Goal: Task Accomplishment & Management: Complete application form

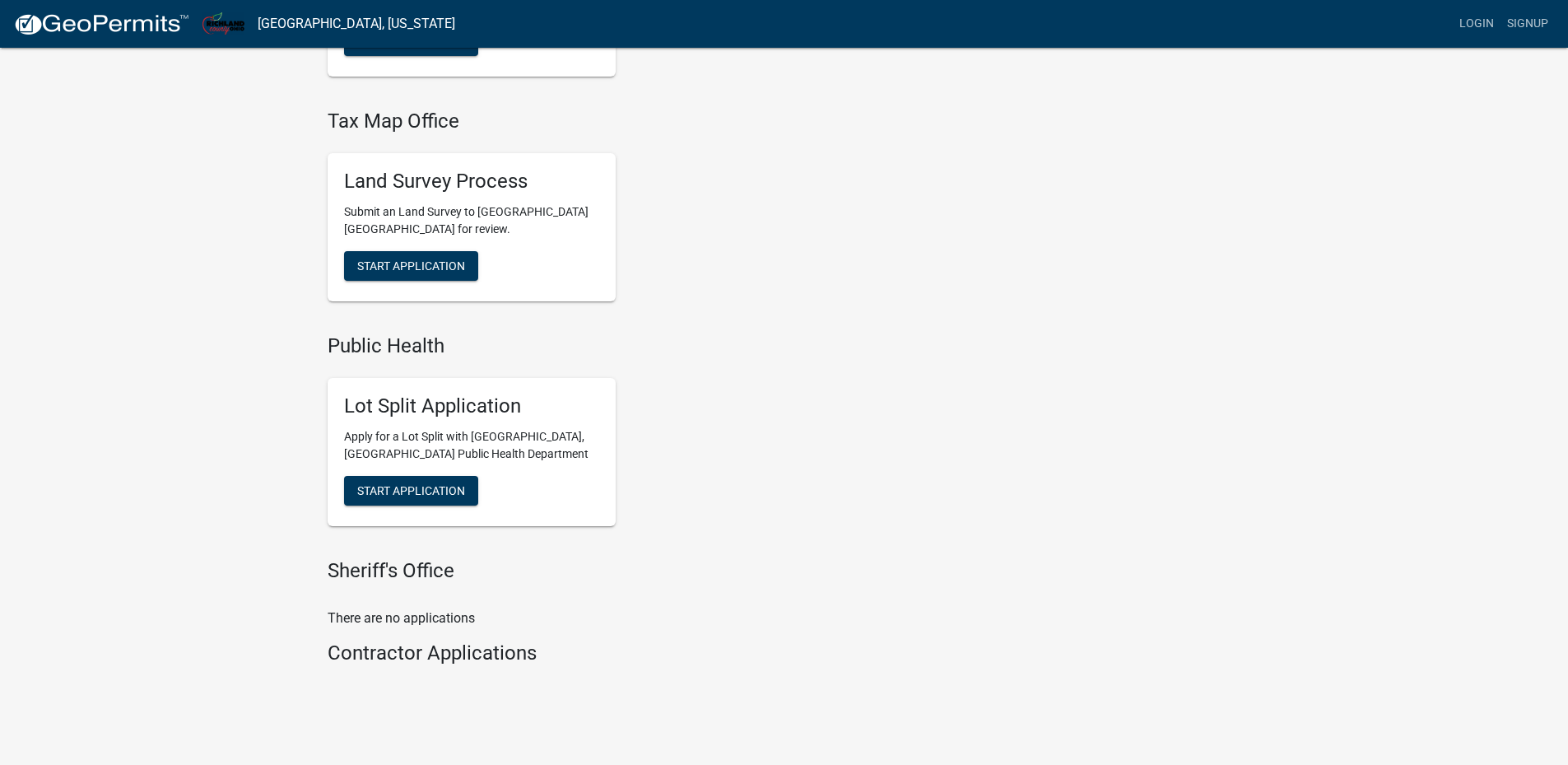
scroll to position [748, 0]
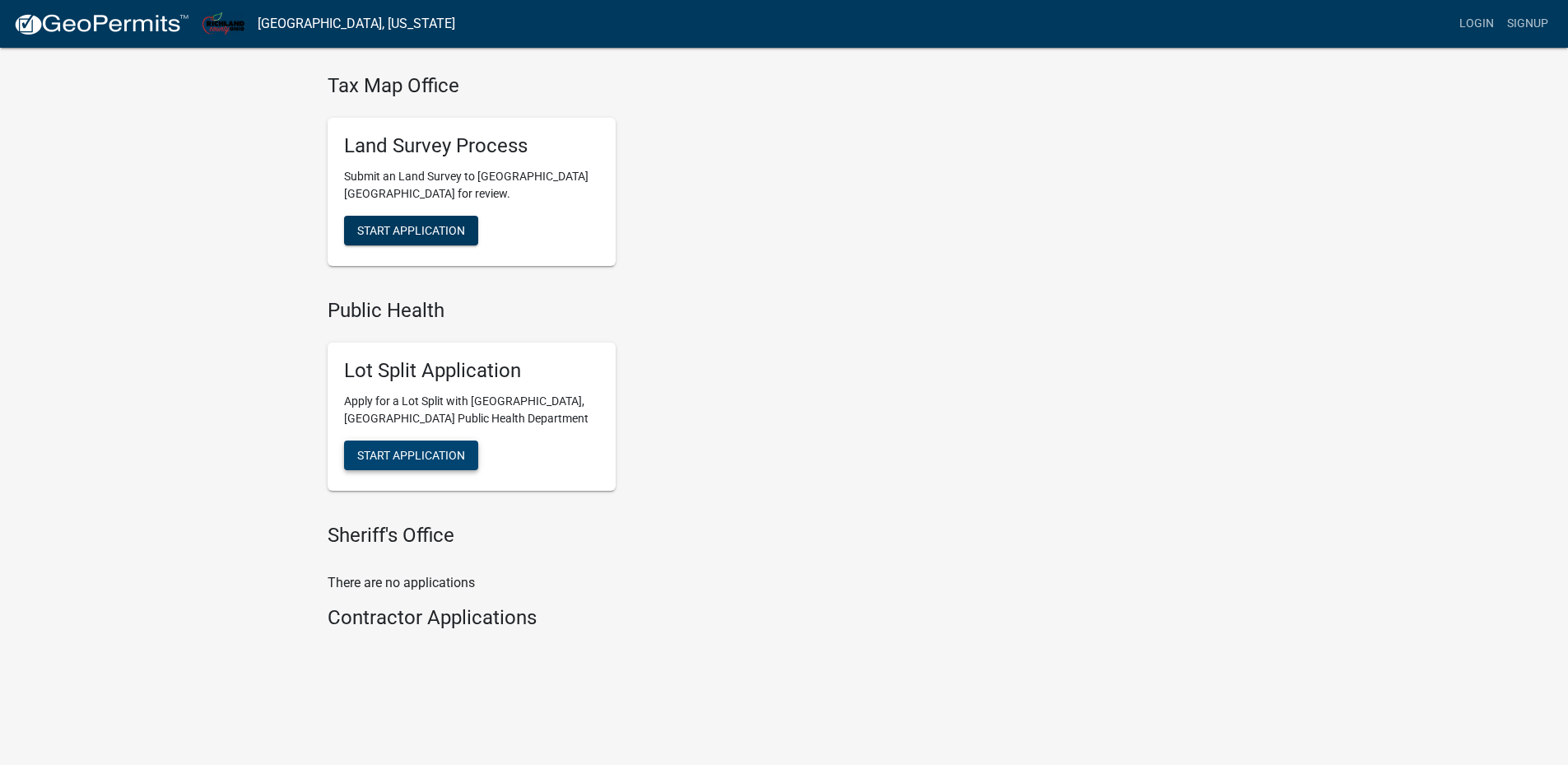
click at [408, 453] on span "Start Application" at bounding box center [410, 455] width 107 height 13
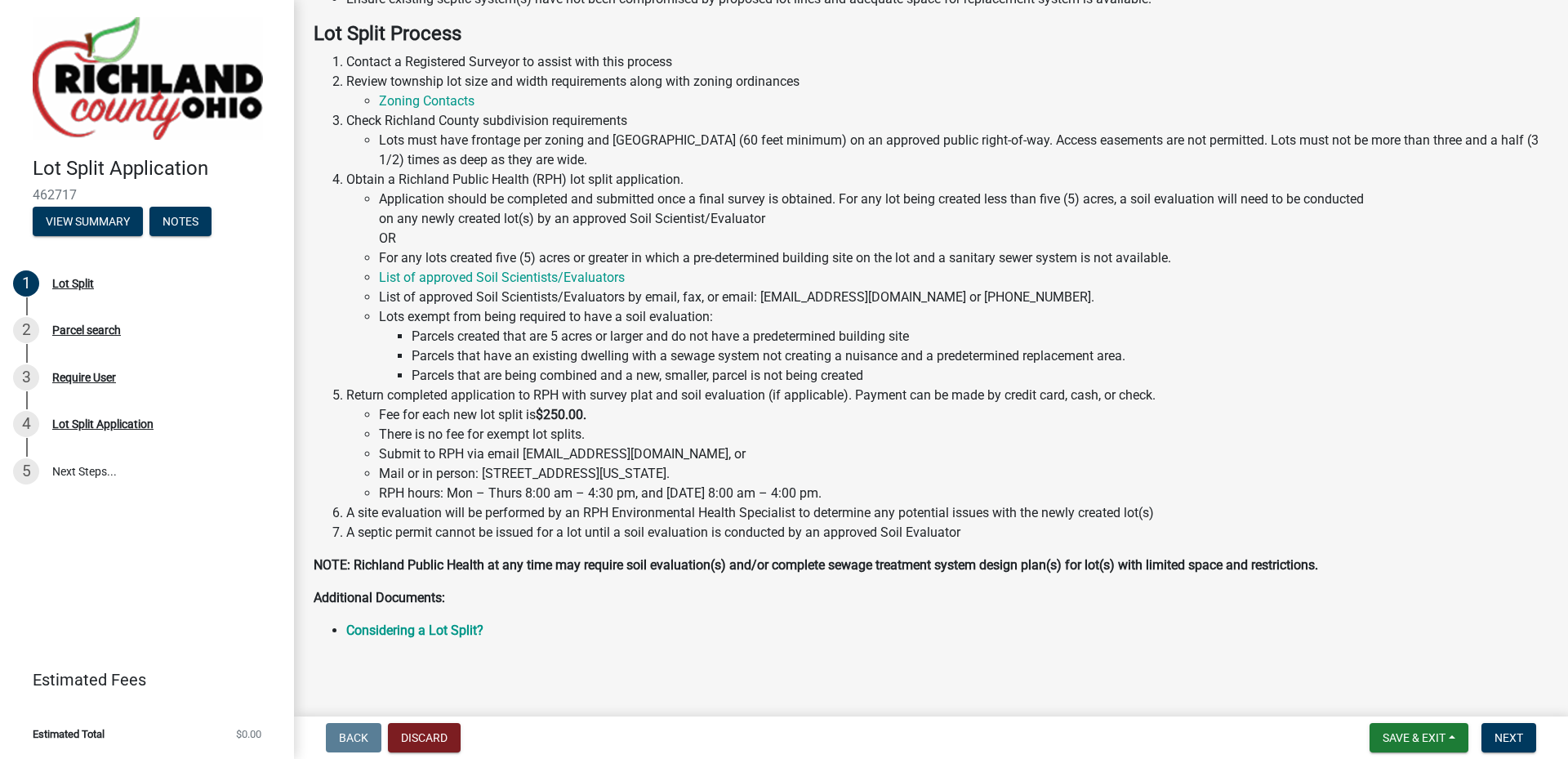
scroll to position [179, 0]
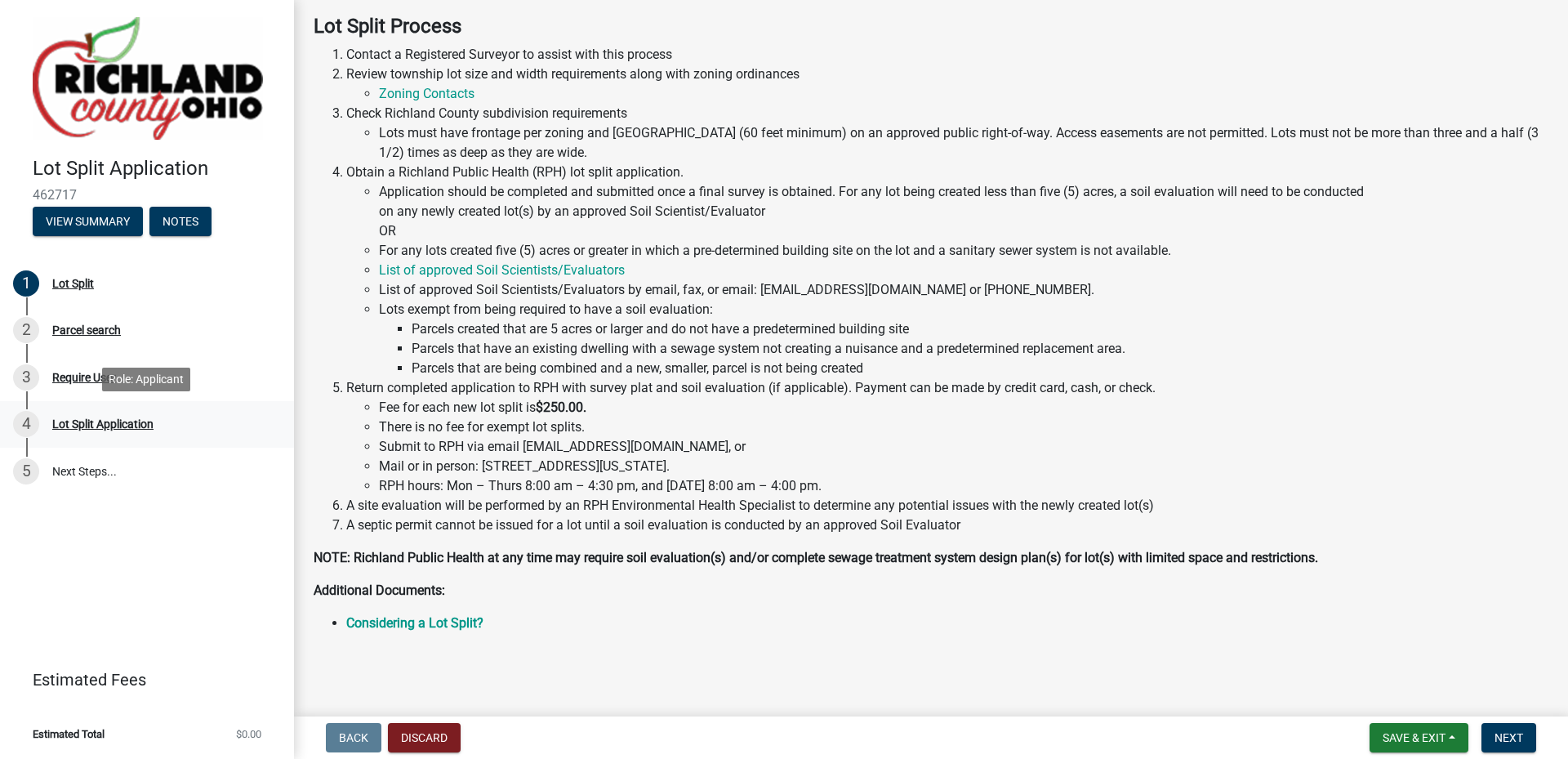
click at [89, 422] on div "Lot Split Application" at bounding box center [102, 424] width 101 height 12
click at [101, 420] on div "Lot Split Application" at bounding box center [102, 424] width 101 height 12
click at [1502, 737] on span "Next" at bounding box center [1508, 738] width 28 height 13
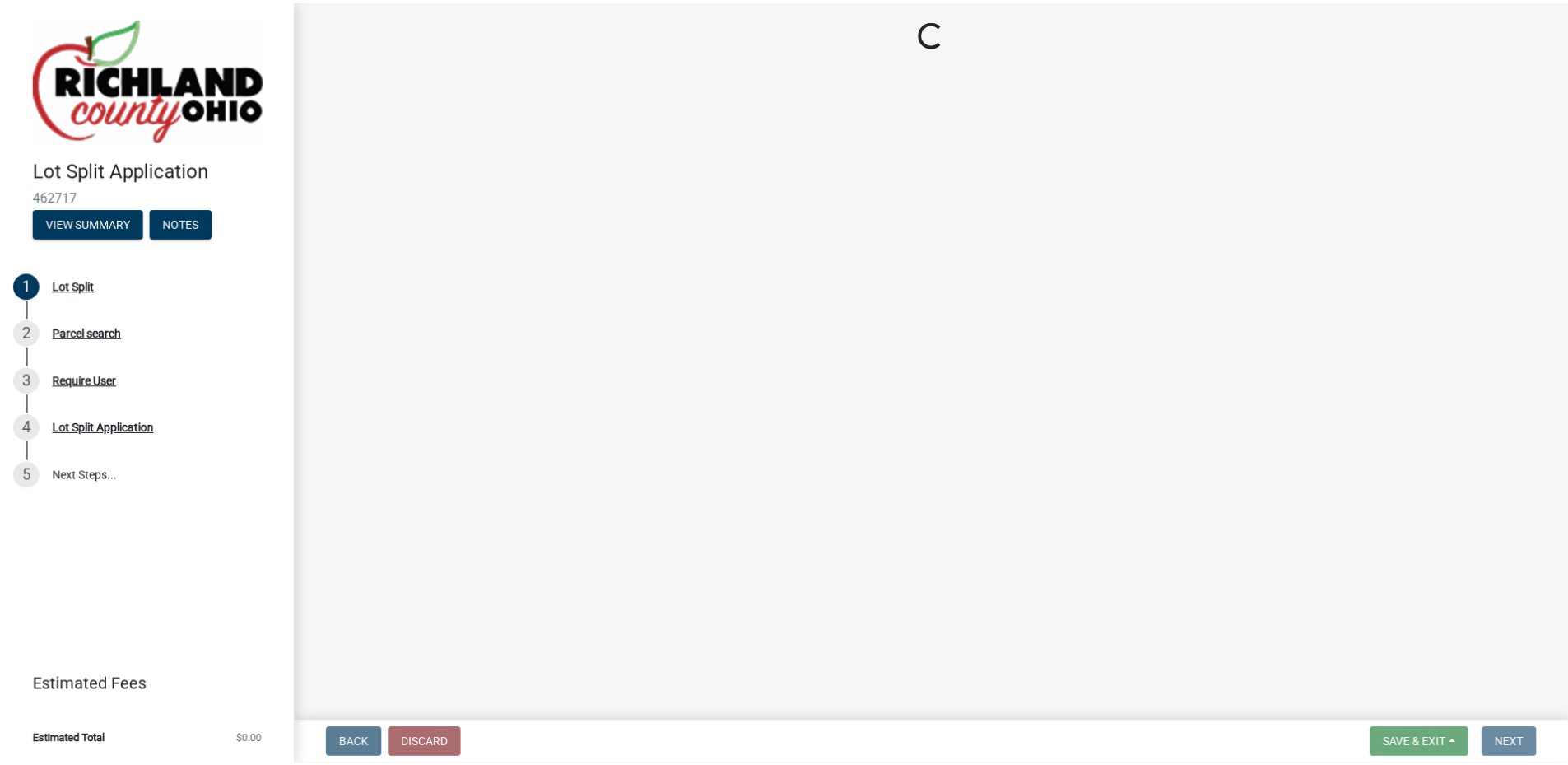
scroll to position [0, 0]
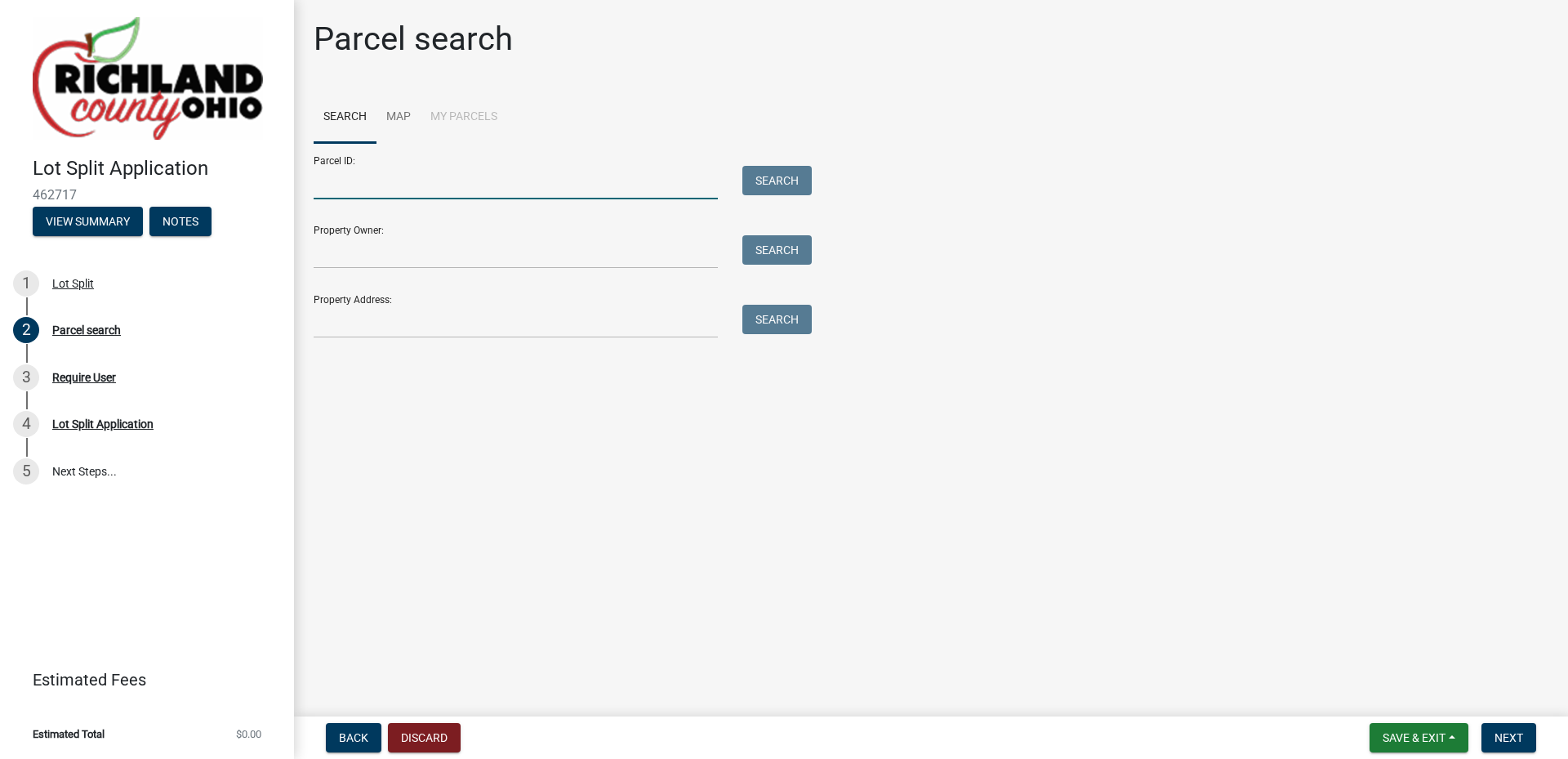
click at [365, 186] on input "Parcel ID:" at bounding box center [515, 182] width 404 height 34
type input "0413019518000"
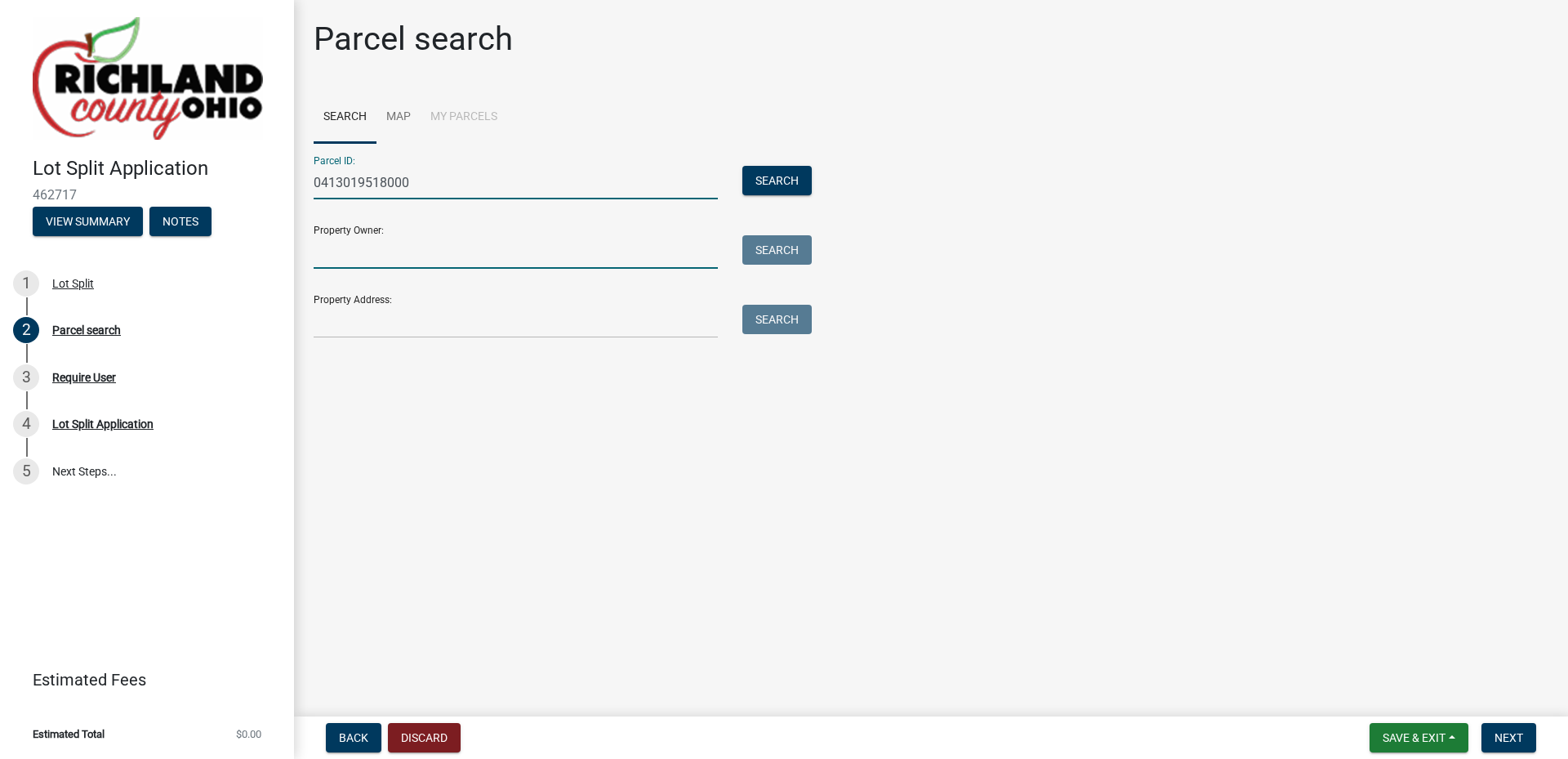
click at [364, 262] on input "Property Owner:" at bounding box center [515, 251] width 404 height 34
type input "t"
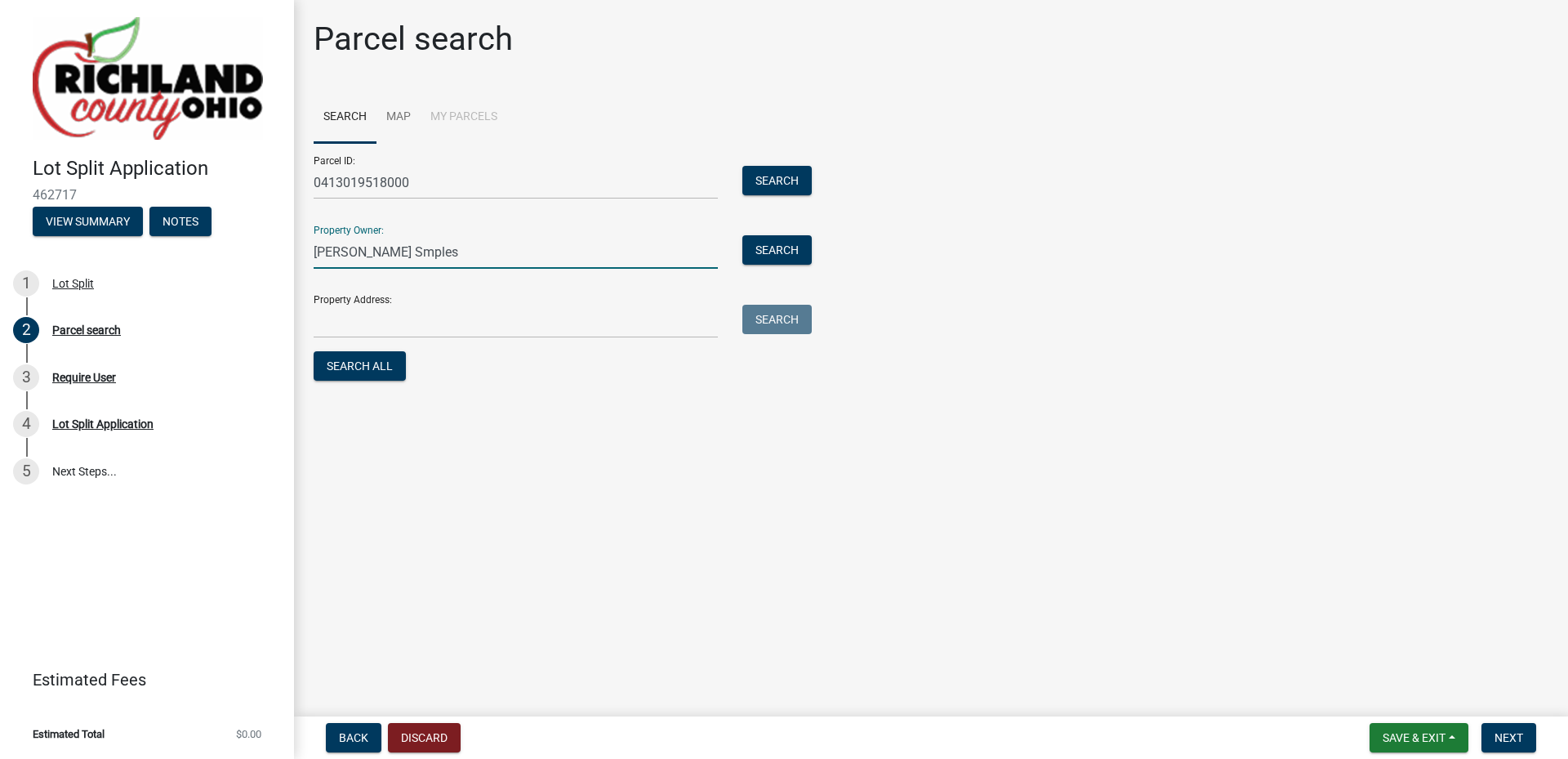
drag, startPoint x: 390, startPoint y: 250, endPoint x: 400, endPoint y: 264, distance: 17.2
click at [390, 250] on input "[PERSON_NAME] Smples" at bounding box center [515, 251] width 404 height 34
type input "[PERSON_NAME] Samples"
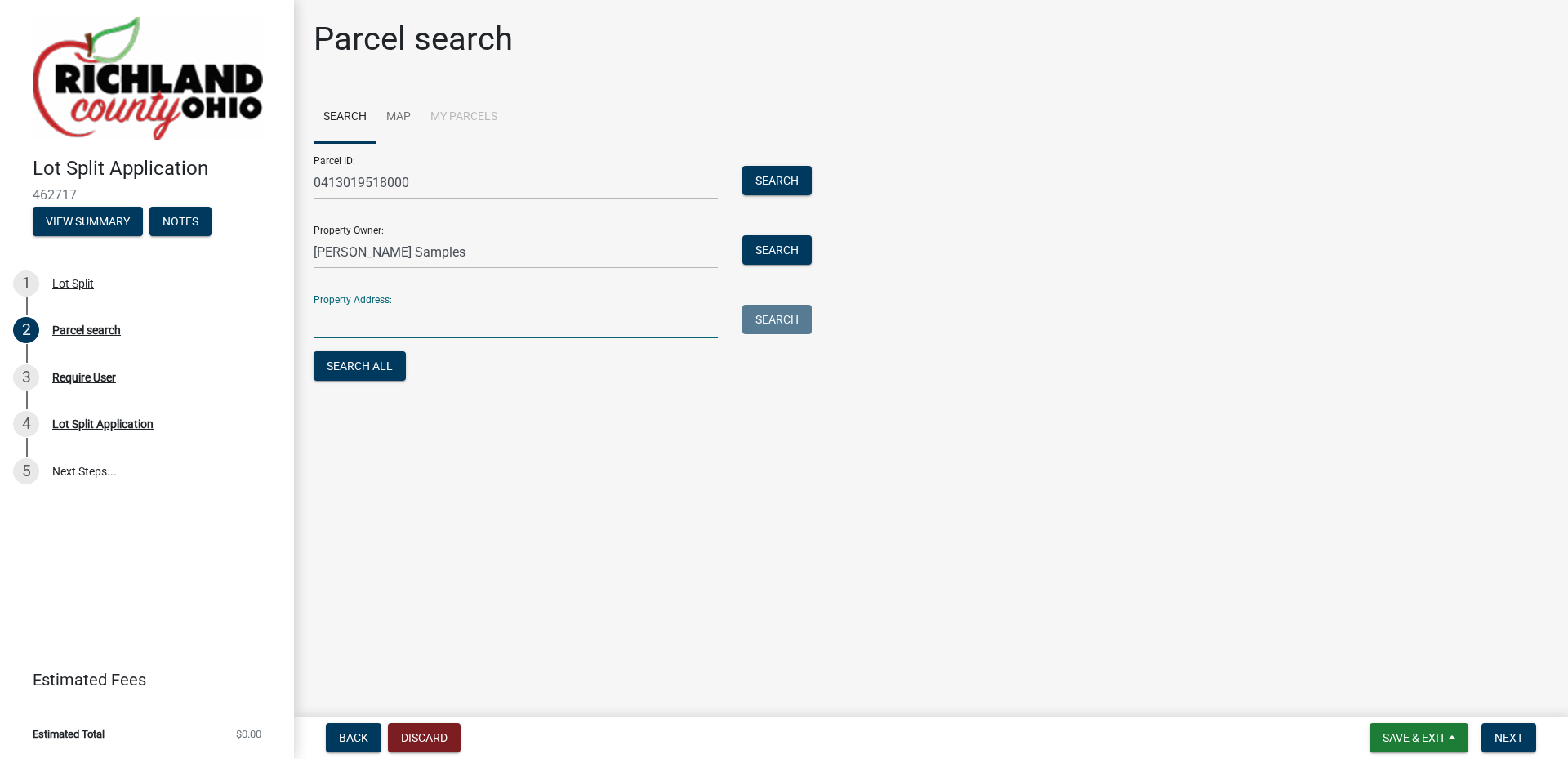
click at [363, 323] on input "Property Address:" at bounding box center [515, 321] width 404 height 34
type input "[STREET_ADDRESS]"
click at [773, 252] on button "Search" at bounding box center [777, 250] width 69 height 29
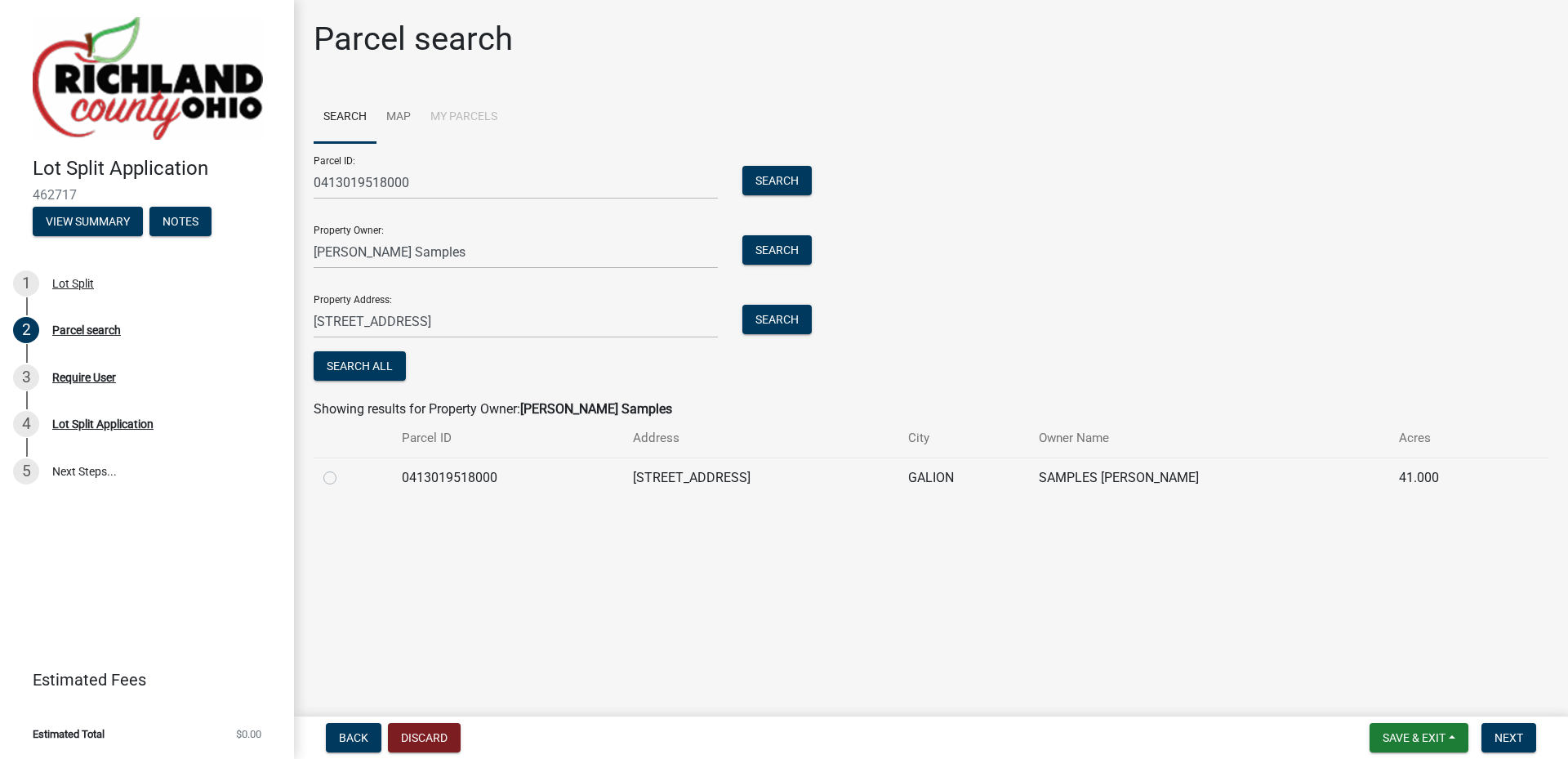
click at [343, 468] on label at bounding box center [343, 468] width 0 height 0
click at [343, 476] on input "radio" at bounding box center [349, 474] width 11 height 11
radio input "true"
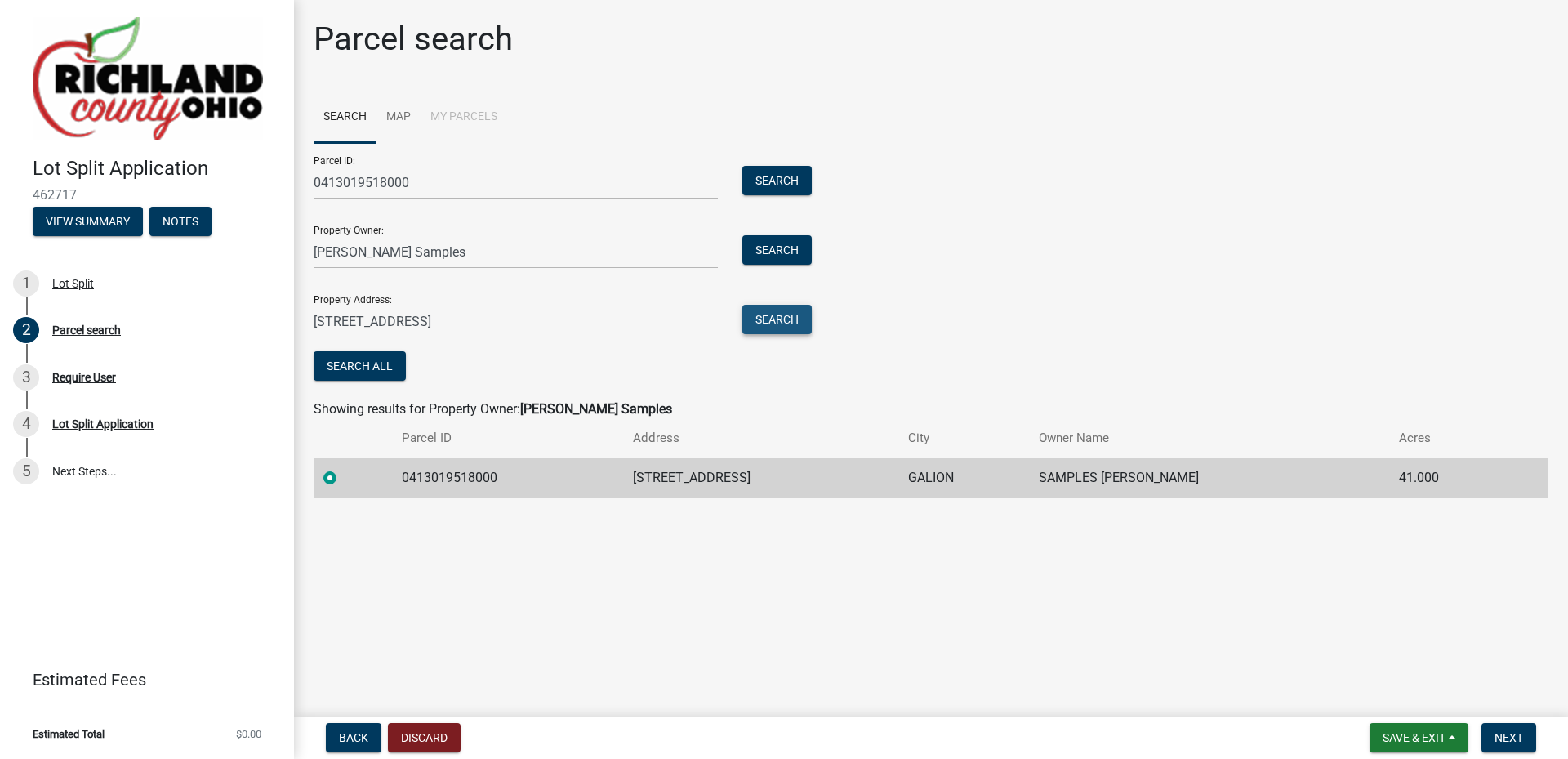
click at [781, 319] on button "Search" at bounding box center [777, 319] width 69 height 29
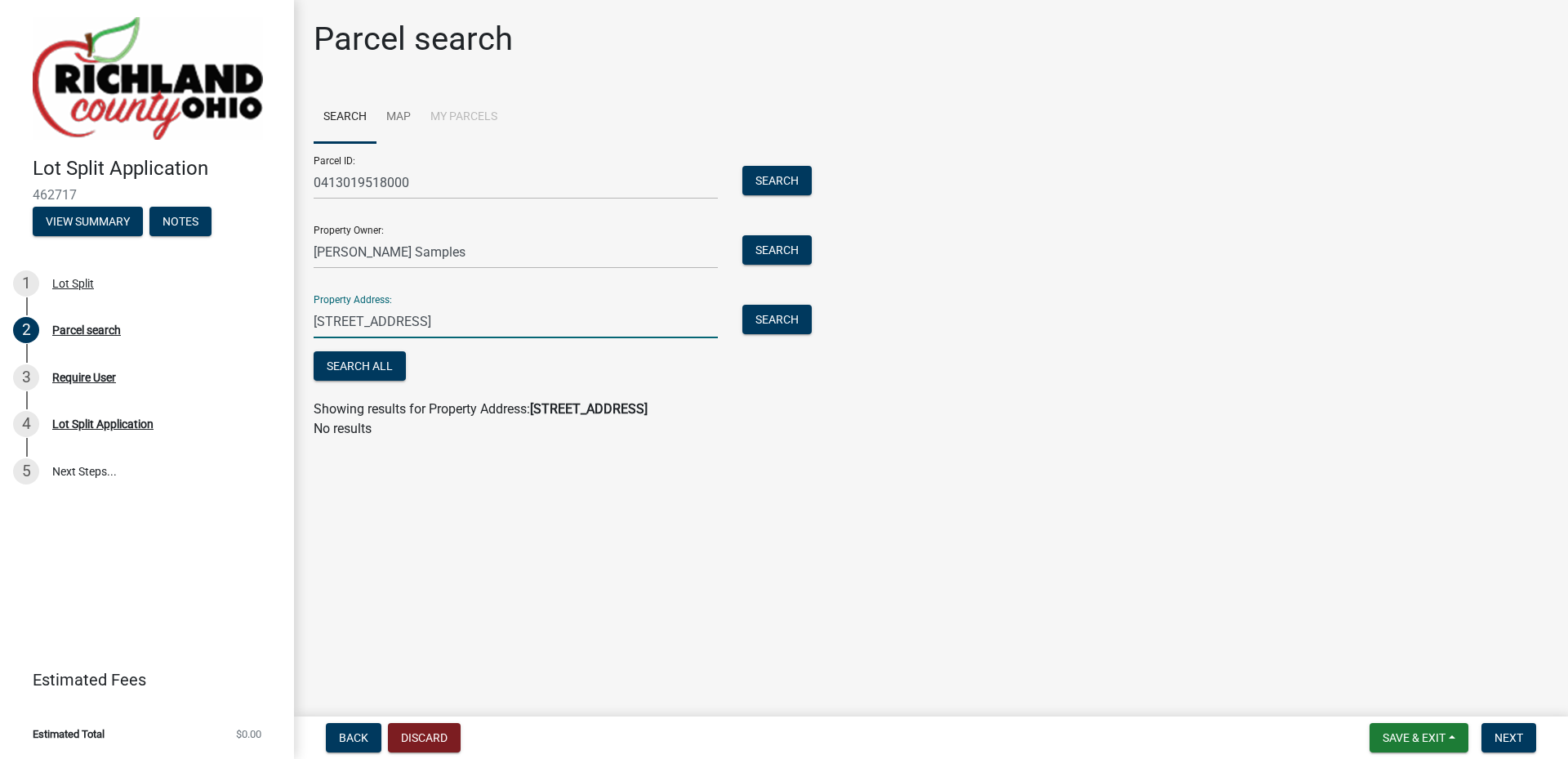
drag, startPoint x: 486, startPoint y: 321, endPoint x: 311, endPoint y: 323, distance: 175.0
click at [311, 323] on div "[STREET_ADDRESS]" at bounding box center [515, 321] width 429 height 34
type input "[STREET_ADDRESS]"
click at [372, 364] on button "Search All" at bounding box center [359, 366] width 92 height 29
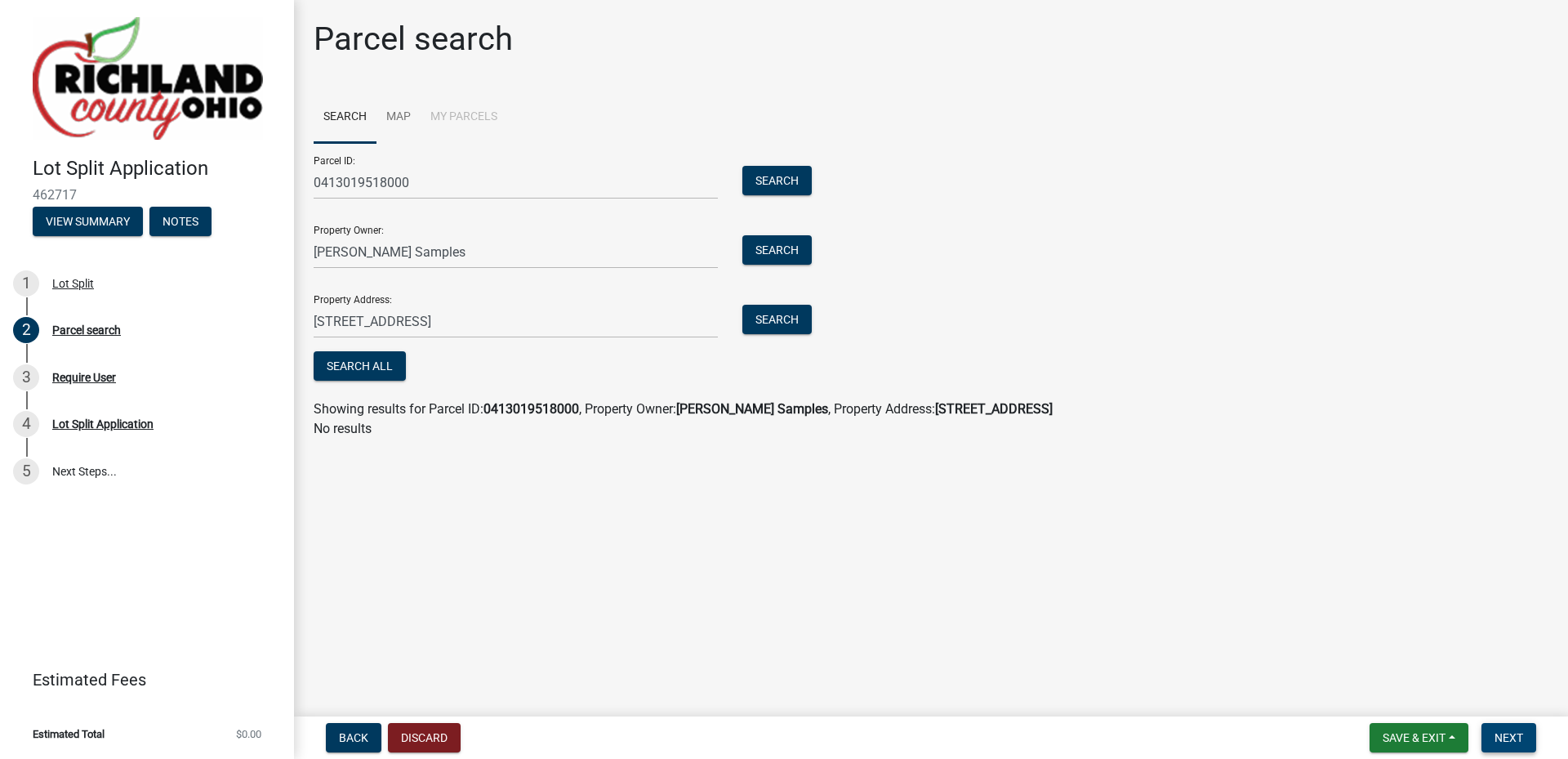
click at [1498, 735] on span "Next" at bounding box center [1508, 738] width 28 height 13
click at [1412, 739] on span "Save & Exit" at bounding box center [1413, 738] width 63 height 13
click at [1378, 650] on button "Save" at bounding box center [1402, 656] width 130 height 39
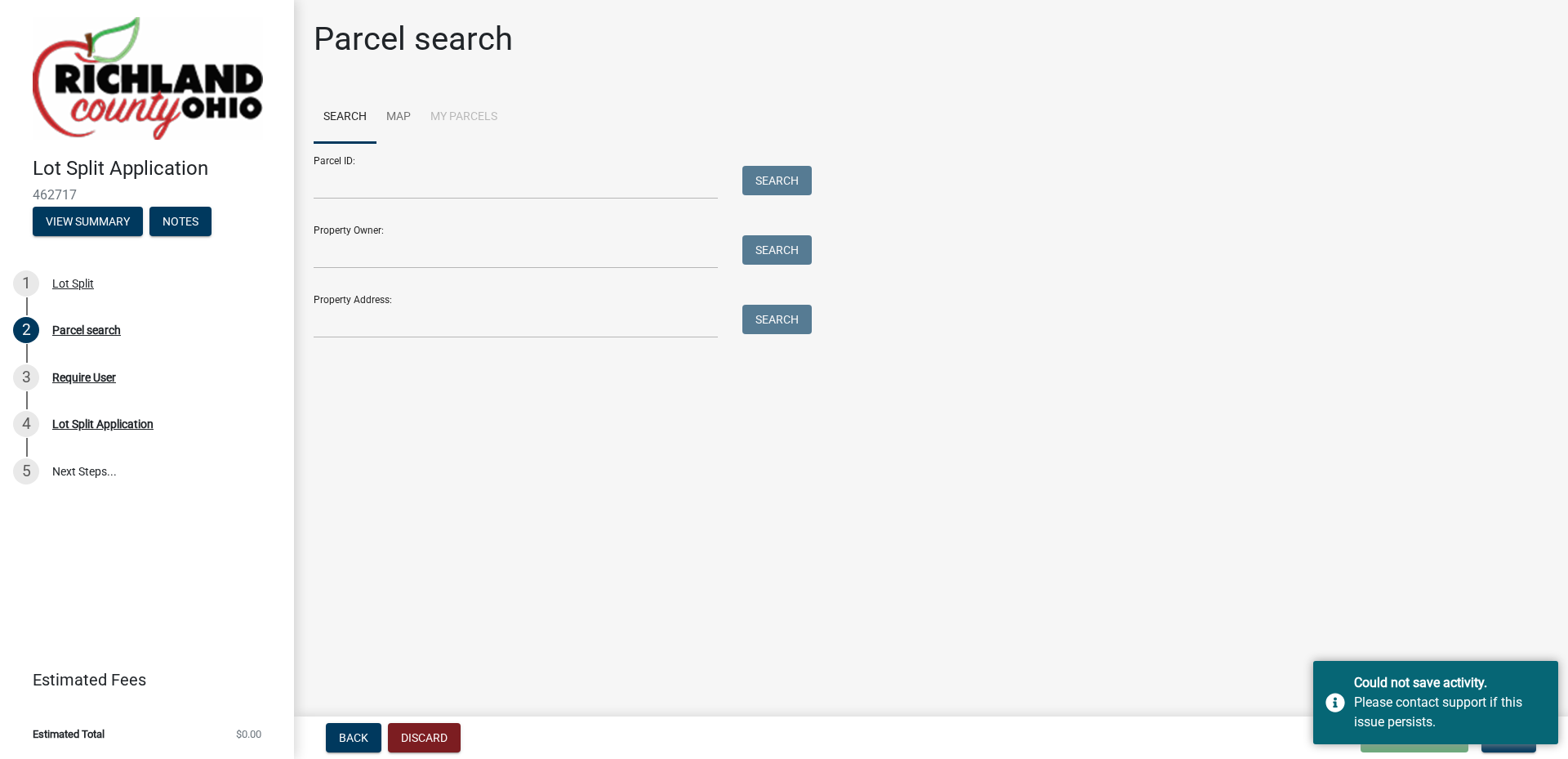
drag, startPoint x: 1360, startPoint y: 608, endPoint x: 1273, endPoint y: 598, distance: 87.6
click at [1360, 608] on main "Parcel search Search Map My Parcels Parcel ID: Search Property Owner: Search Pr…" at bounding box center [931, 354] width 1274 height 710
click at [381, 190] on input "Parcel ID:" at bounding box center [515, 182] width 404 height 34
type input "0413019518000"
click at [771, 172] on button "Search" at bounding box center [777, 180] width 69 height 29
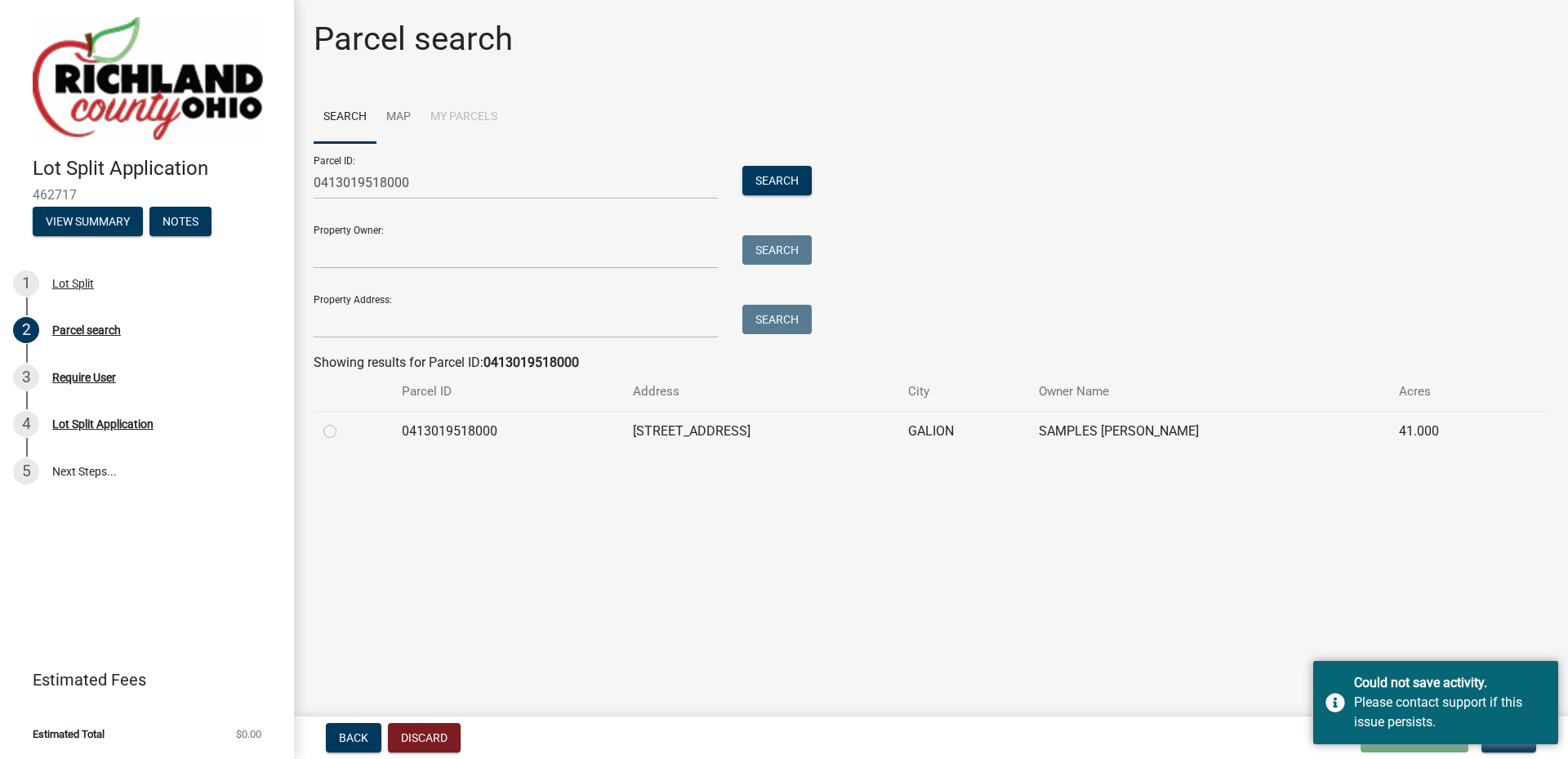
click at [343, 422] on label at bounding box center [343, 422] width 0 height 0
click at [343, 430] on input "radio" at bounding box center [349, 427] width 11 height 11
radio input "true"
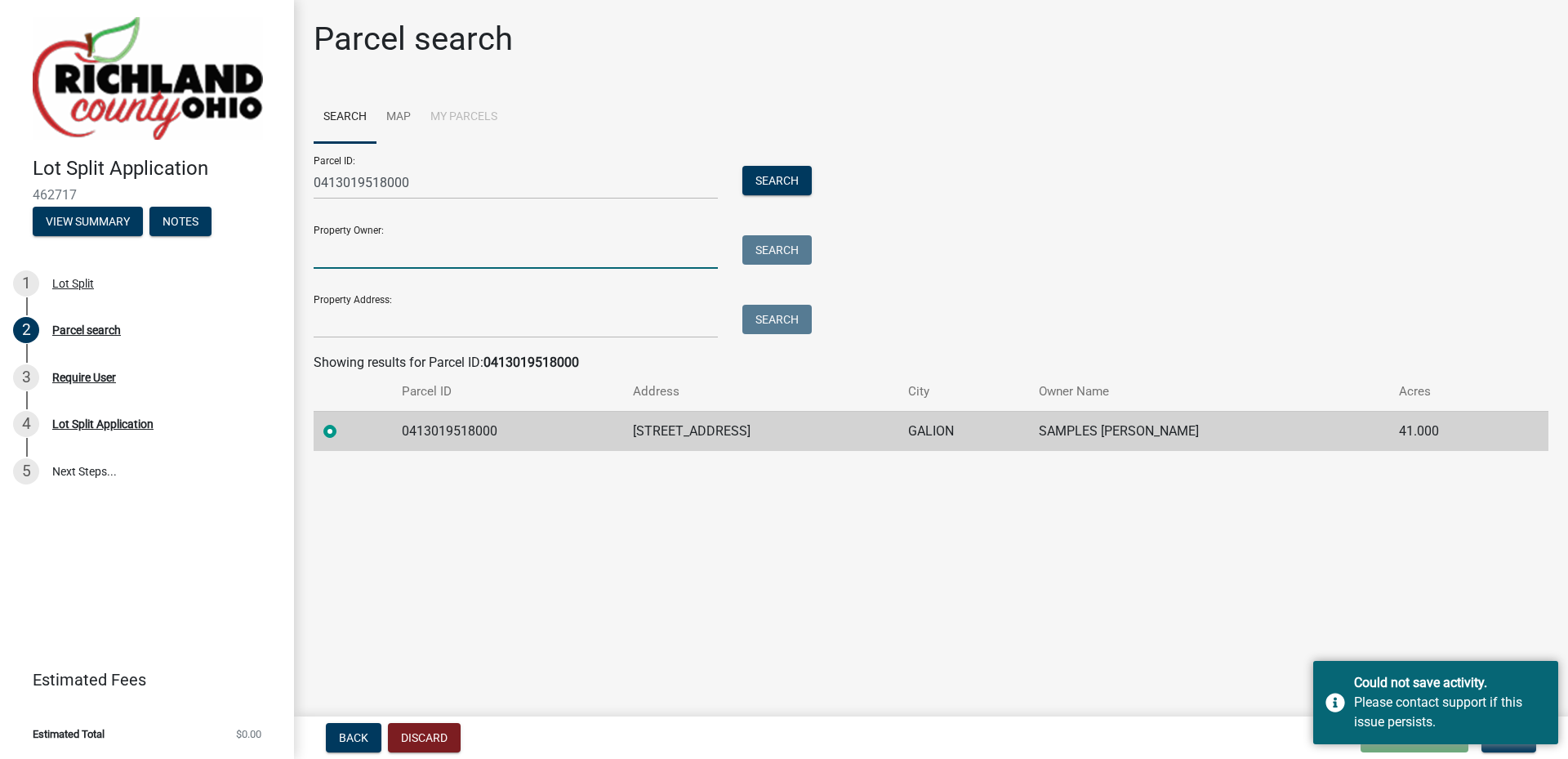
click at [389, 256] on input "Property Owner:" at bounding box center [515, 251] width 404 height 34
type input "[PERSON_NAME] Samples"
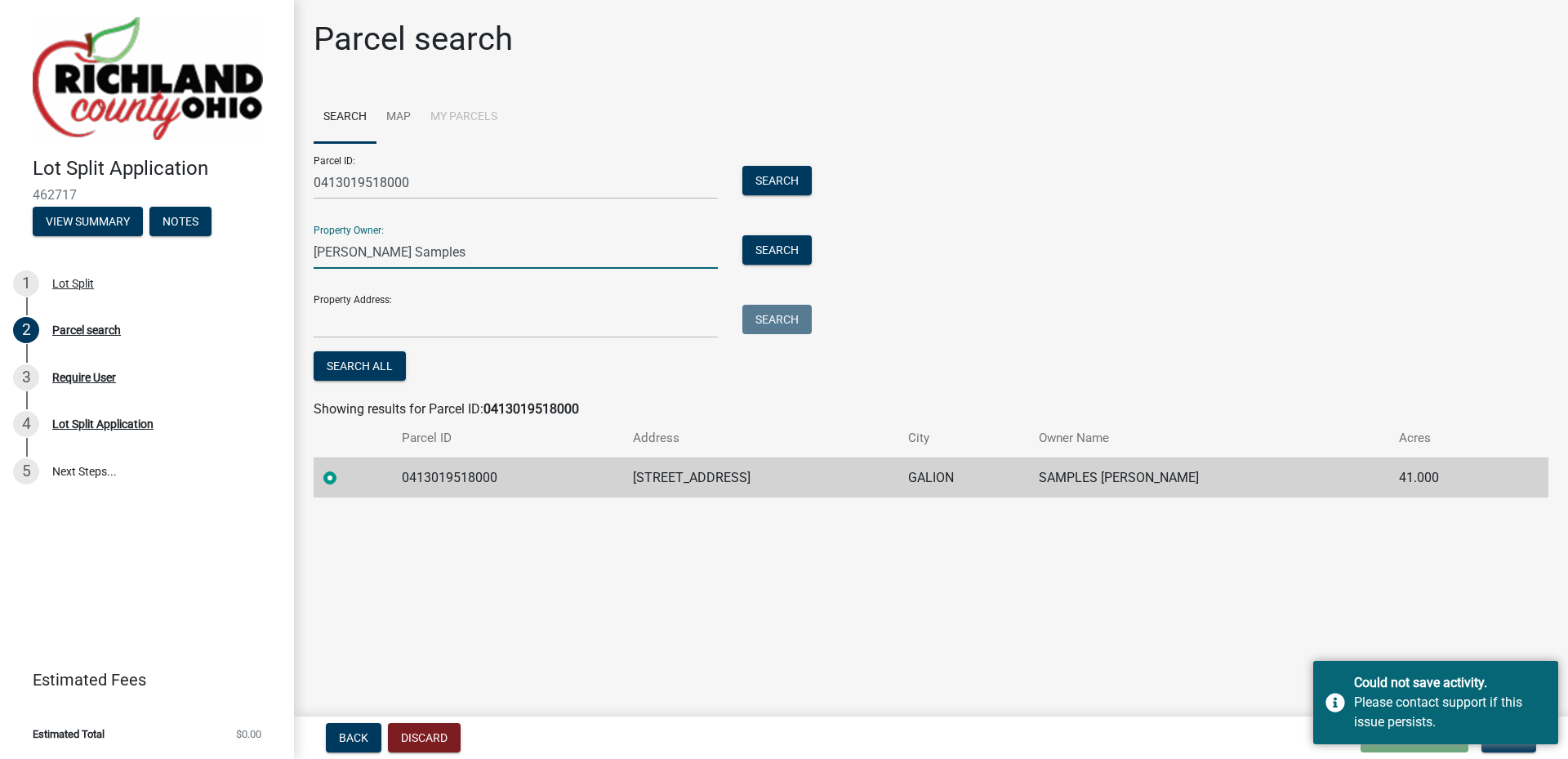
click at [1429, 640] on main "Parcel search Search Map My Parcels Parcel ID: 0413019518000 Search Property Ow…" at bounding box center [931, 354] width 1274 height 710
click at [1257, 694] on main "Parcel search Search Map My Parcels Parcel ID: 0413019518000 Search Property Ow…" at bounding box center [931, 354] width 1274 height 710
click at [1259, 739] on div "Back Discard Loading... Save Save & Exit Next" at bounding box center [931, 738] width 1247 height 29
drag, startPoint x: 1524, startPoint y: 639, endPoint x: 1514, endPoint y: 630, distance: 13.5
click at [1522, 637] on main "Parcel search Search Map My Parcels Parcel ID: 0413019518000 Search Property Ow…" at bounding box center [931, 354] width 1274 height 710
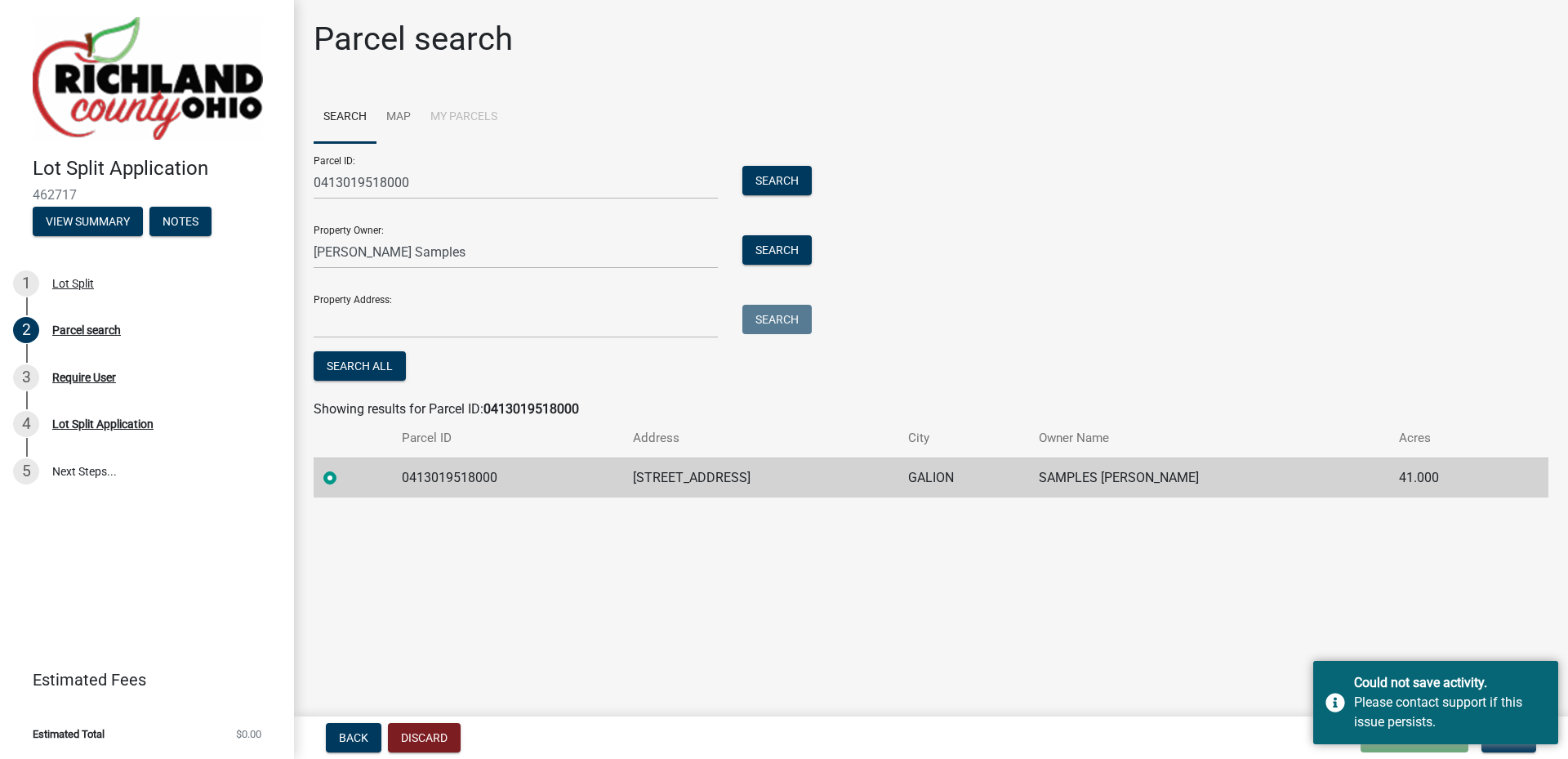
drag, startPoint x: 539, startPoint y: 576, endPoint x: 514, endPoint y: 600, distance: 34.7
click at [539, 576] on main "Parcel search Search Map My Parcels Parcel ID: 0413019518000 Search Property Ow…" at bounding box center [931, 354] width 1274 height 710
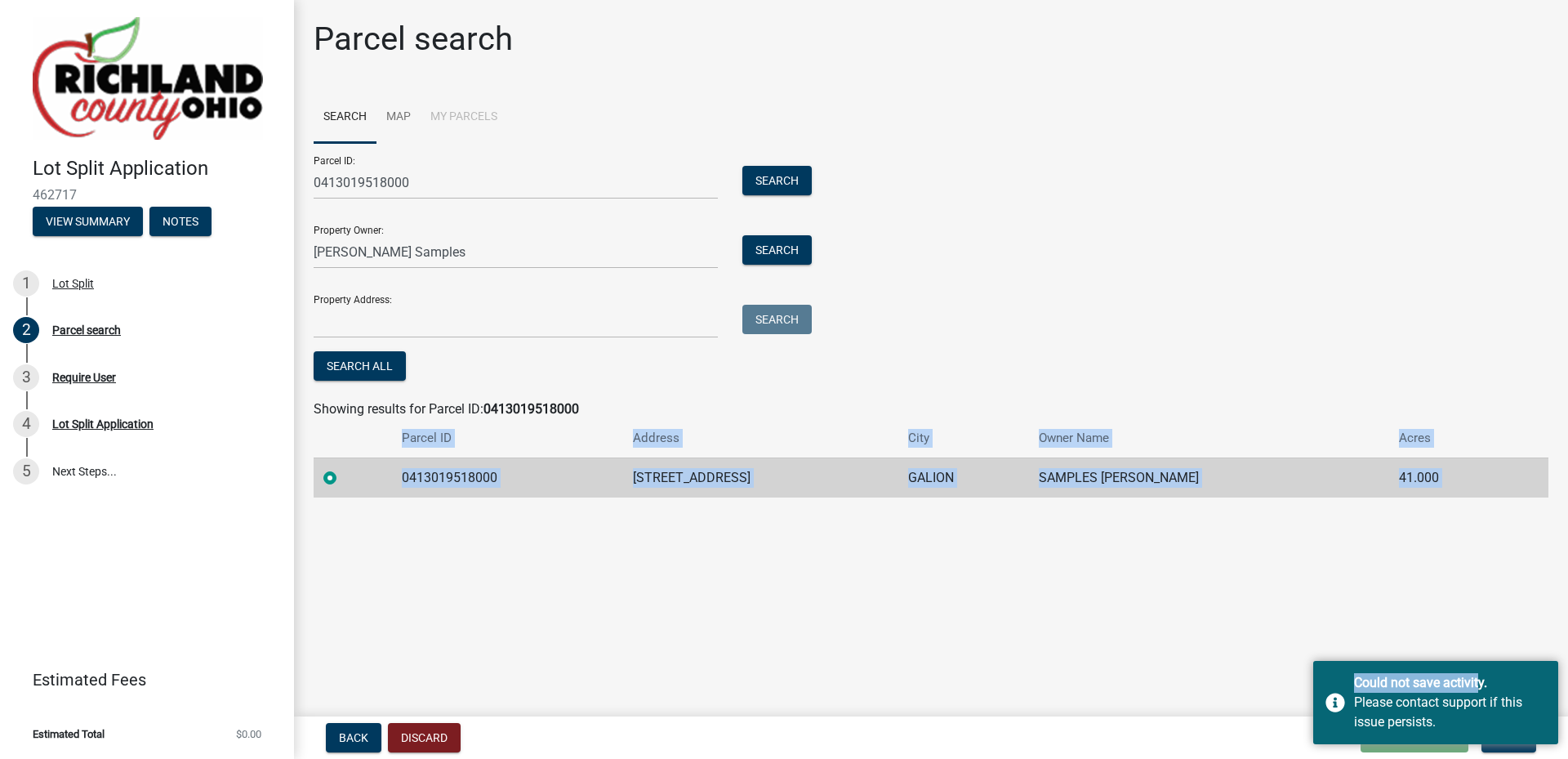
drag, startPoint x: 1475, startPoint y: 689, endPoint x: 1466, endPoint y: 654, distance: 36.1
click at [1460, 641] on body "Internet Explorer does NOT work with GeoPermits. Get a new browser for more sec…" at bounding box center [784, 379] width 1568 height 759
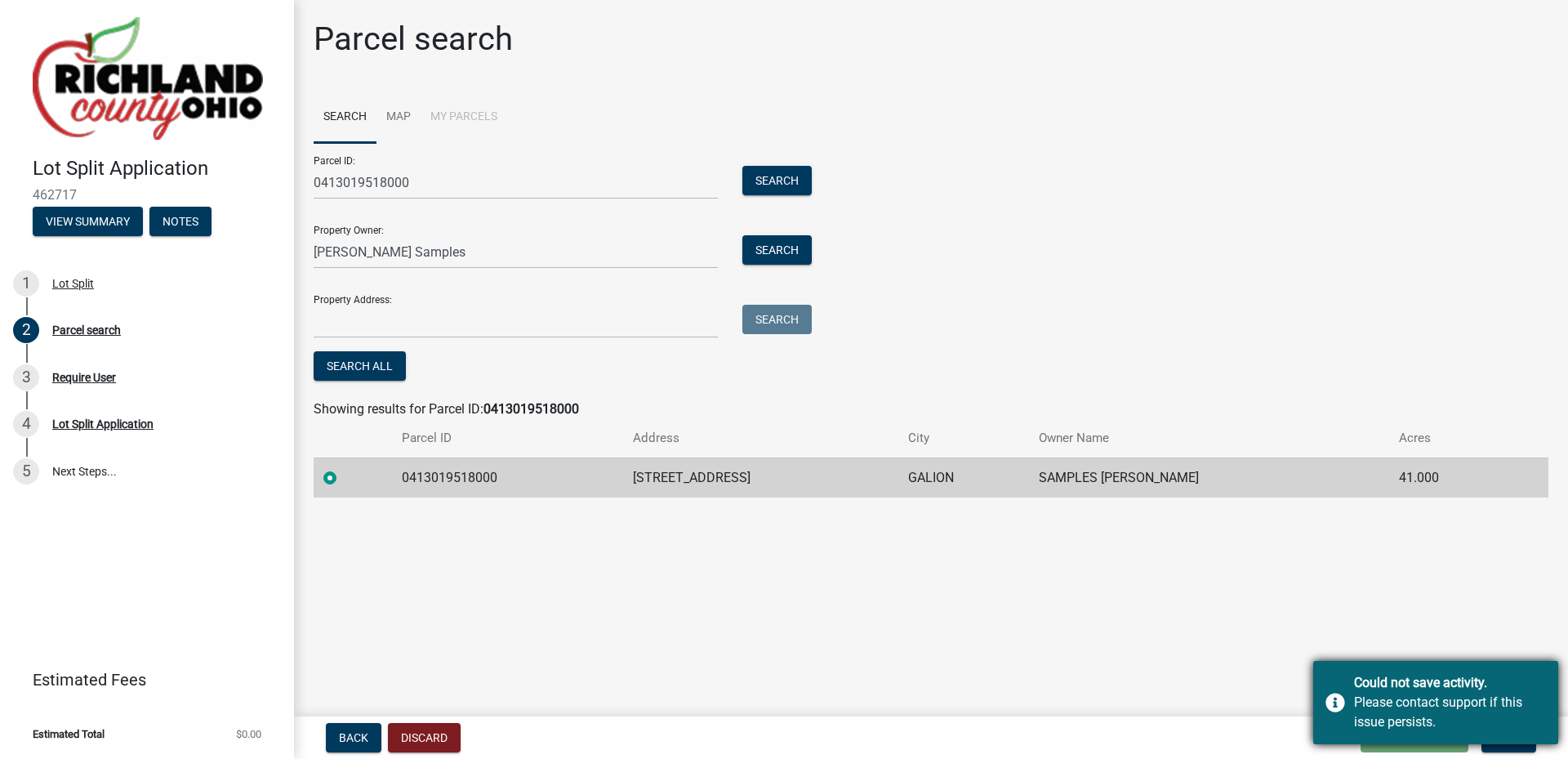
click at [1365, 740] on div "Could not save activity. Please contact support if this issue persists." at bounding box center [1435, 702] width 245 height 83
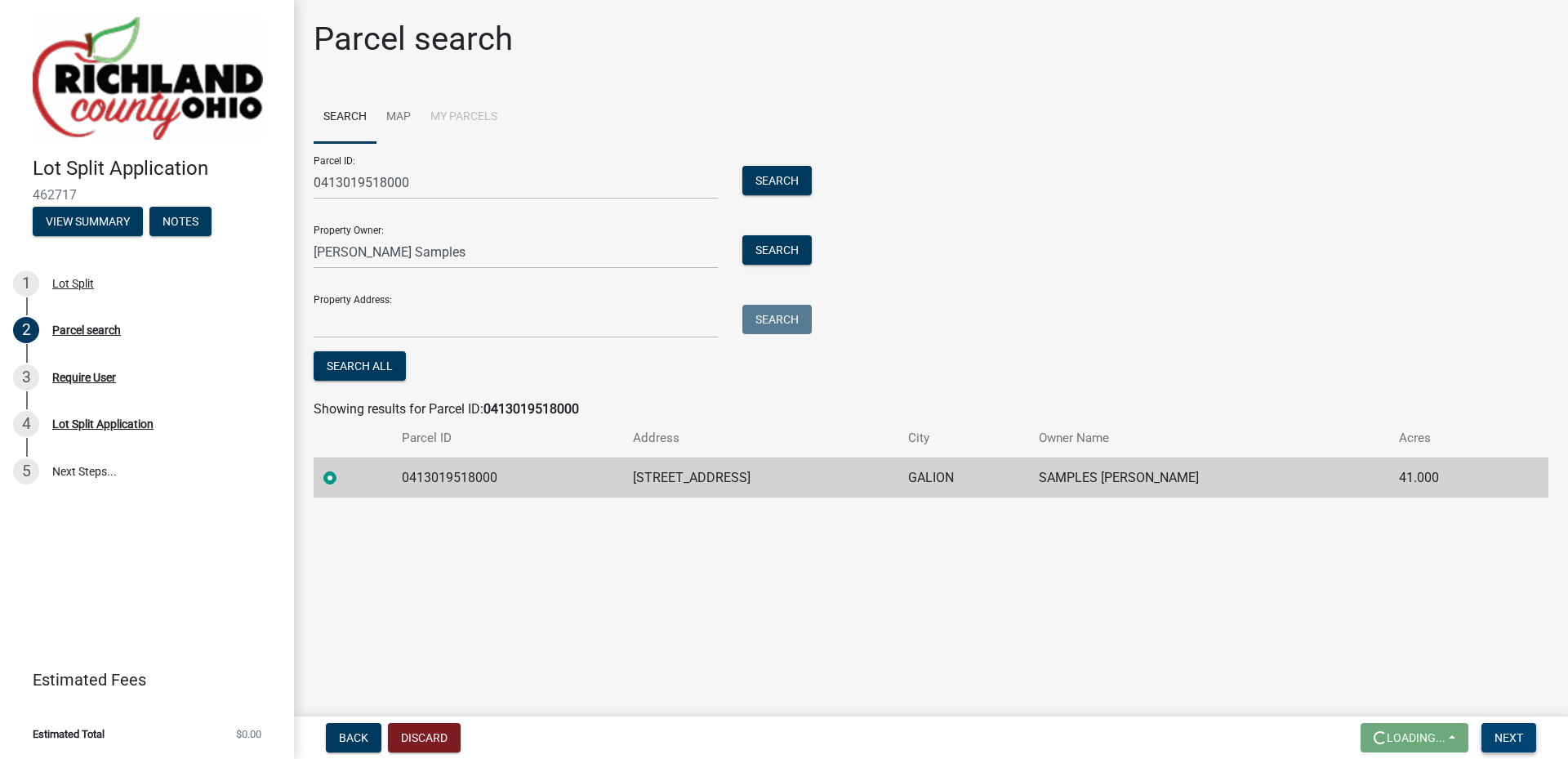
click at [1518, 739] on span "Next" at bounding box center [1508, 738] width 28 height 13
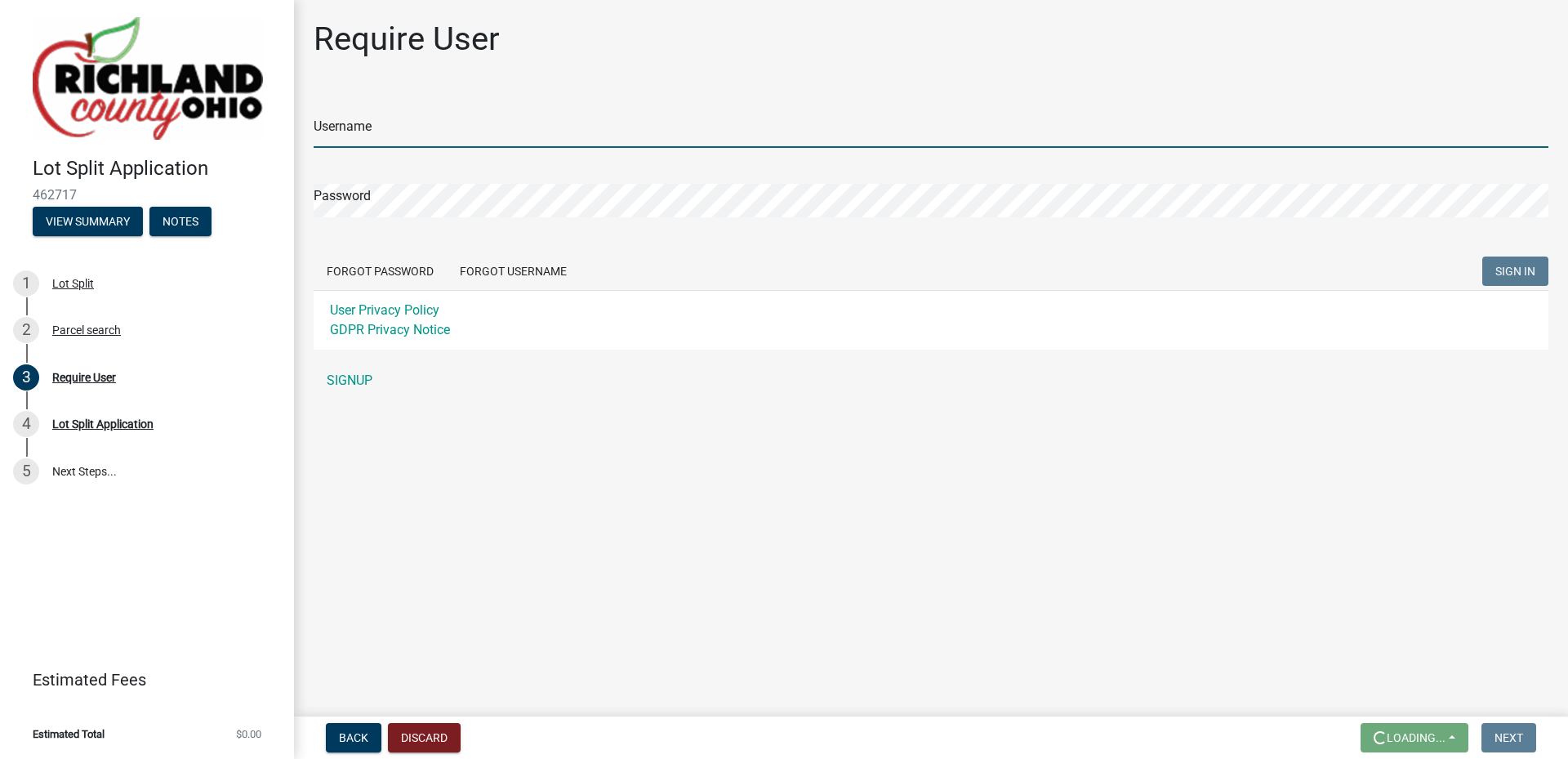
click at [425, 143] on input "Username" at bounding box center [931, 131] width 1235 height 34
click at [347, 380] on div "Username Password Forgot Password Forgot Username SIGN IN User Privacy Policy G…" at bounding box center [931, 243] width 1235 height 305
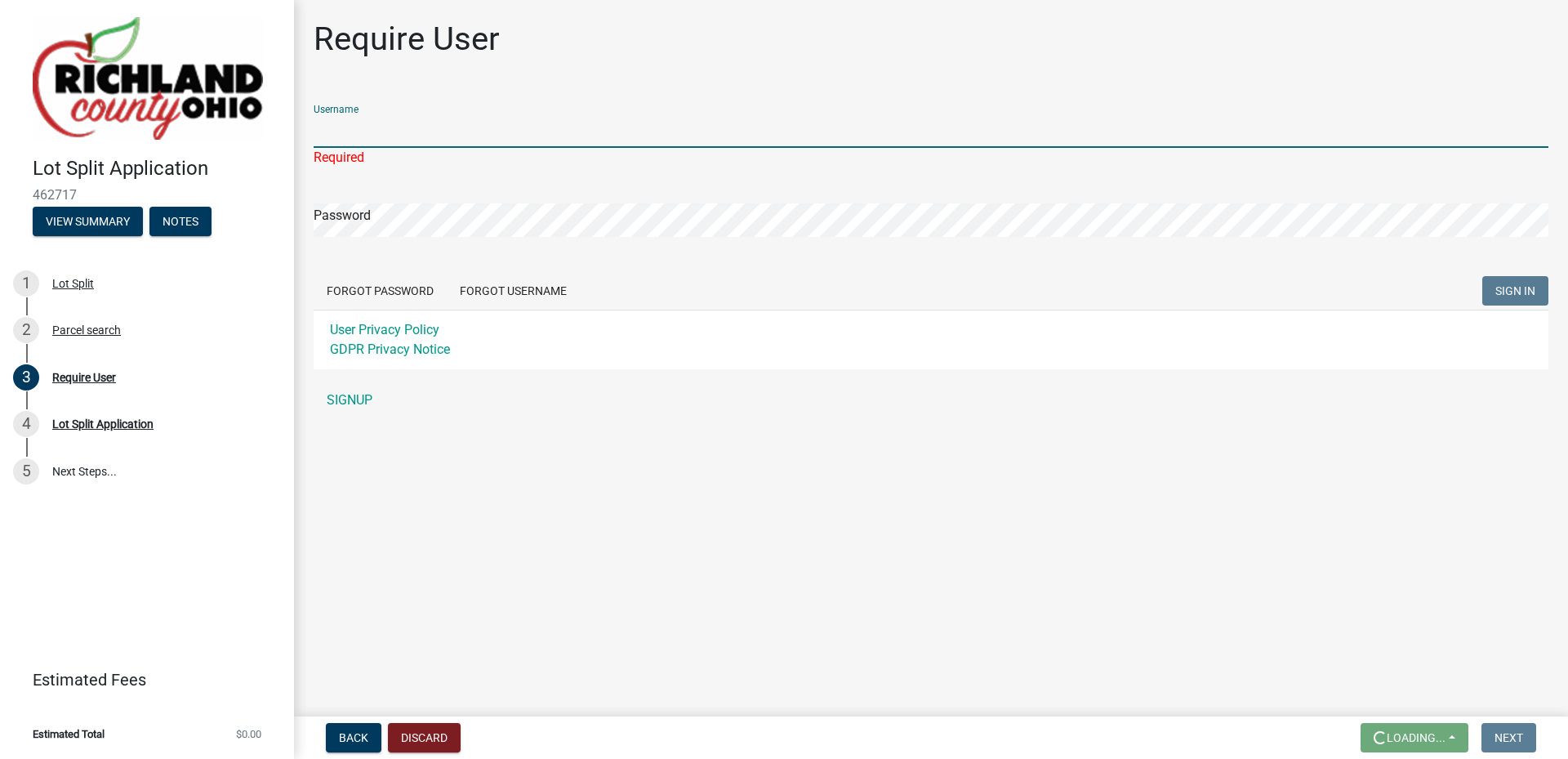
click at [393, 130] on input "Username" at bounding box center [931, 131] width 1235 height 34
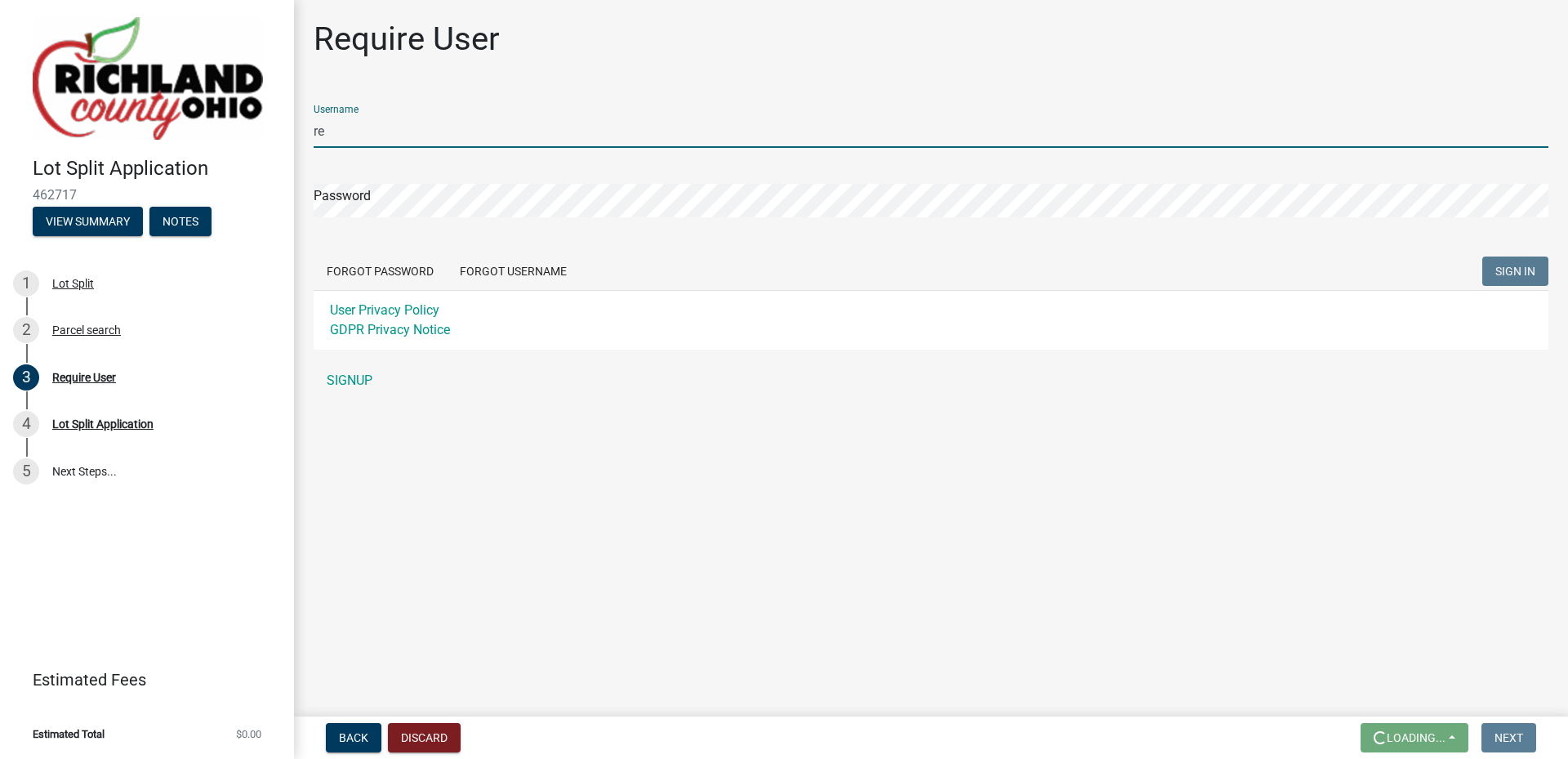
type input "r"
type input "Redbird Land Surveying"
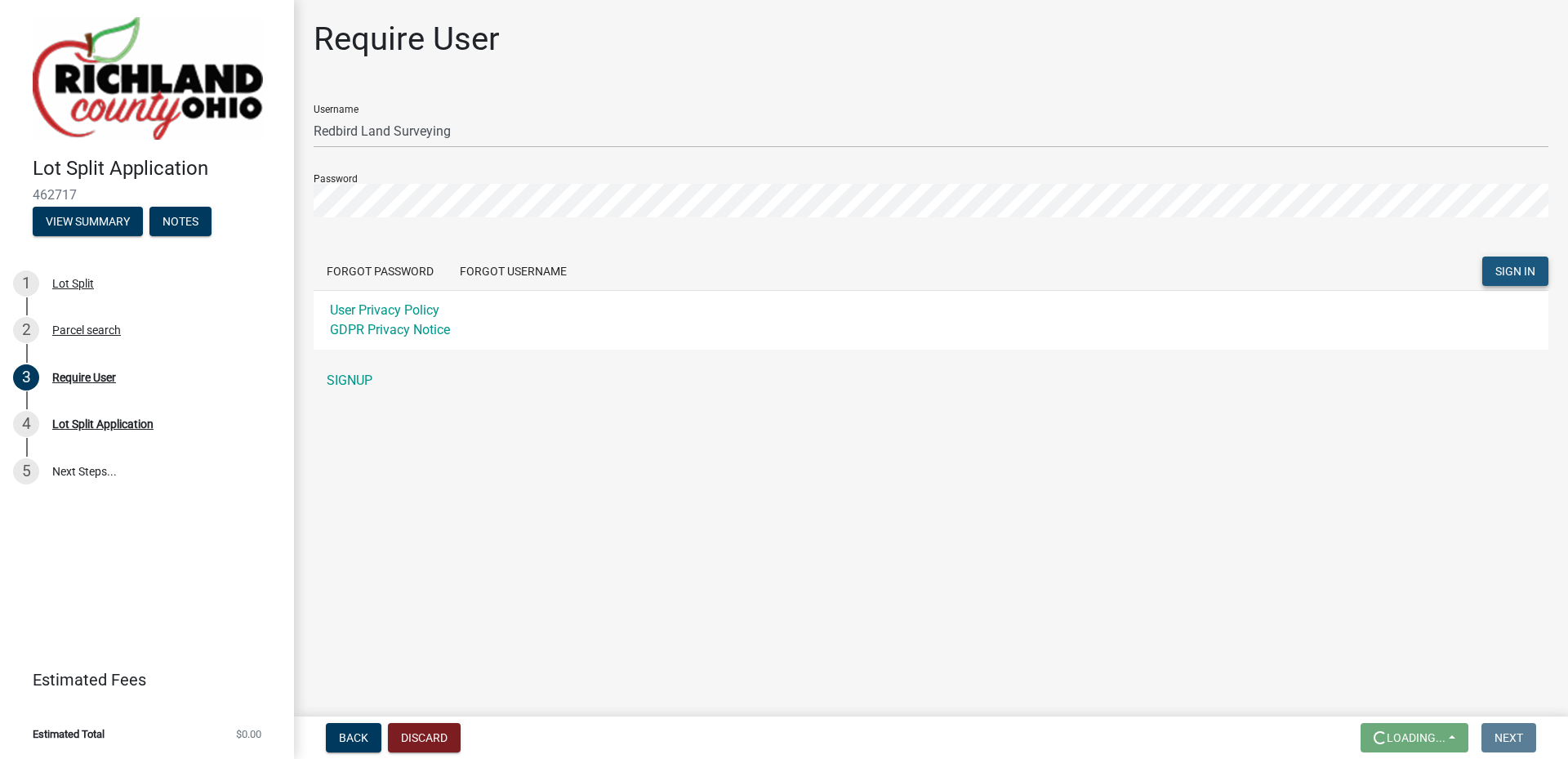
click at [1497, 272] on span "SIGN IN" at bounding box center [1515, 272] width 40 height 13
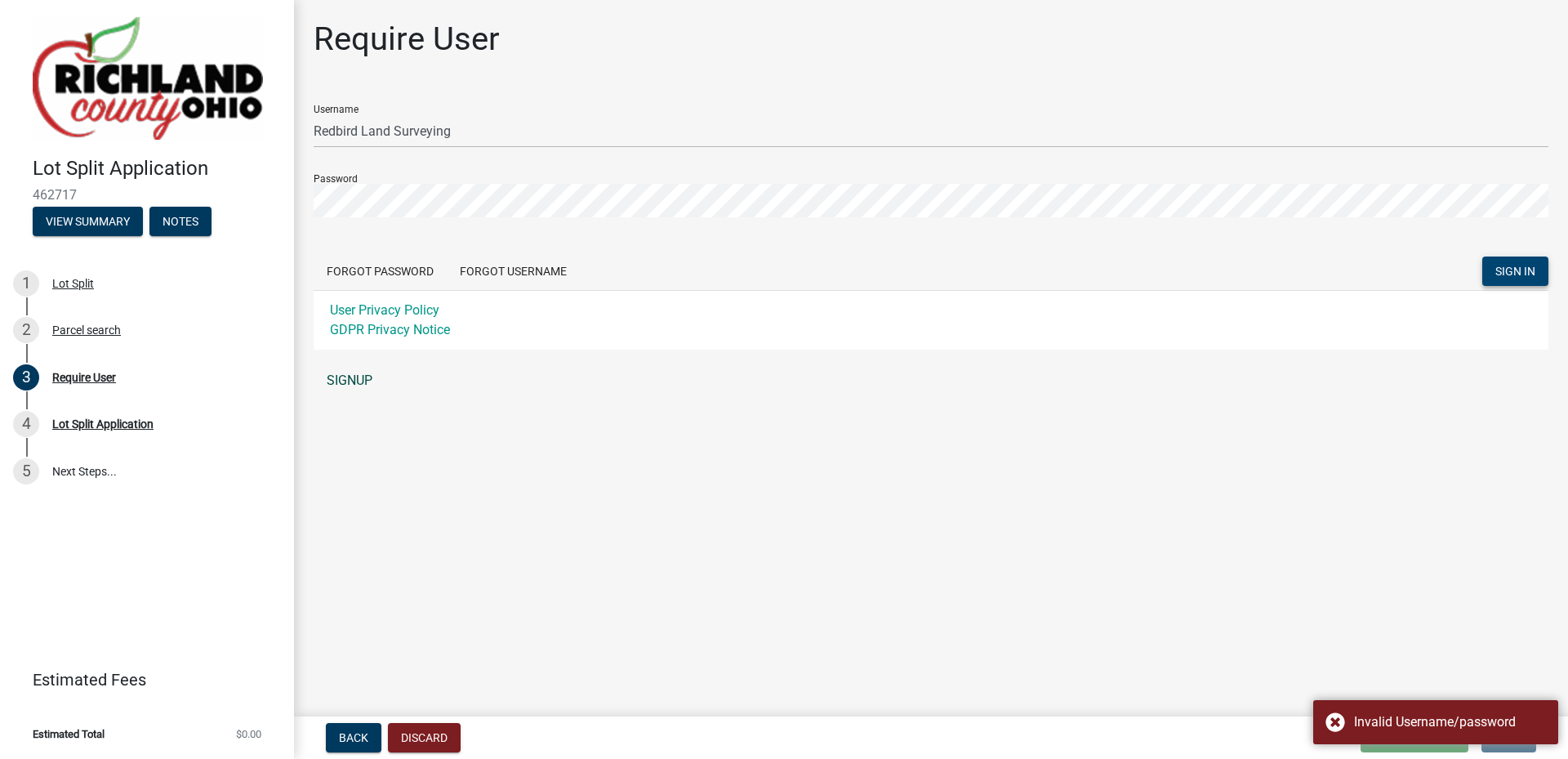
click at [352, 377] on link "SIGNUP" at bounding box center [931, 381] width 1235 height 33
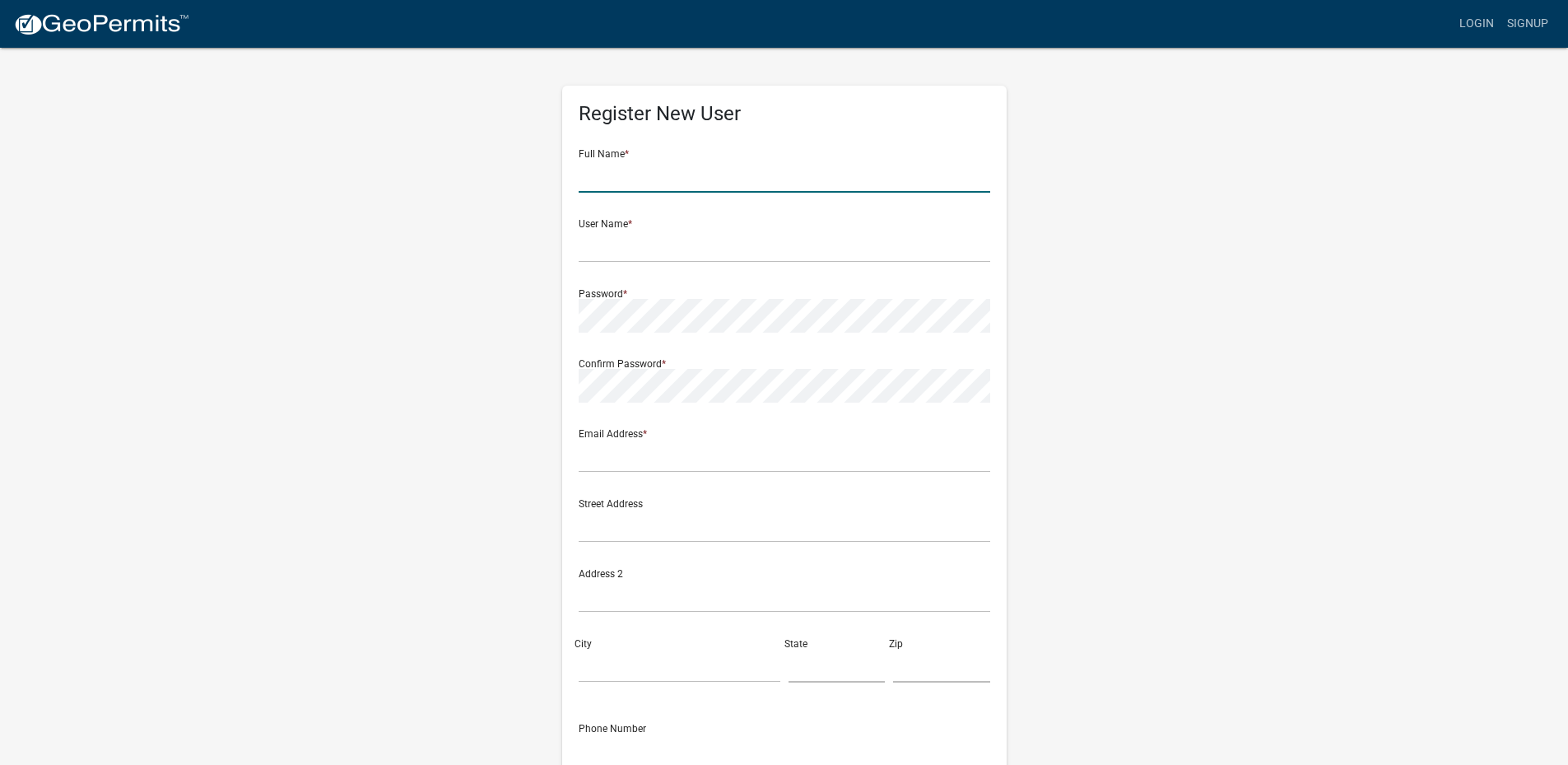
click at [619, 180] on input "text" at bounding box center [784, 175] width 411 height 34
type input "[PERSON_NAME]"
click at [633, 249] on input "text" at bounding box center [784, 245] width 411 height 34
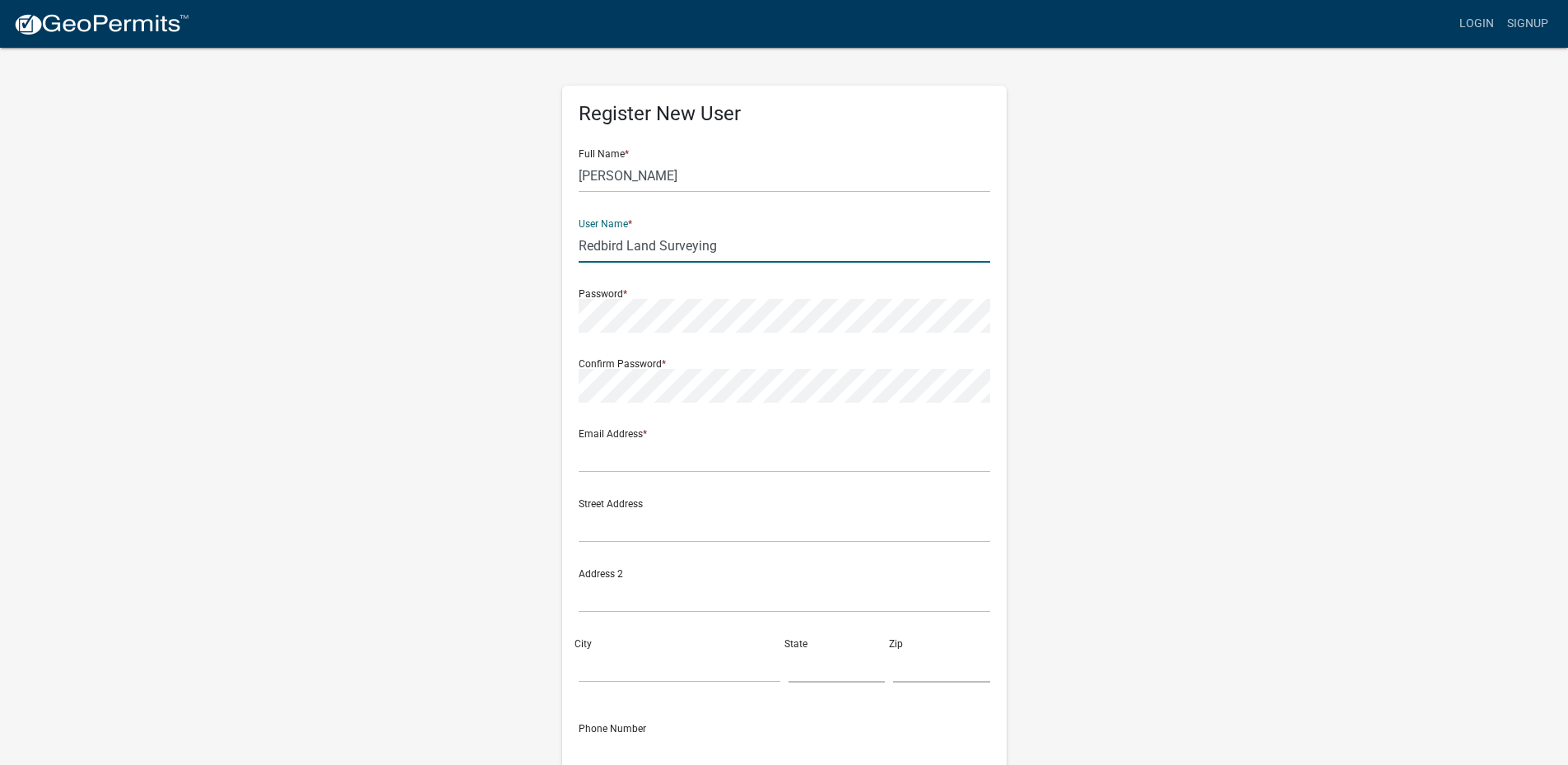
type input "Redbird Land Surveying"
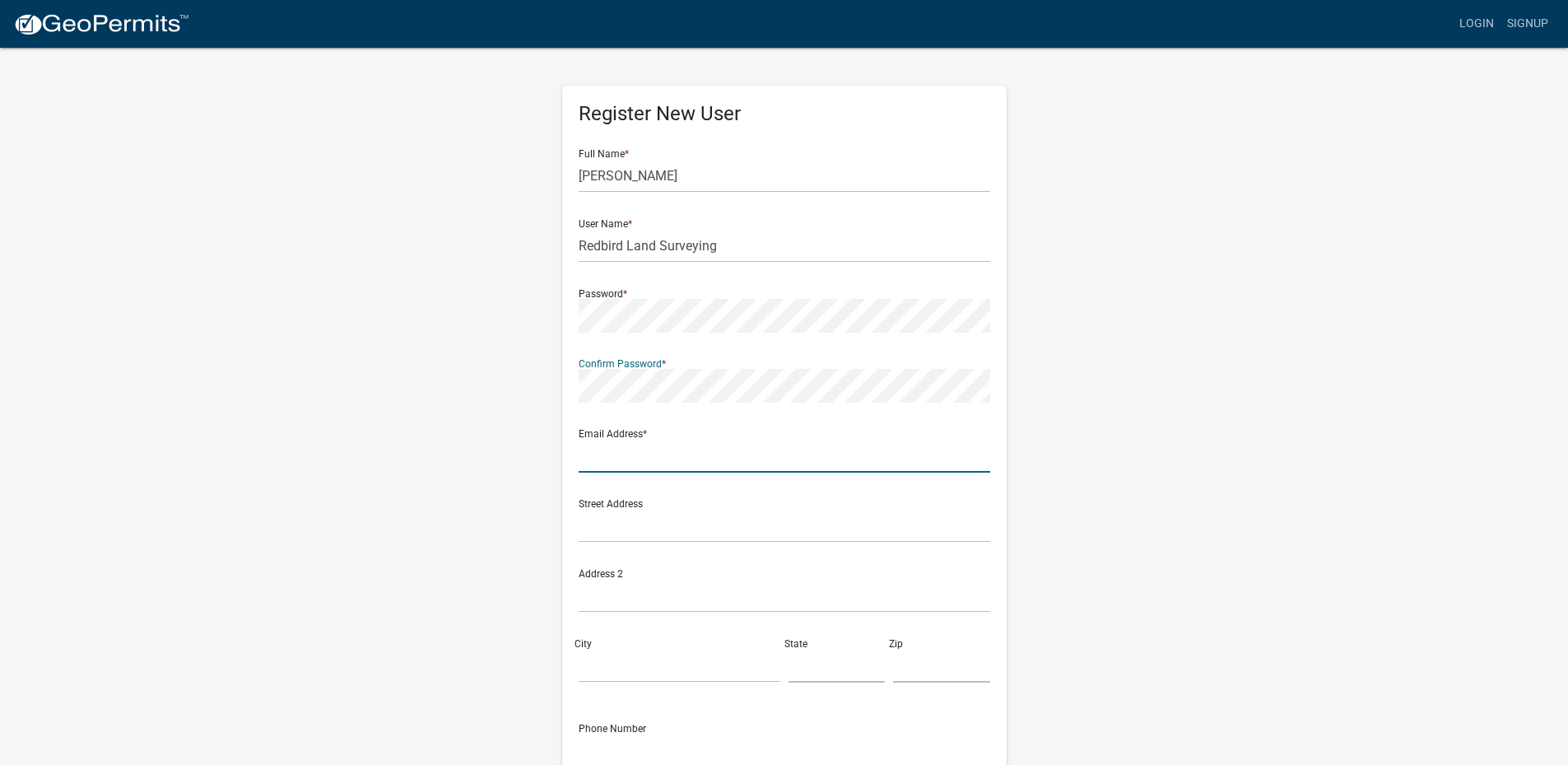
click at [617, 464] on input "text" at bounding box center [784, 456] width 411 height 34
type input "[EMAIL_ADDRESS][DOMAIN_NAME]"
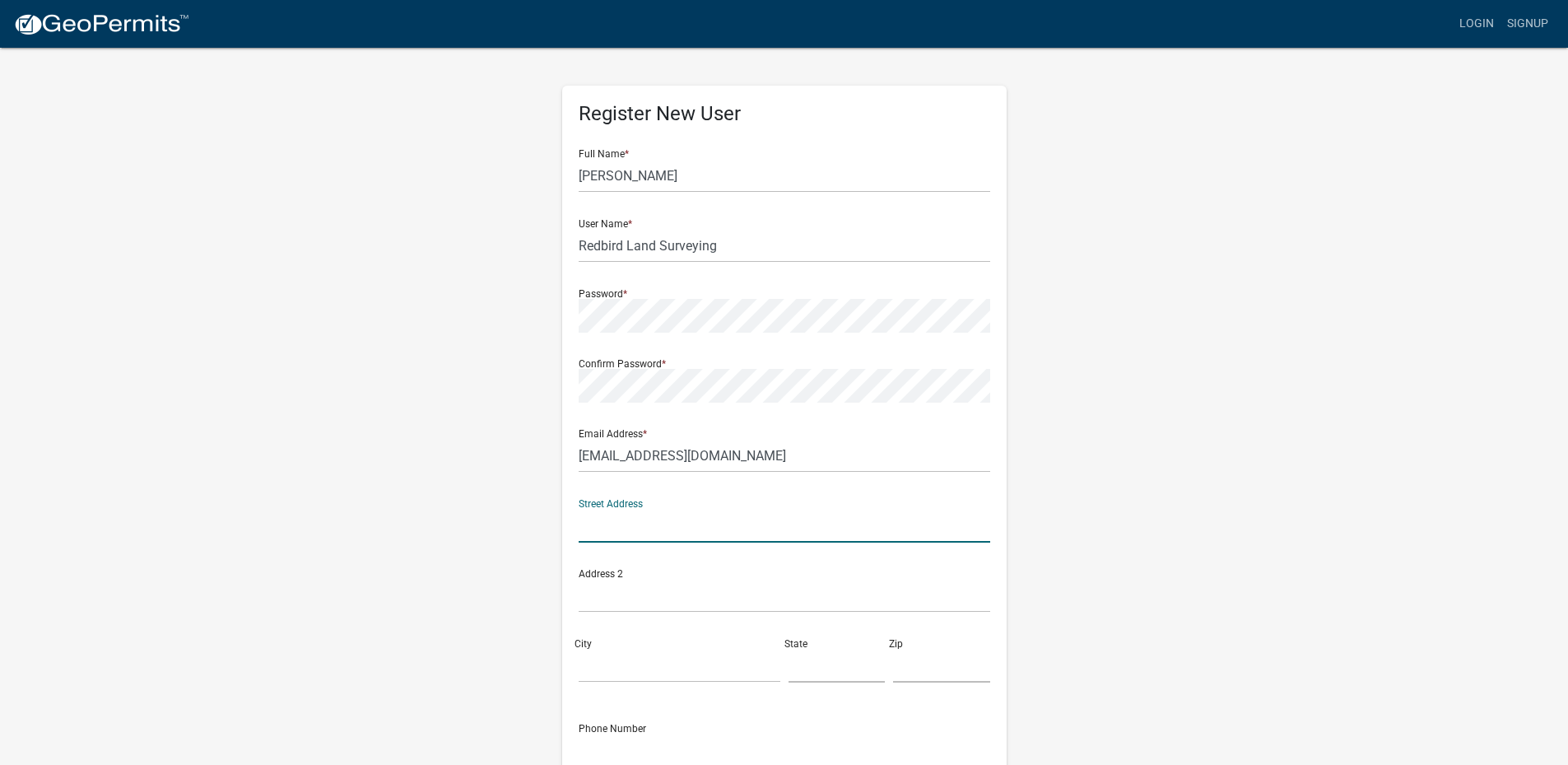
click at [626, 525] on input "text" at bounding box center [784, 525] width 411 height 34
type input "[STREET_ADDRESS]"
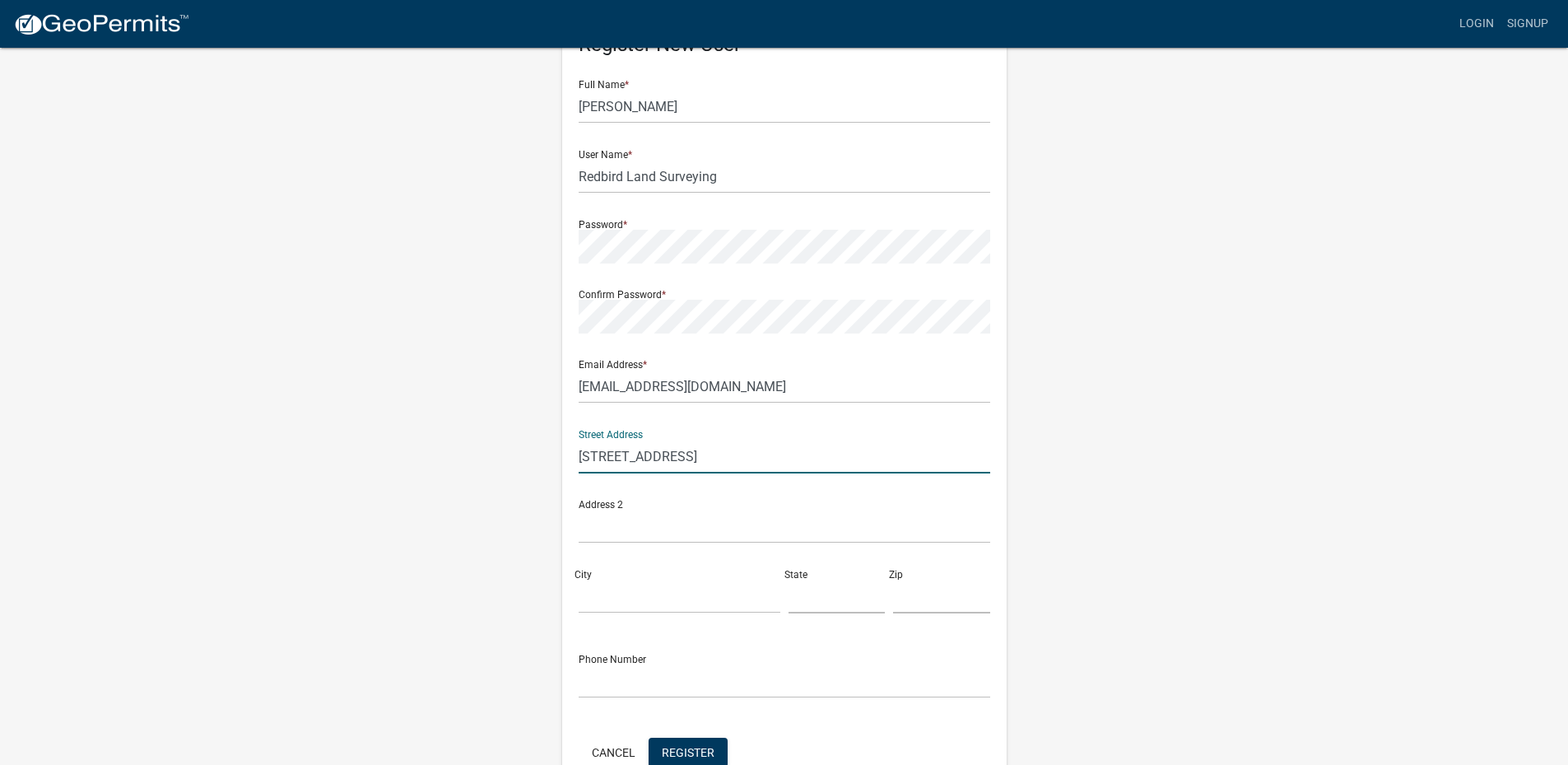
scroll to position [83, 0]
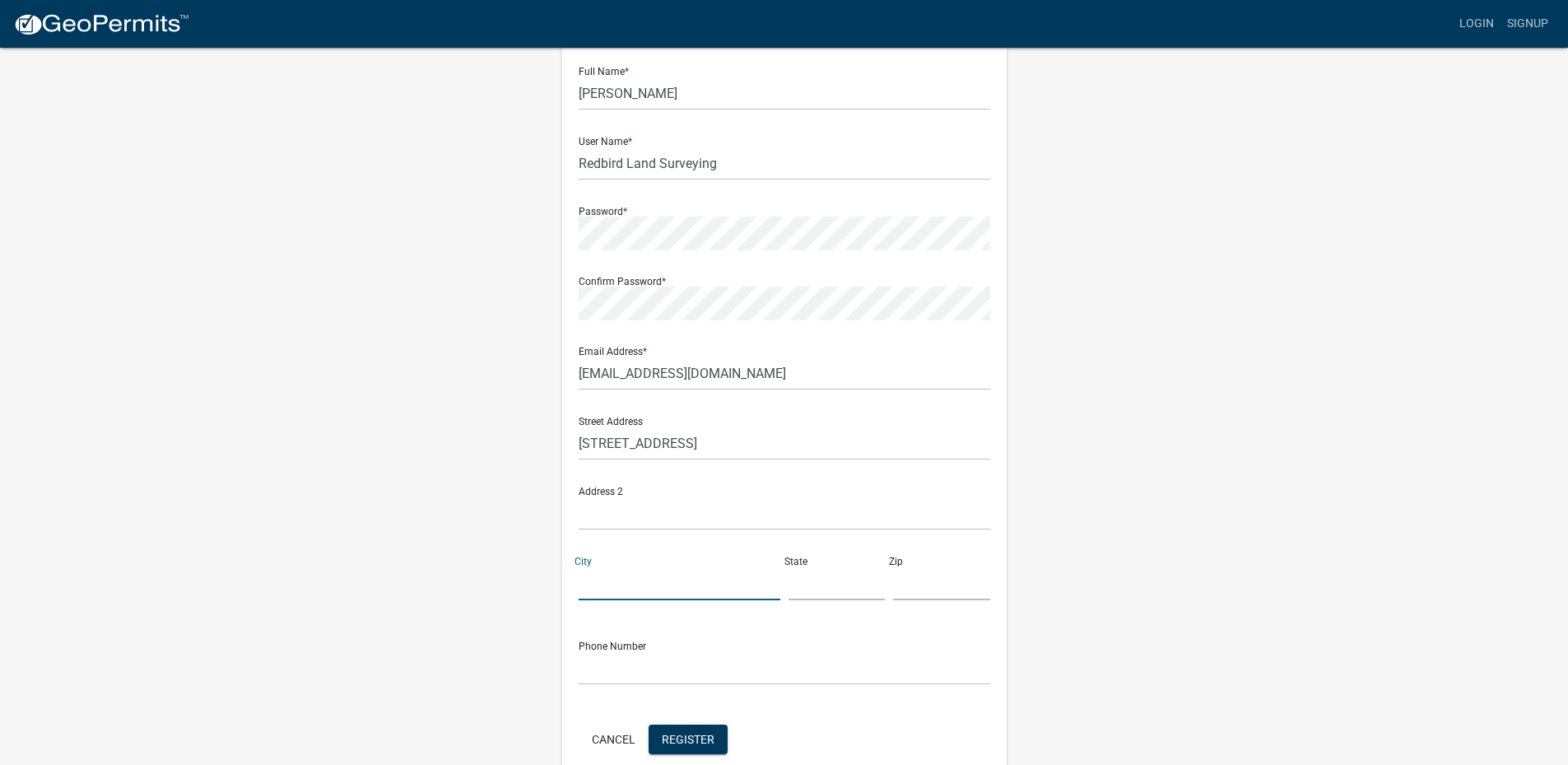
click at [635, 592] on input "City" at bounding box center [679, 583] width 202 height 34
type input "[GEOGRAPHIC_DATA]"
click at [825, 589] on input "text" at bounding box center [837, 583] width 97 height 34
type input "[US_STATE]"
click at [938, 588] on input "text" at bounding box center [942, 583] width 97 height 34
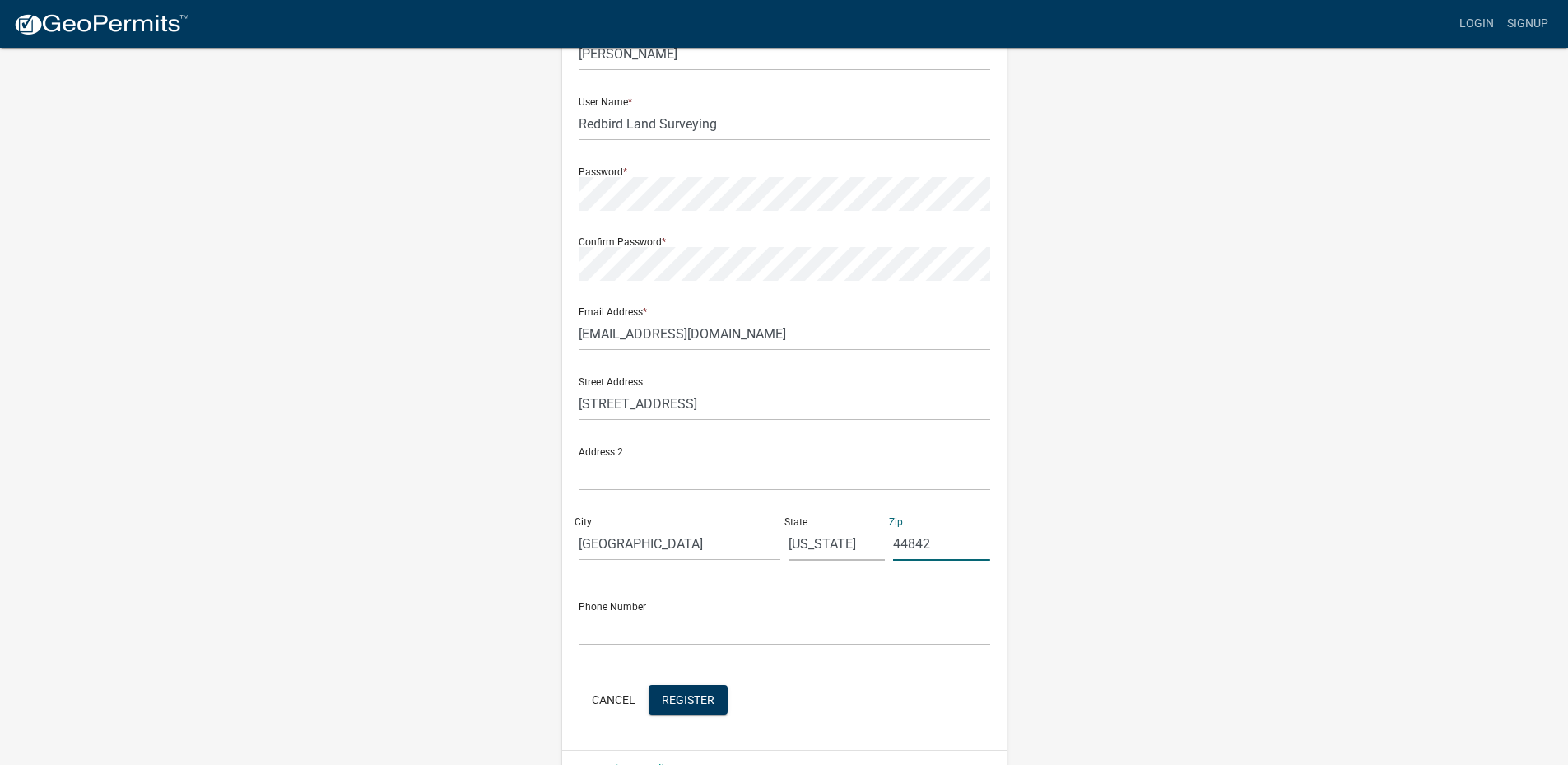
scroll to position [163, 0]
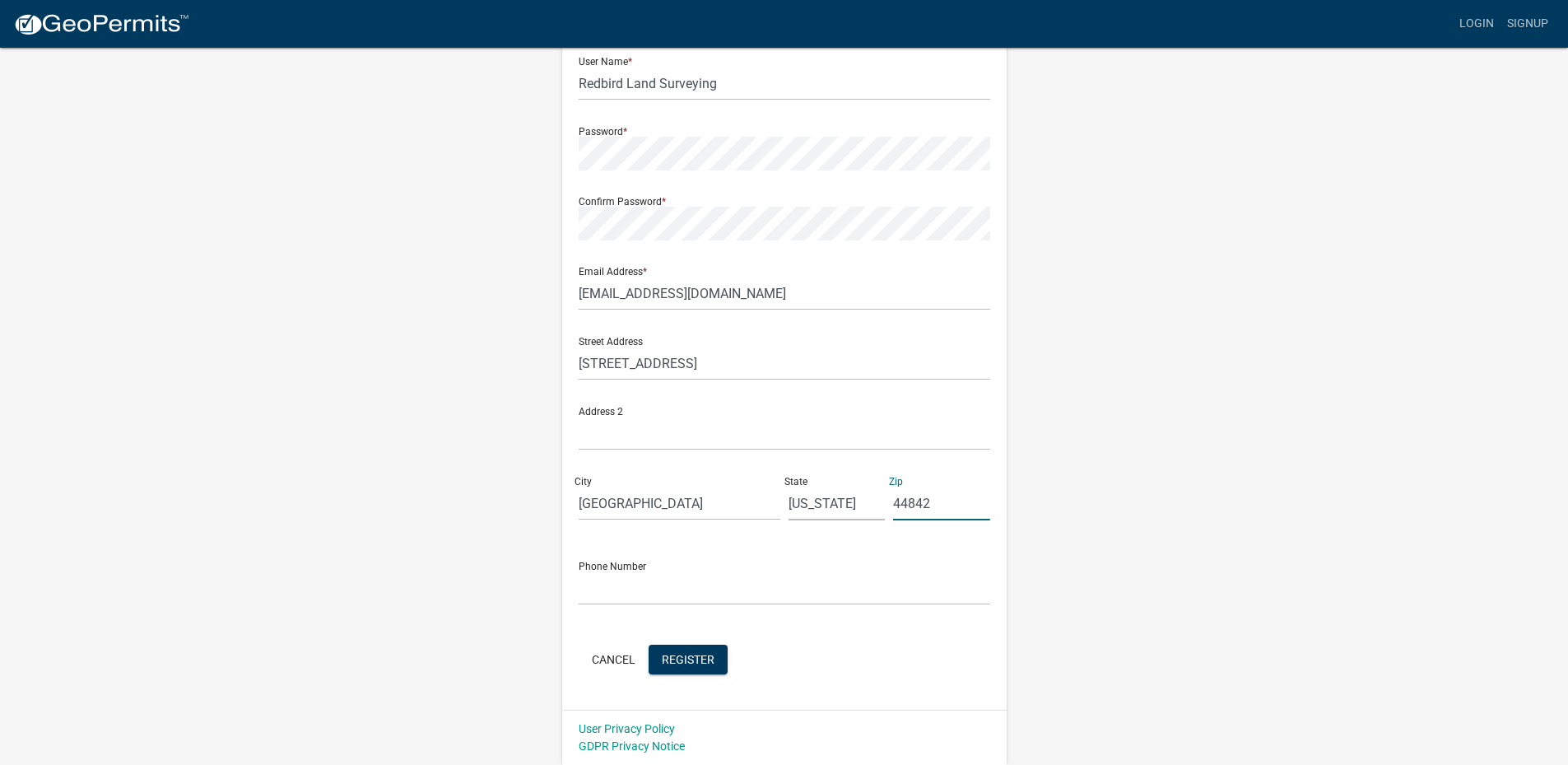
type input "44842"
click at [643, 587] on input "text" at bounding box center [784, 588] width 411 height 34
type input "[PHONE_NUMBER]"
click at [701, 659] on span "Register" at bounding box center [688, 658] width 52 height 13
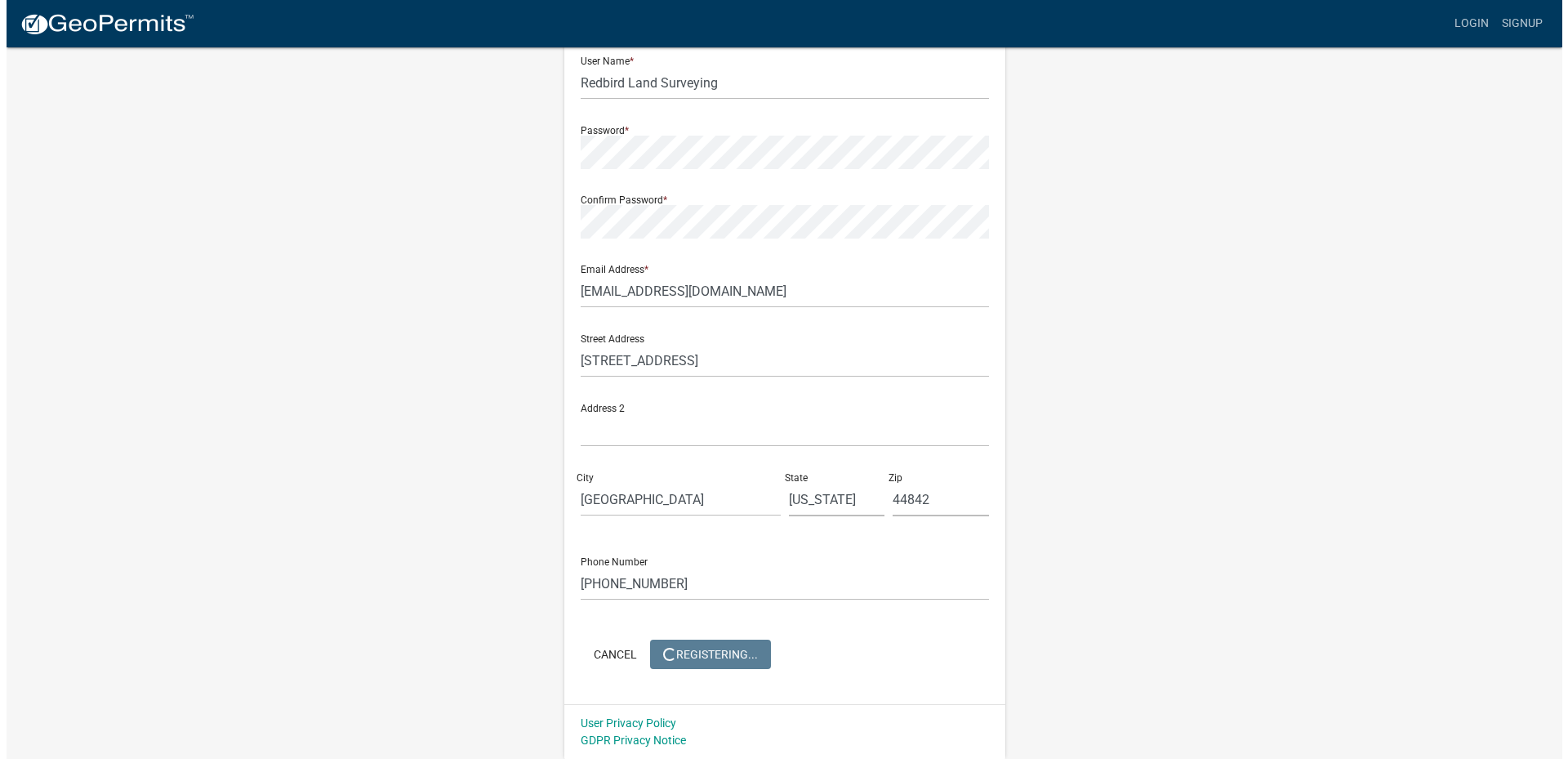
scroll to position [0, 0]
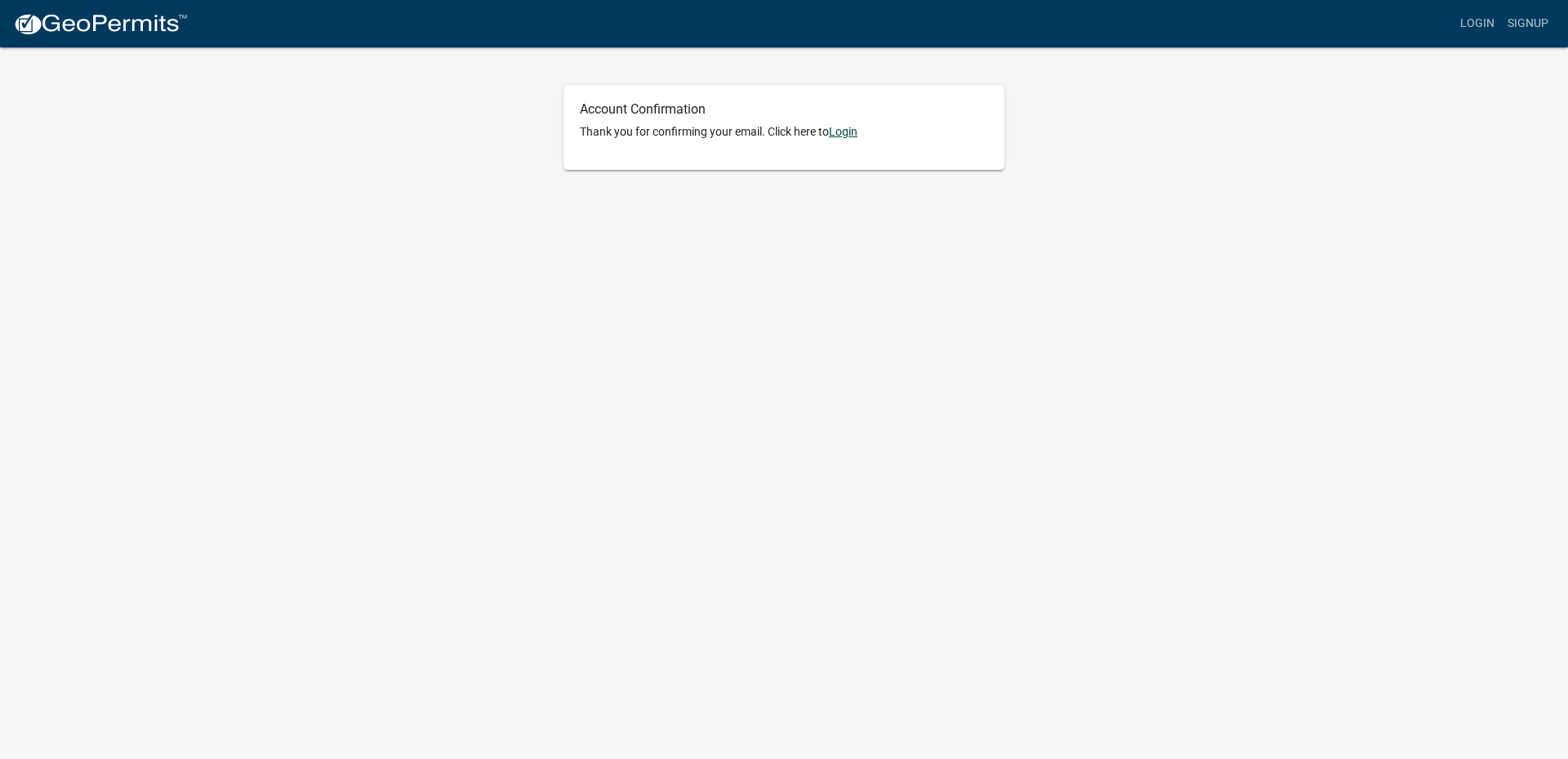
click at [849, 133] on link "Login" at bounding box center [842, 131] width 28 height 13
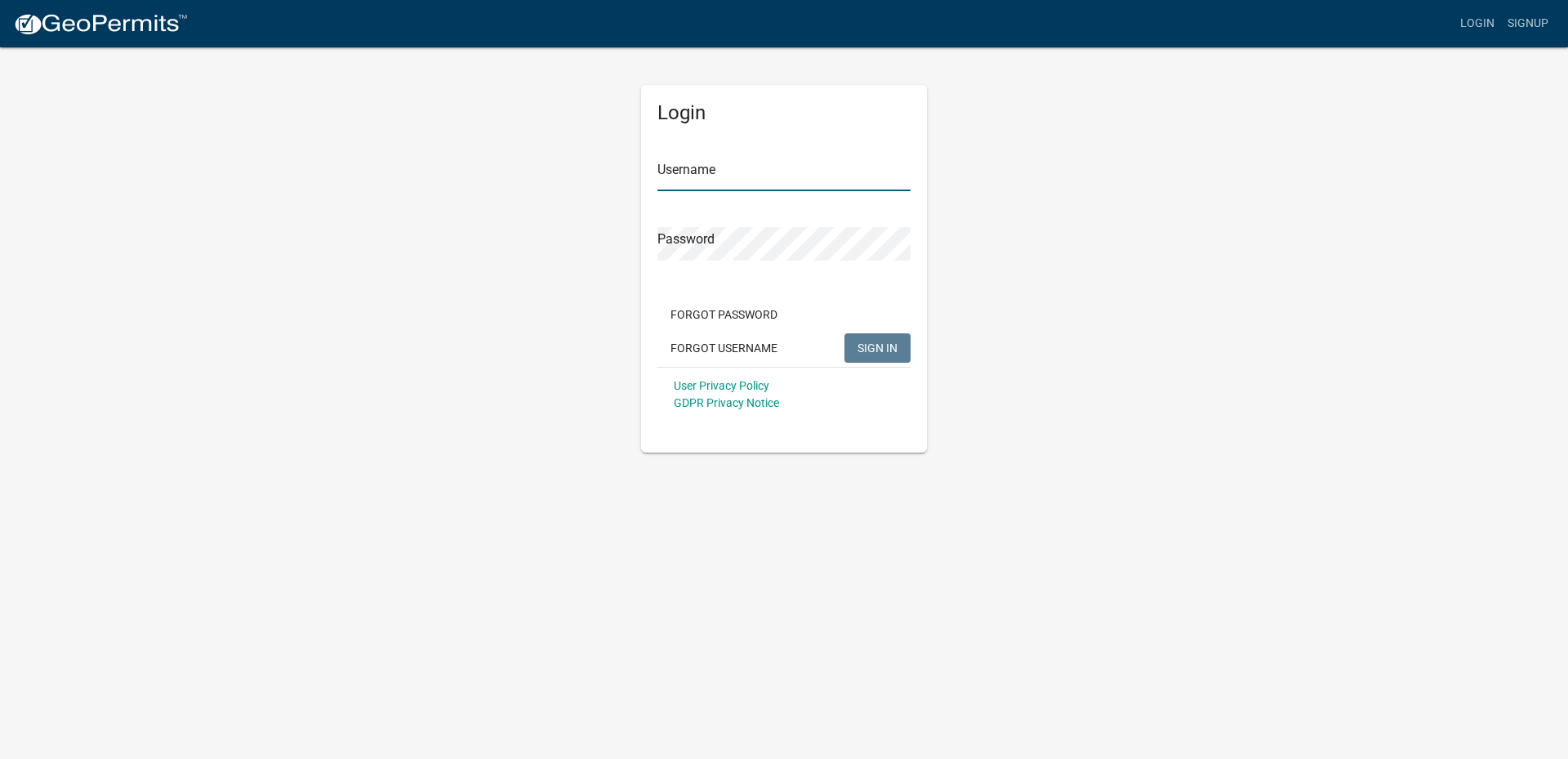
type input "Redbird Land Surveying"
click at [712, 179] on input "Redbird Land Surveying" at bounding box center [784, 174] width 253 height 34
click at [879, 344] on span "SIGN IN" at bounding box center [878, 347] width 40 height 13
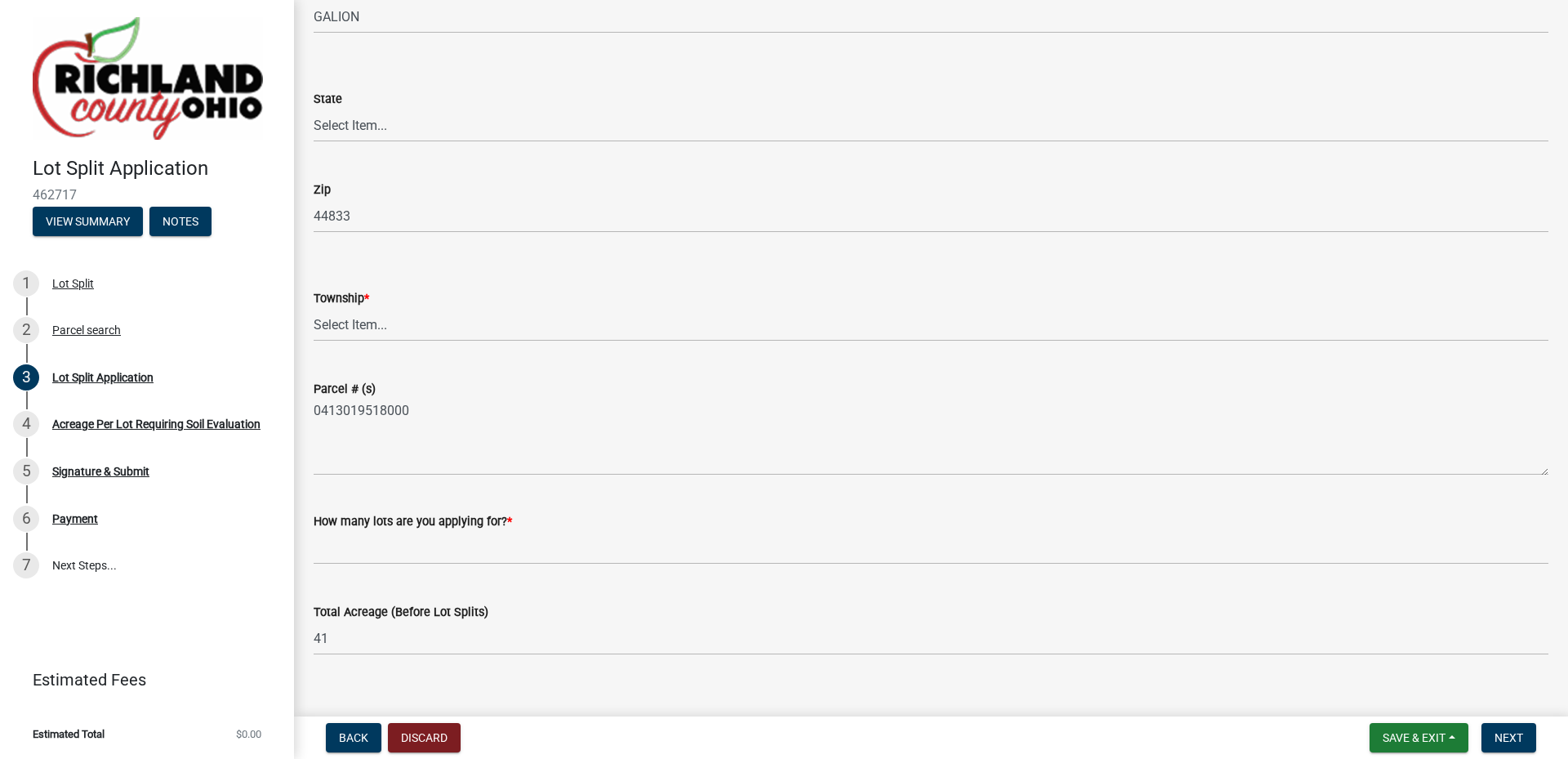
scroll to position [245, 0]
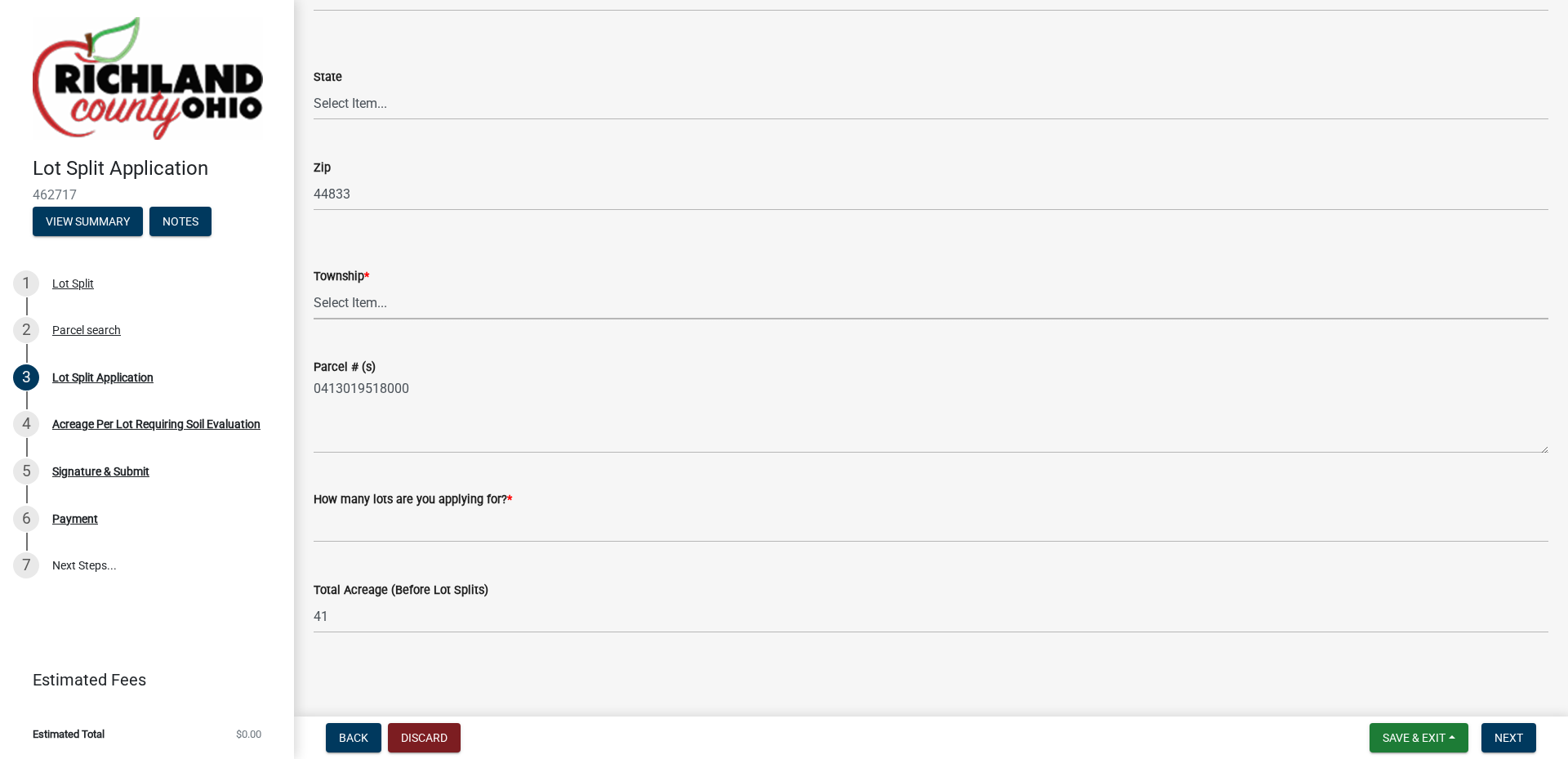
click at [431, 303] on select "Select Item... Plymouth Township Cass Township Sharon Township Jackson Township…" at bounding box center [931, 303] width 1235 height 34
click at [313, 286] on select "Select Item... Plymouth Township Cass Township Sharon Township Jackson Township…" at bounding box center [931, 303] width 1235 height 34
select select "e30fad87-c703-44ed-a865-decde5dee4bd"
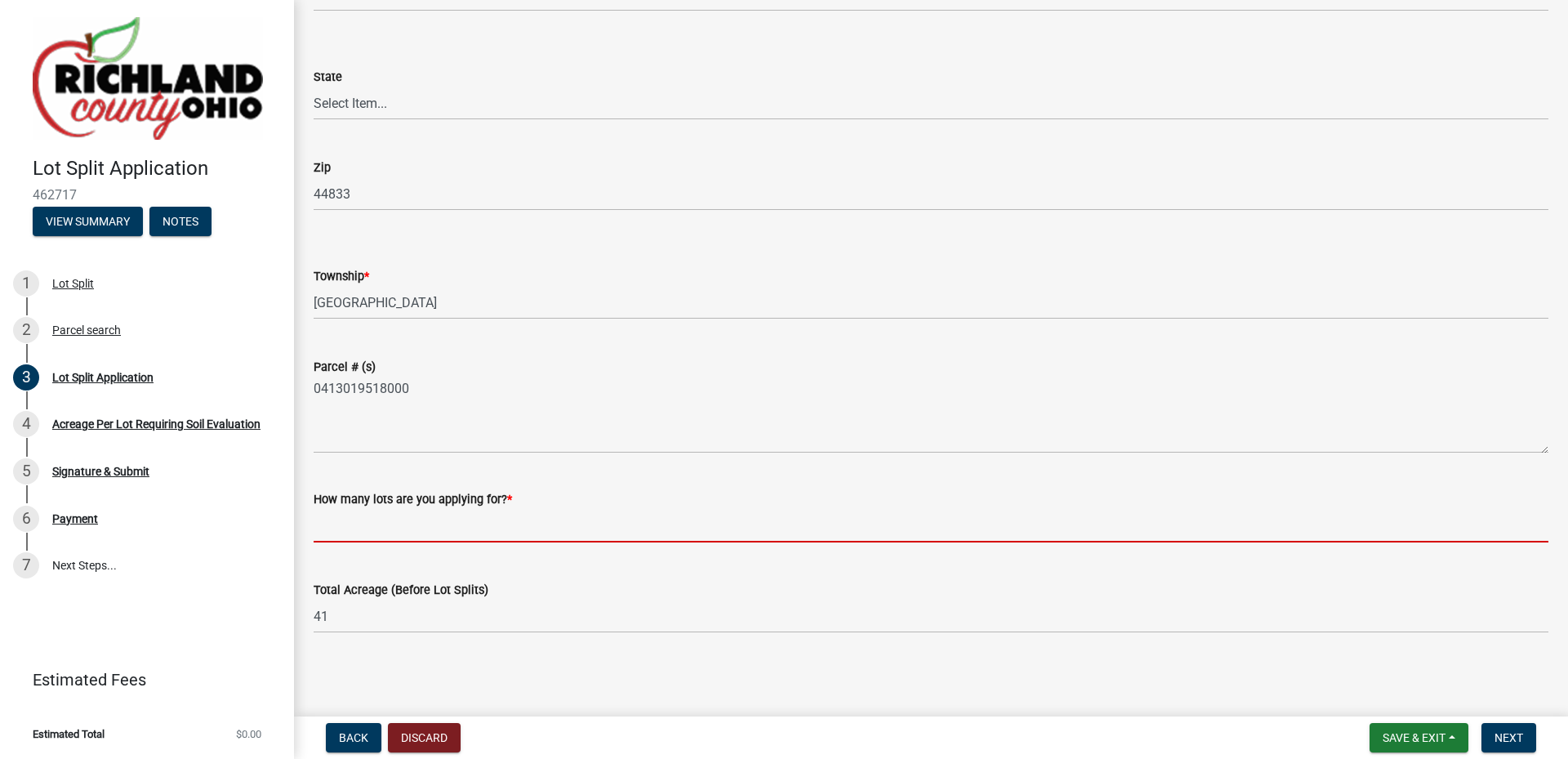
click at [502, 531] on input "text" at bounding box center [931, 526] width 1235 height 34
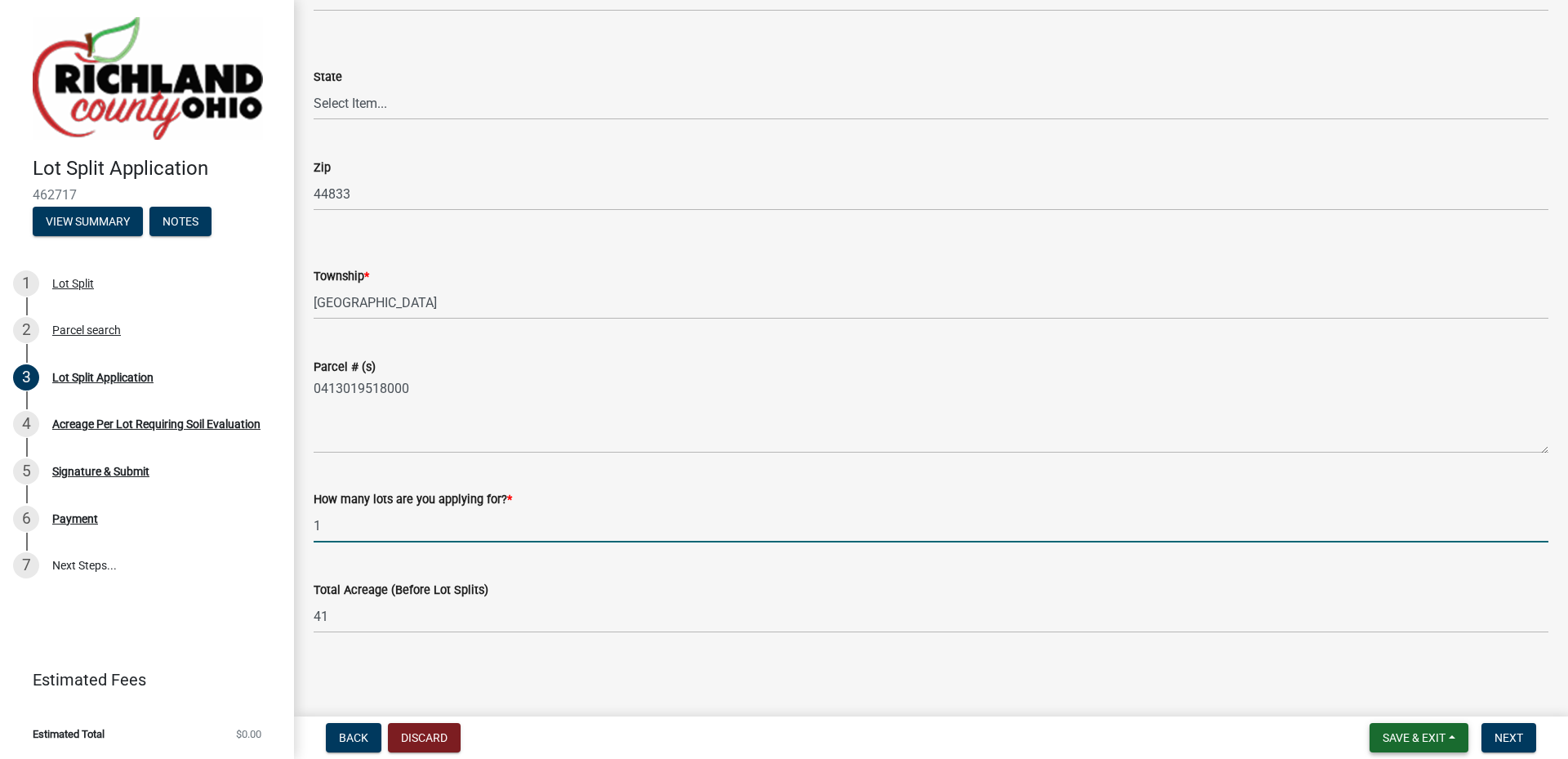
type input "1"
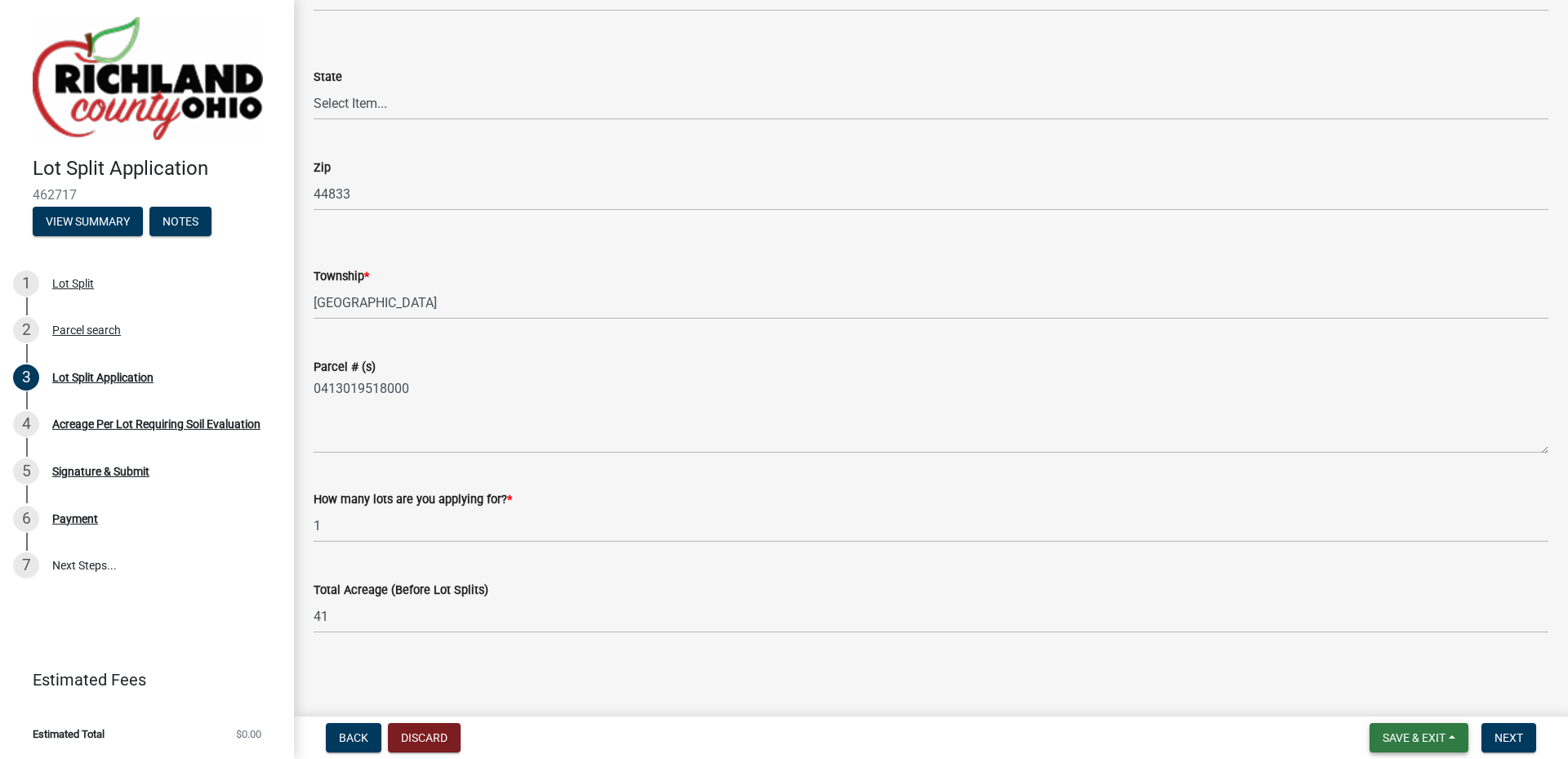
click at [1456, 733] on button "Save & Exit" at bounding box center [1419, 738] width 99 height 29
click at [1394, 662] on button "Save" at bounding box center [1402, 656] width 130 height 39
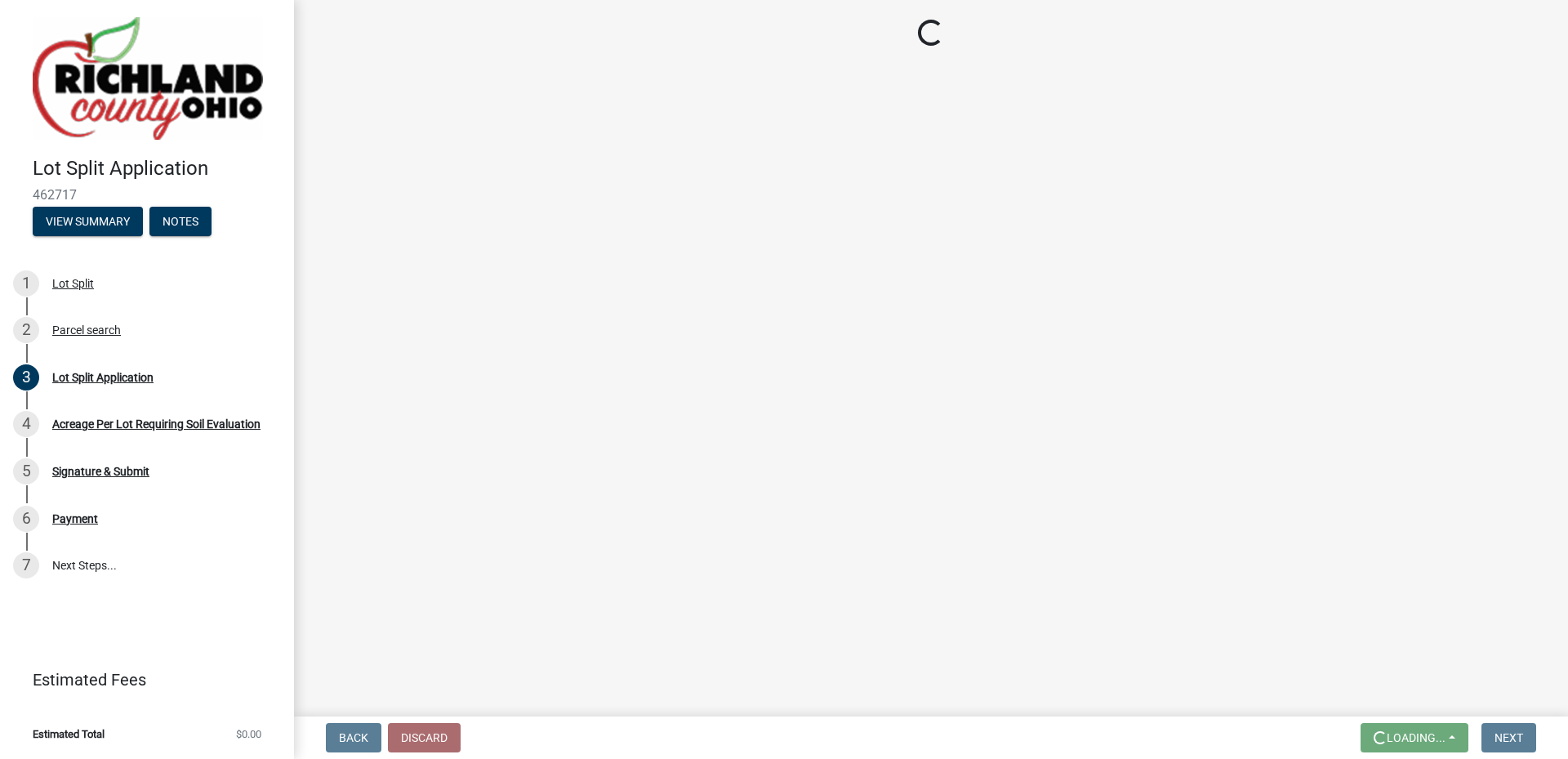
scroll to position [0, 0]
select select "e30fad87-c703-44ed-a865-decde5dee4bd"
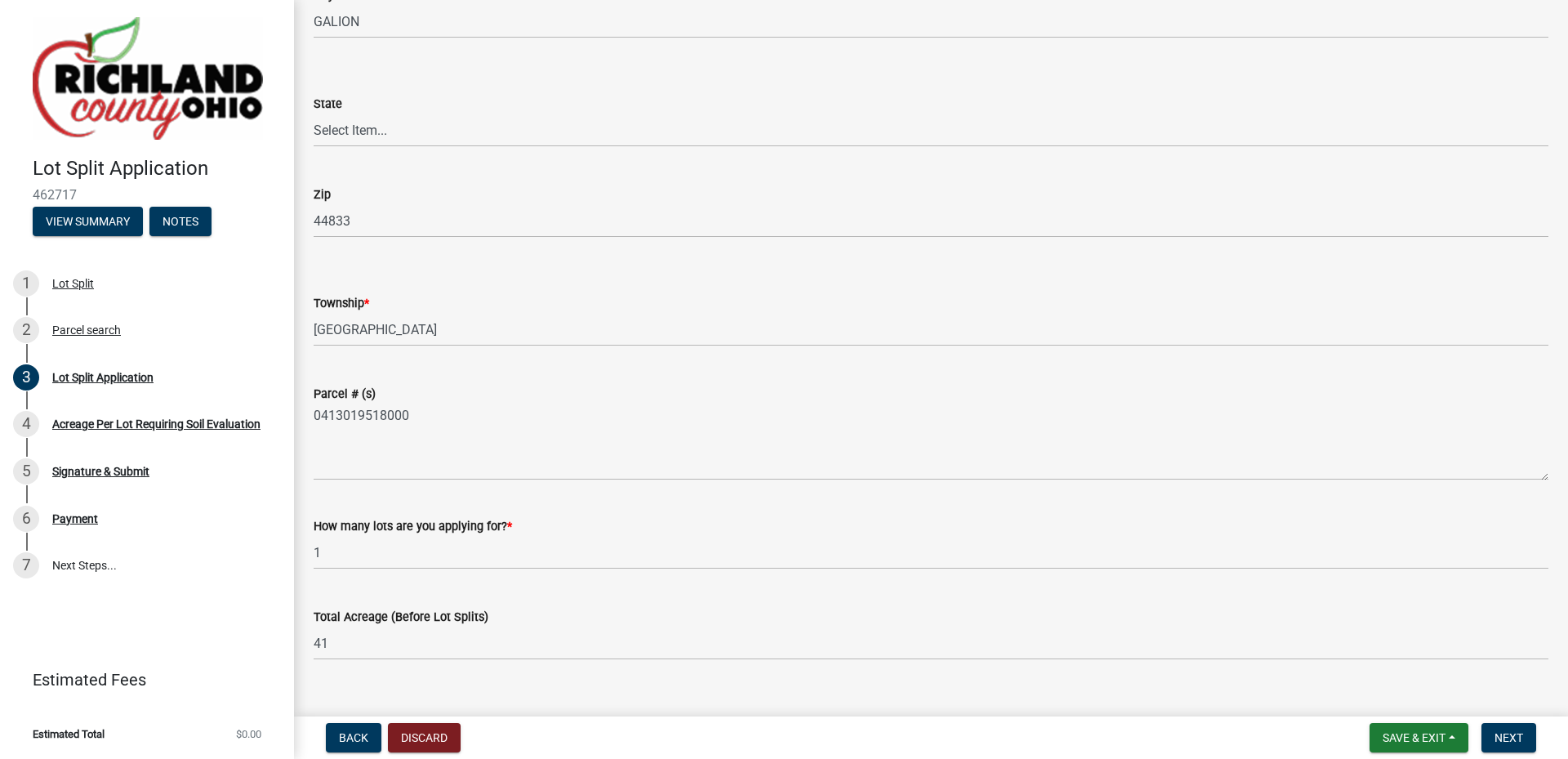
scroll to position [245, 0]
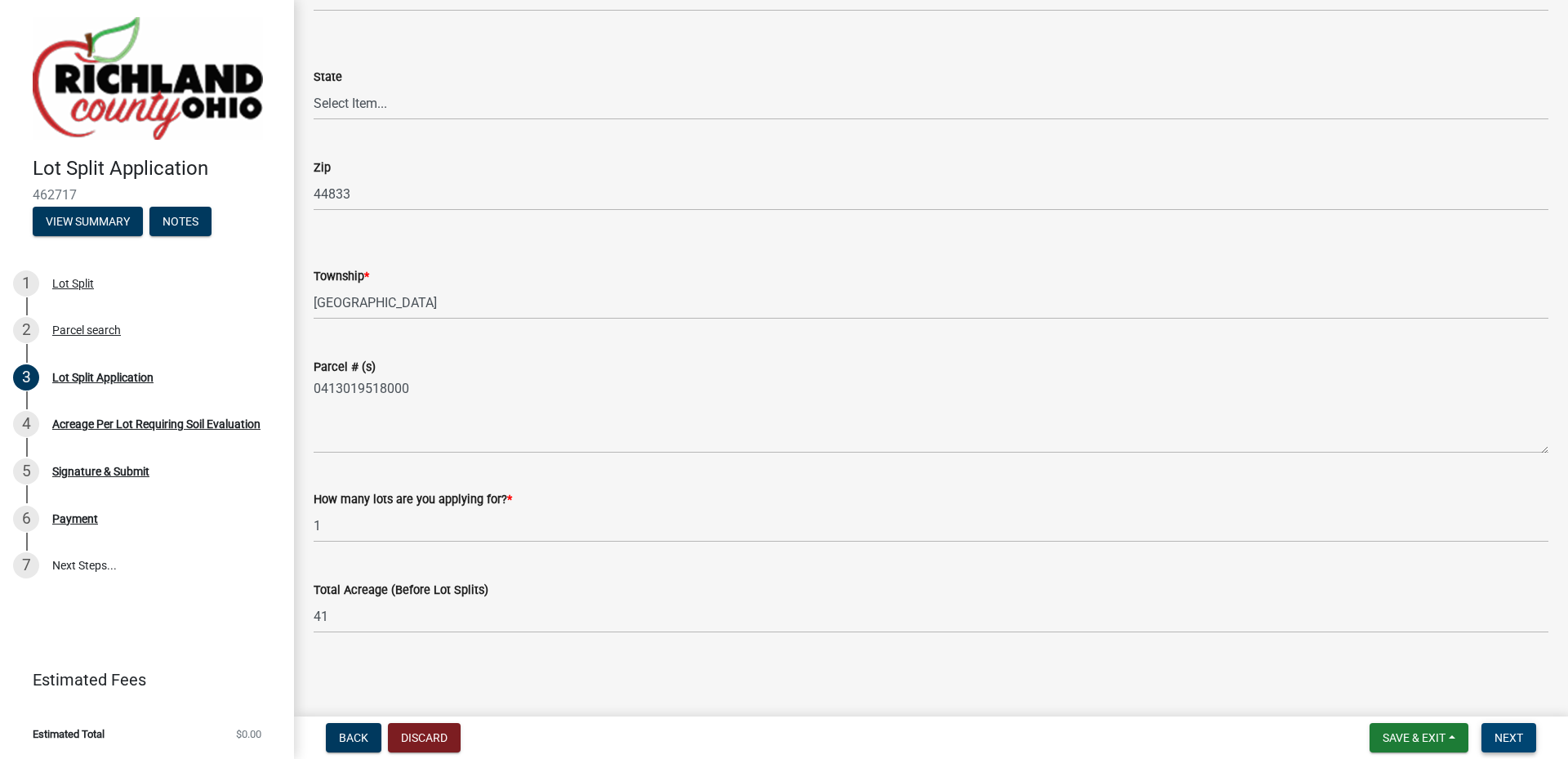
click at [1519, 740] on span "Next" at bounding box center [1508, 738] width 28 height 13
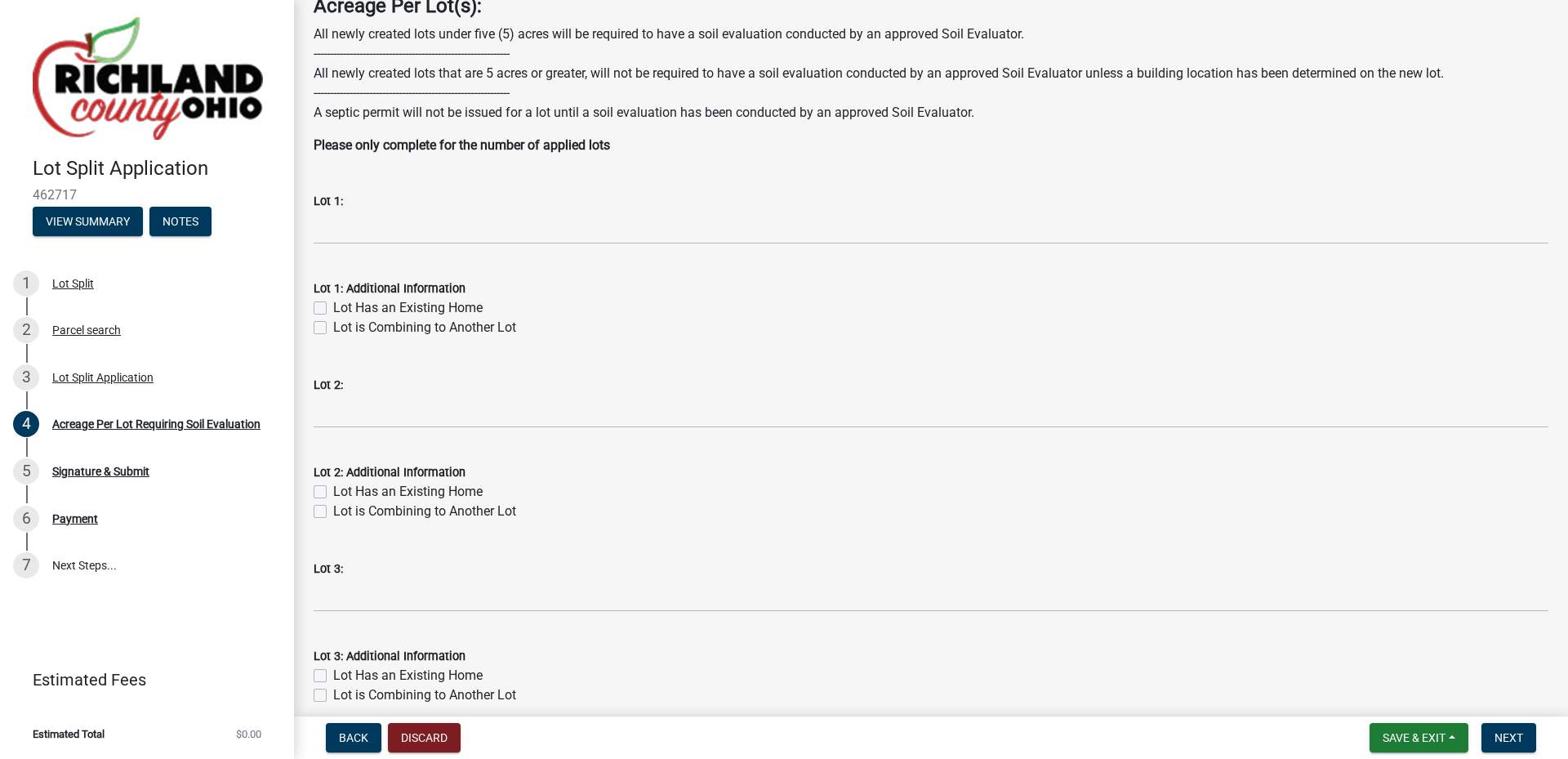
scroll to position [108, 0]
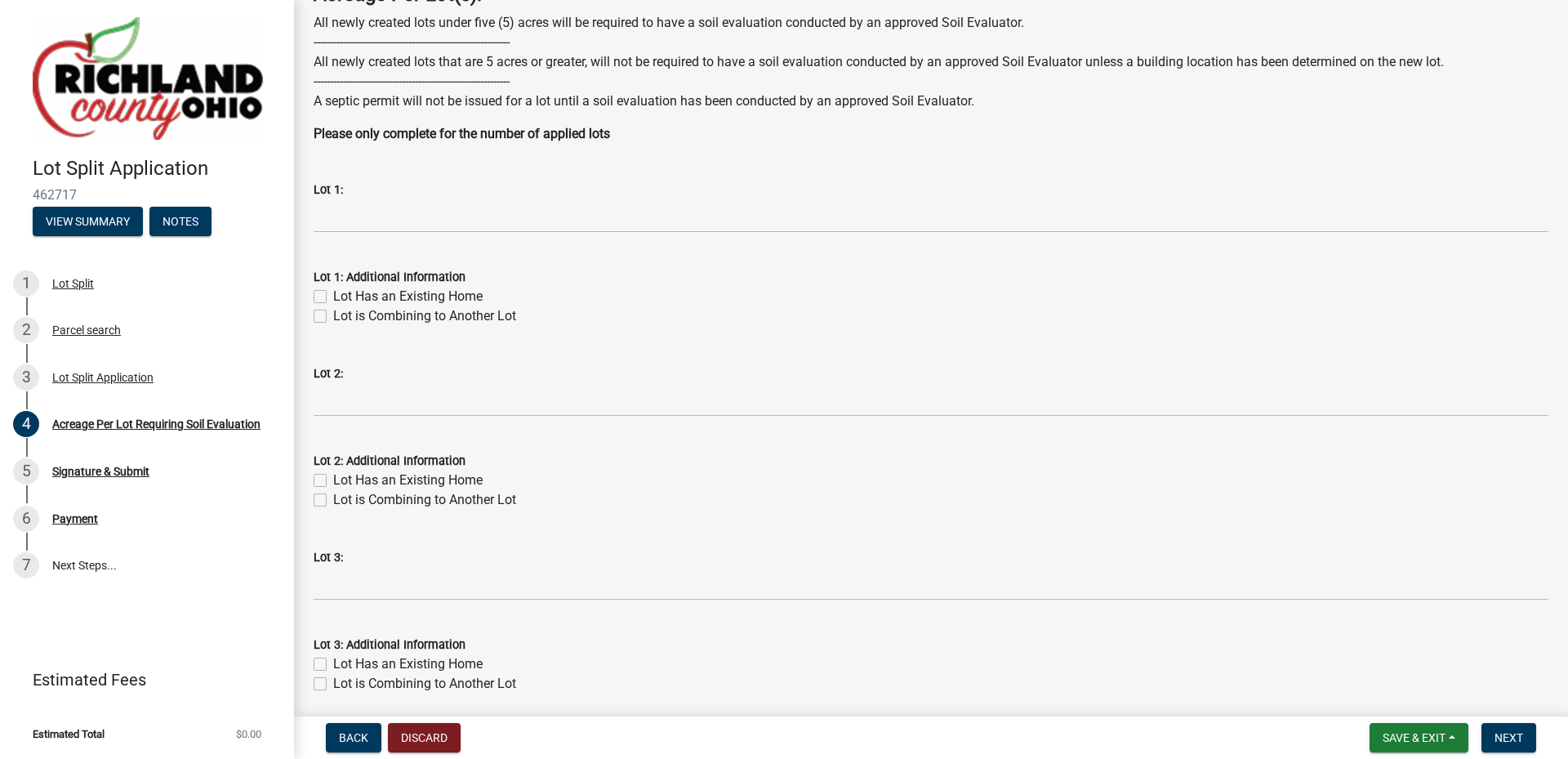
click at [333, 295] on label "Lot Has an Existing Home" at bounding box center [408, 297] width 149 height 20
click at [333, 295] on input "Lot Has an Existing Home" at bounding box center [339, 292] width 11 height 11
checkbox input "true"
checkbox input "false"
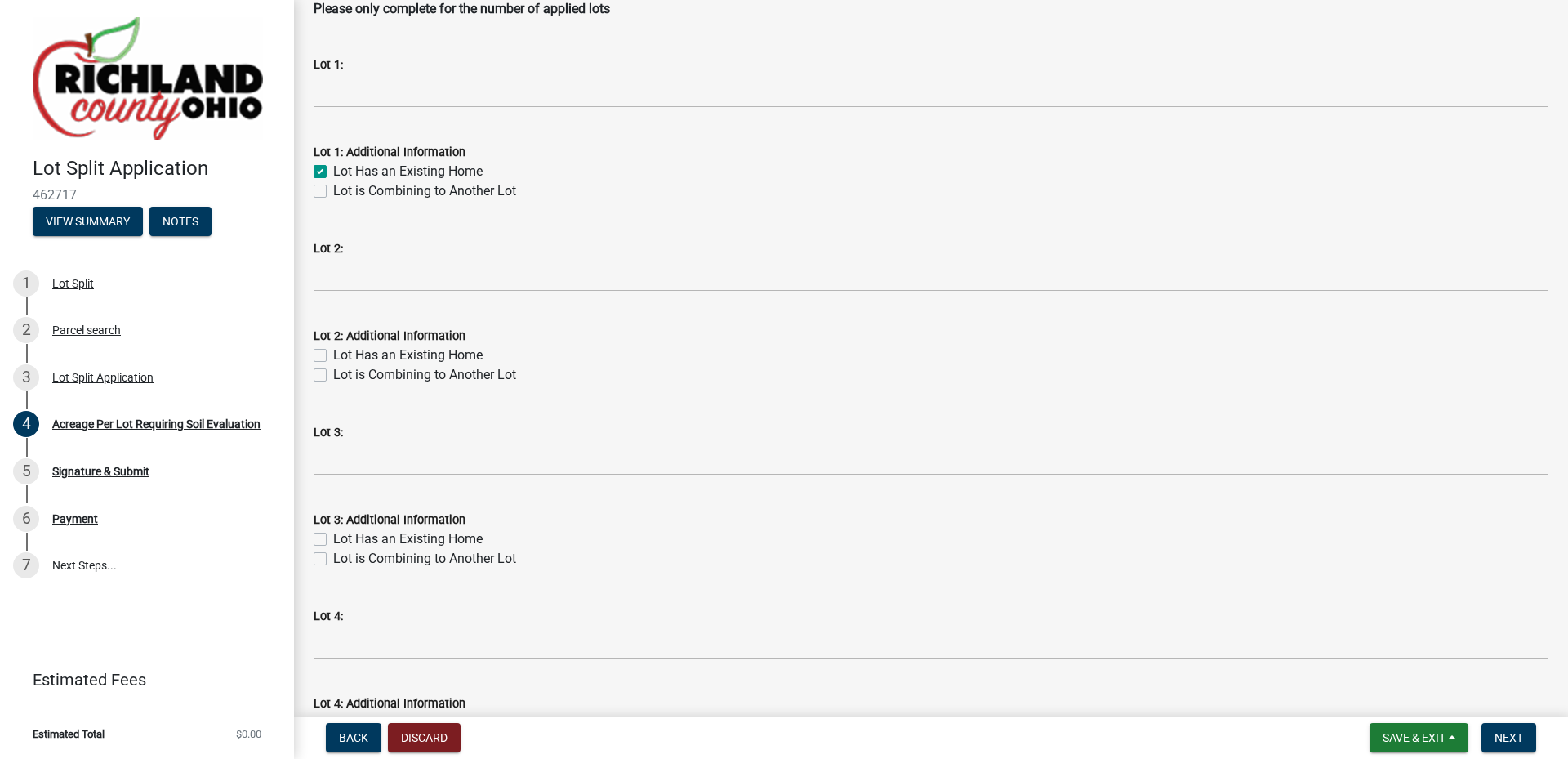
scroll to position [245, 0]
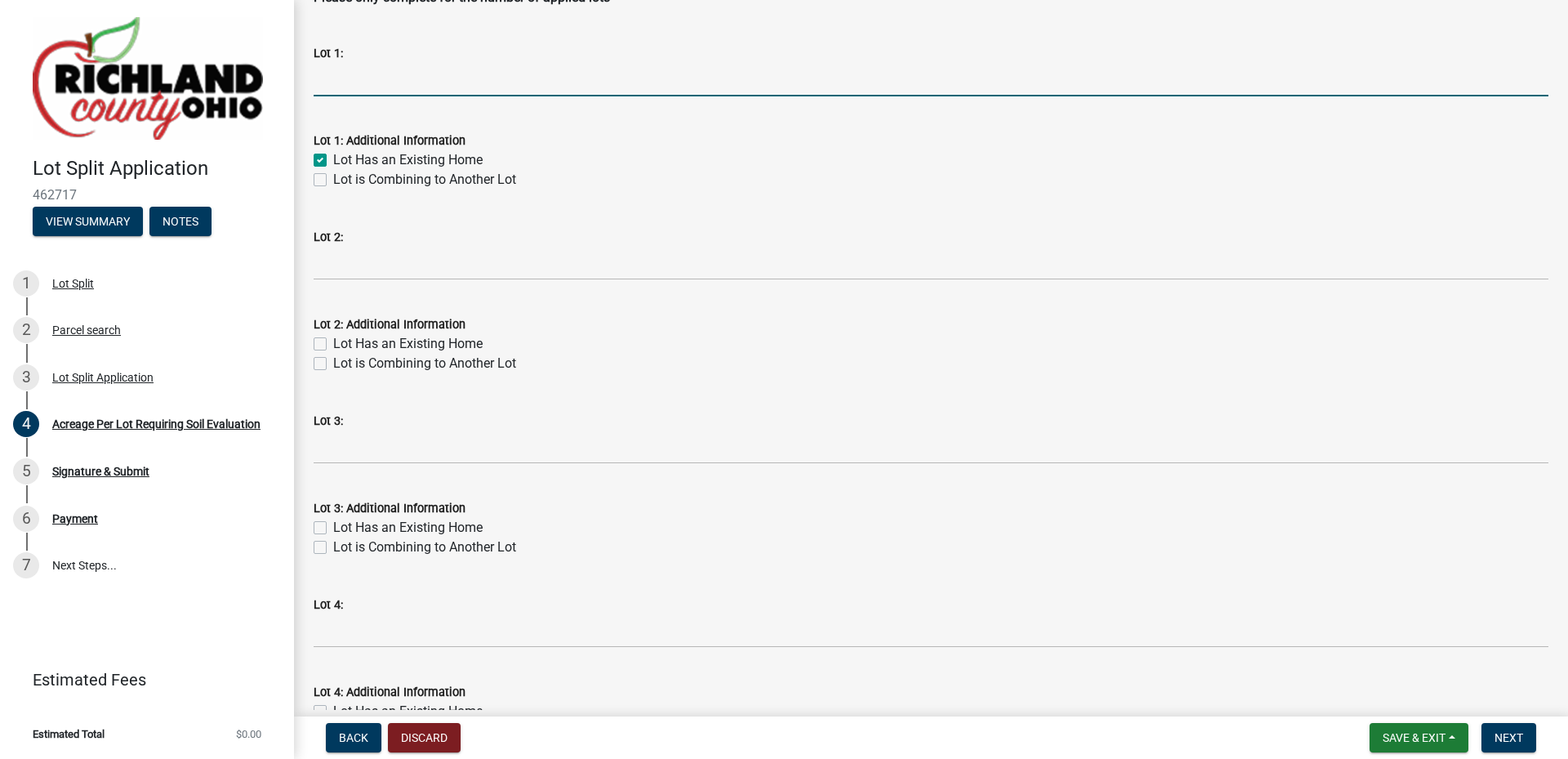
click at [380, 76] on input "text" at bounding box center [931, 79] width 1235 height 34
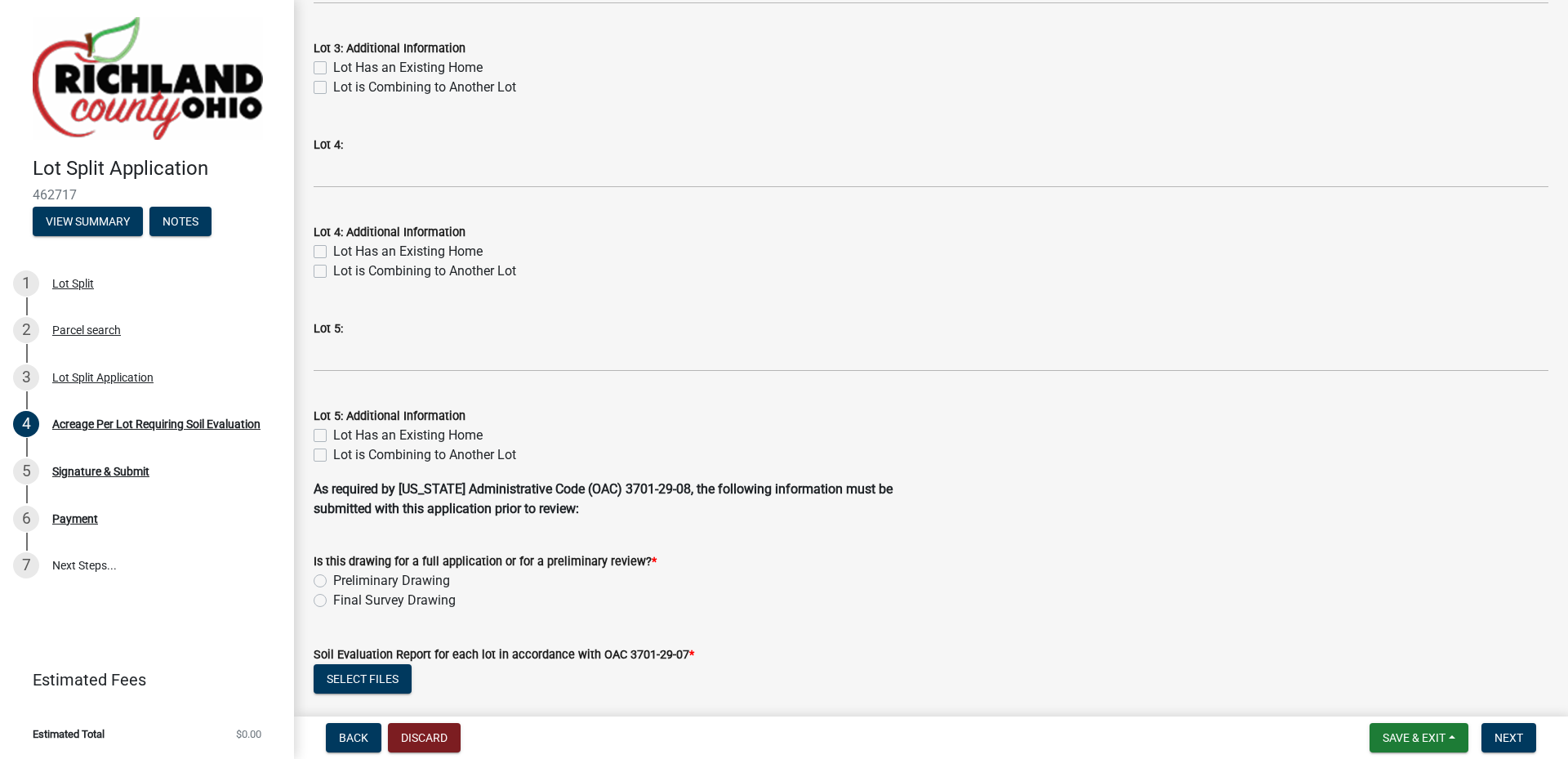
scroll to position [709, 0]
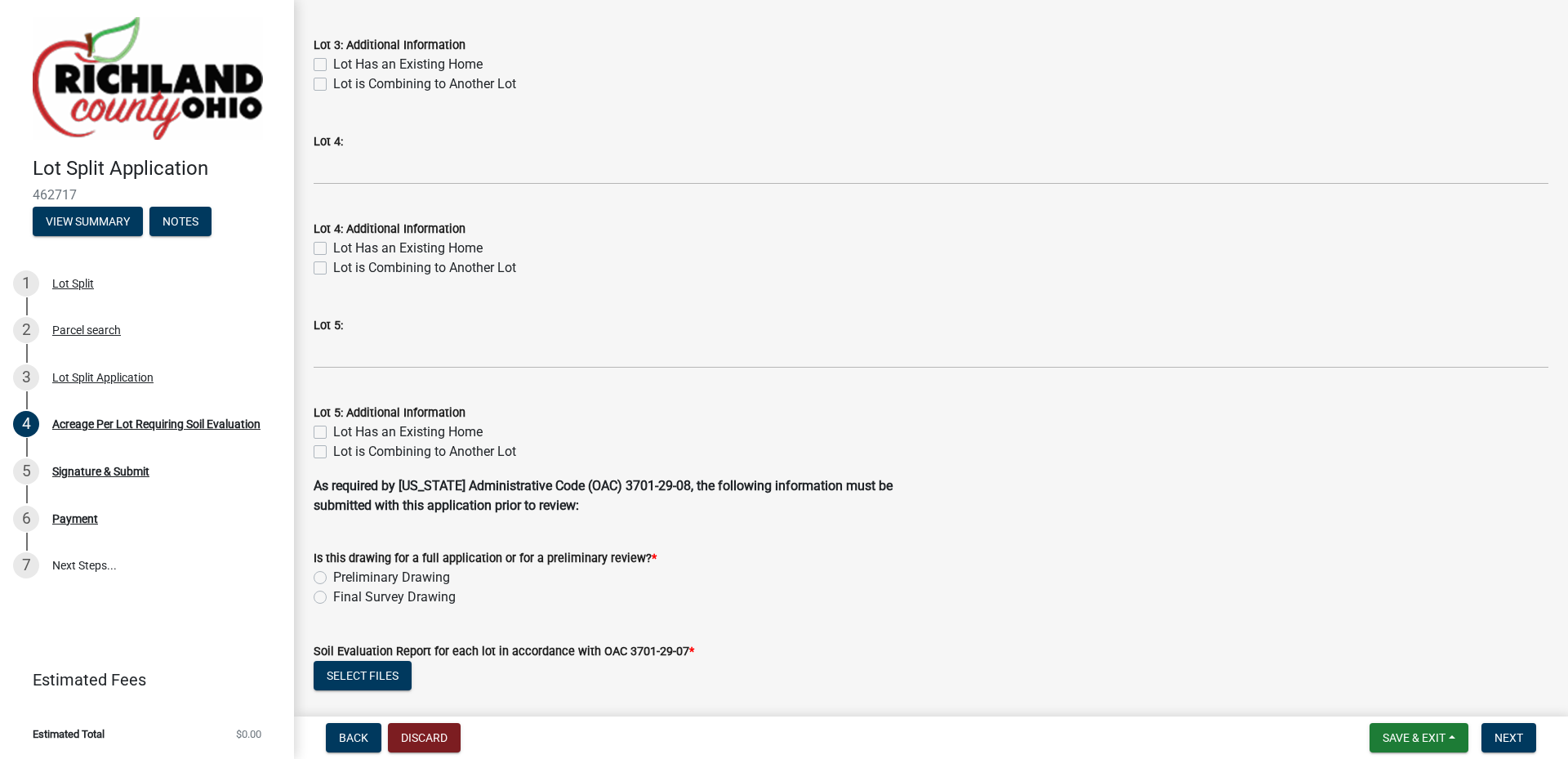
type input "1.877"
click at [333, 429] on label "Lot Has an Existing Home" at bounding box center [408, 433] width 149 height 20
click at [333, 429] on input "Lot Has an Existing Home" at bounding box center [339, 428] width 11 height 11
checkbox input "true"
checkbox input "false"
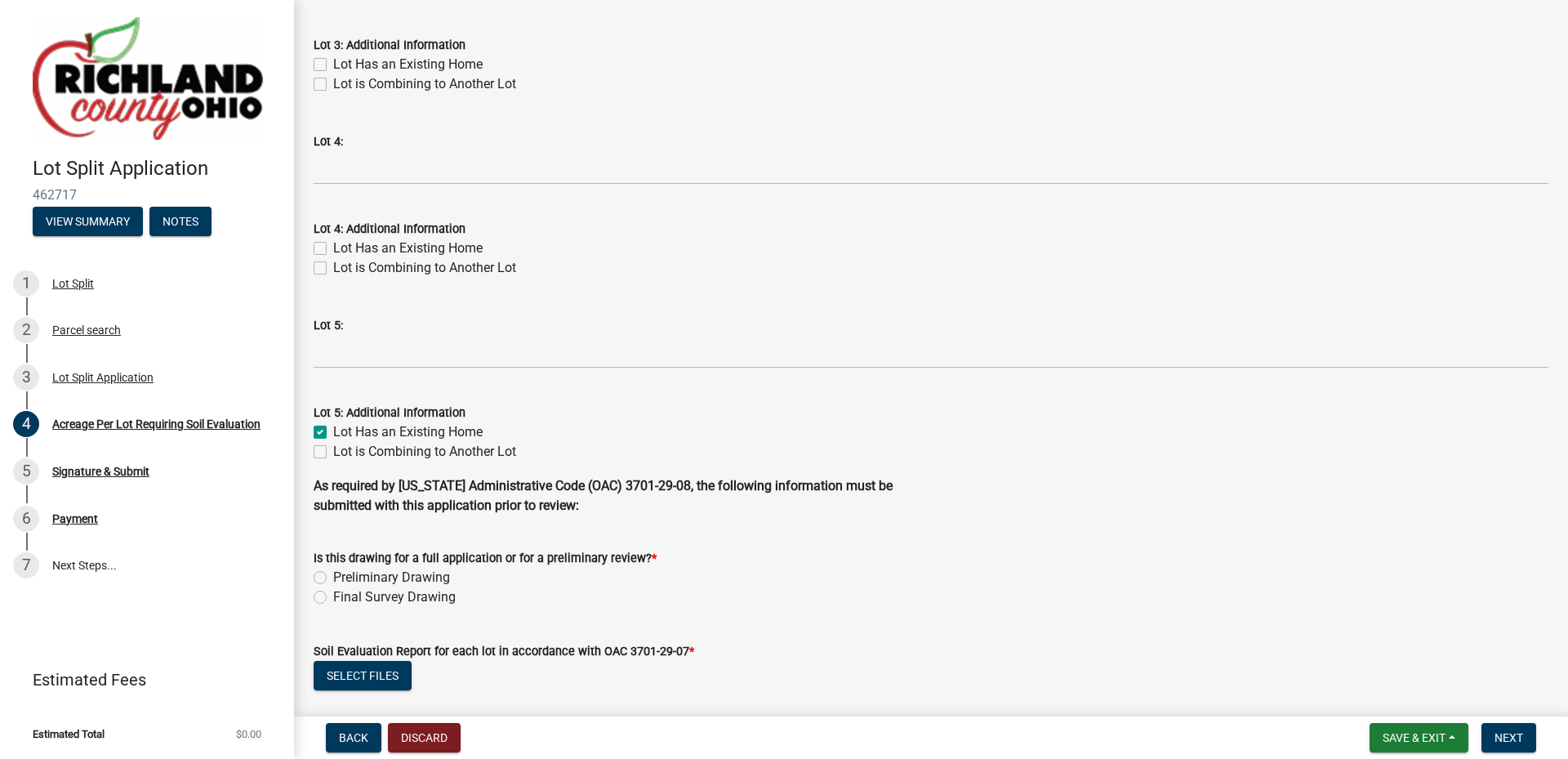
click at [333, 429] on label "Lot Has an Existing Home" at bounding box center [408, 433] width 149 height 20
click at [333, 429] on input "Lot Has an Existing Home" at bounding box center [339, 428] width 11 height 11
checkbox input "false"
drag, startPoint x: 321, startPoint y: 577, endPoint x: 339, endPoint y: 577, distance: 18.0
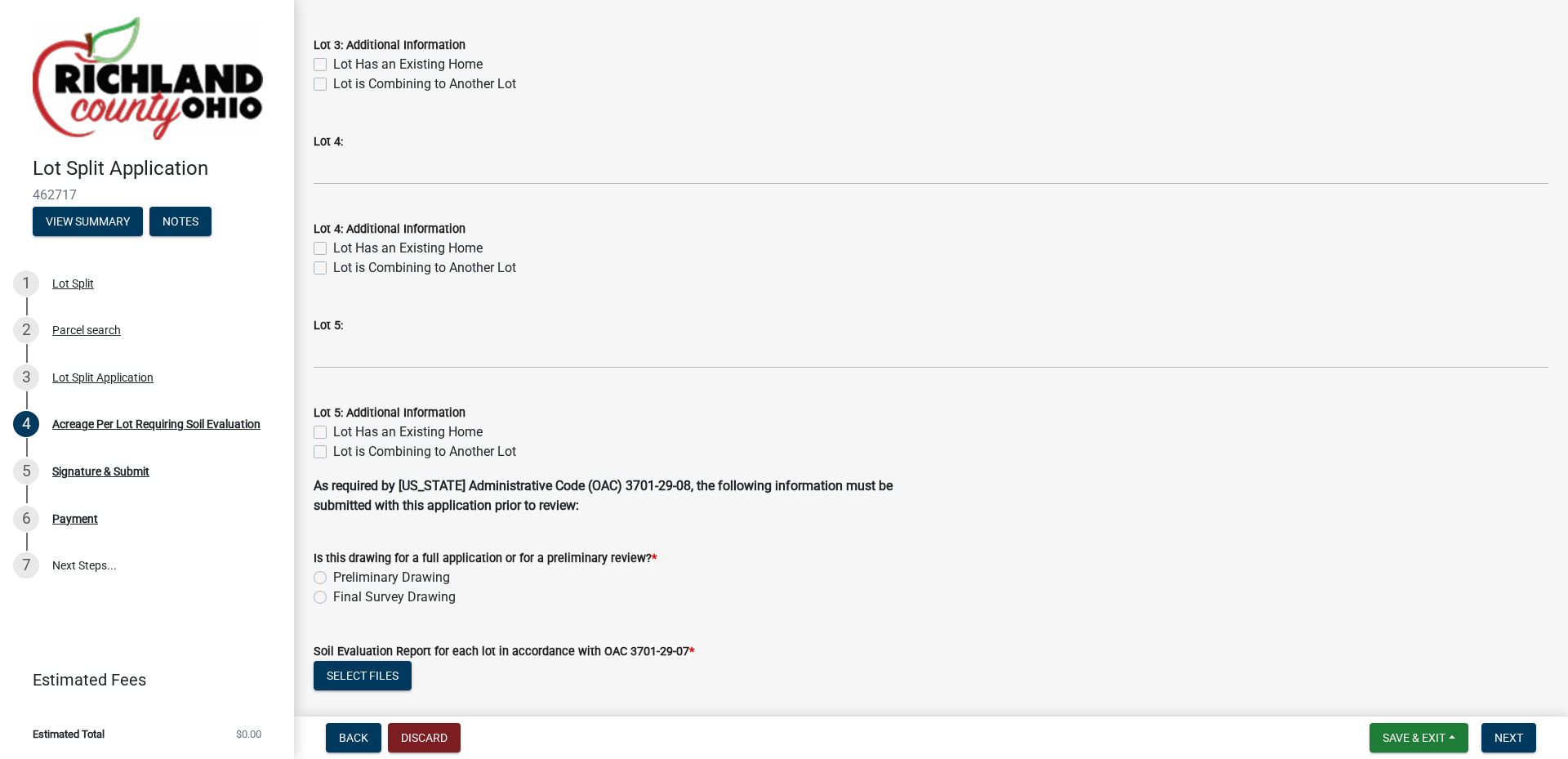
click at [333, 577] on label "Preliminary Drawing" at bounding box center [392, 578] width 117 height 20
click at [333, 577] on input "Preliminary Drawing" at bounding box center [339, 573] width 11 height 11
radio input "true"
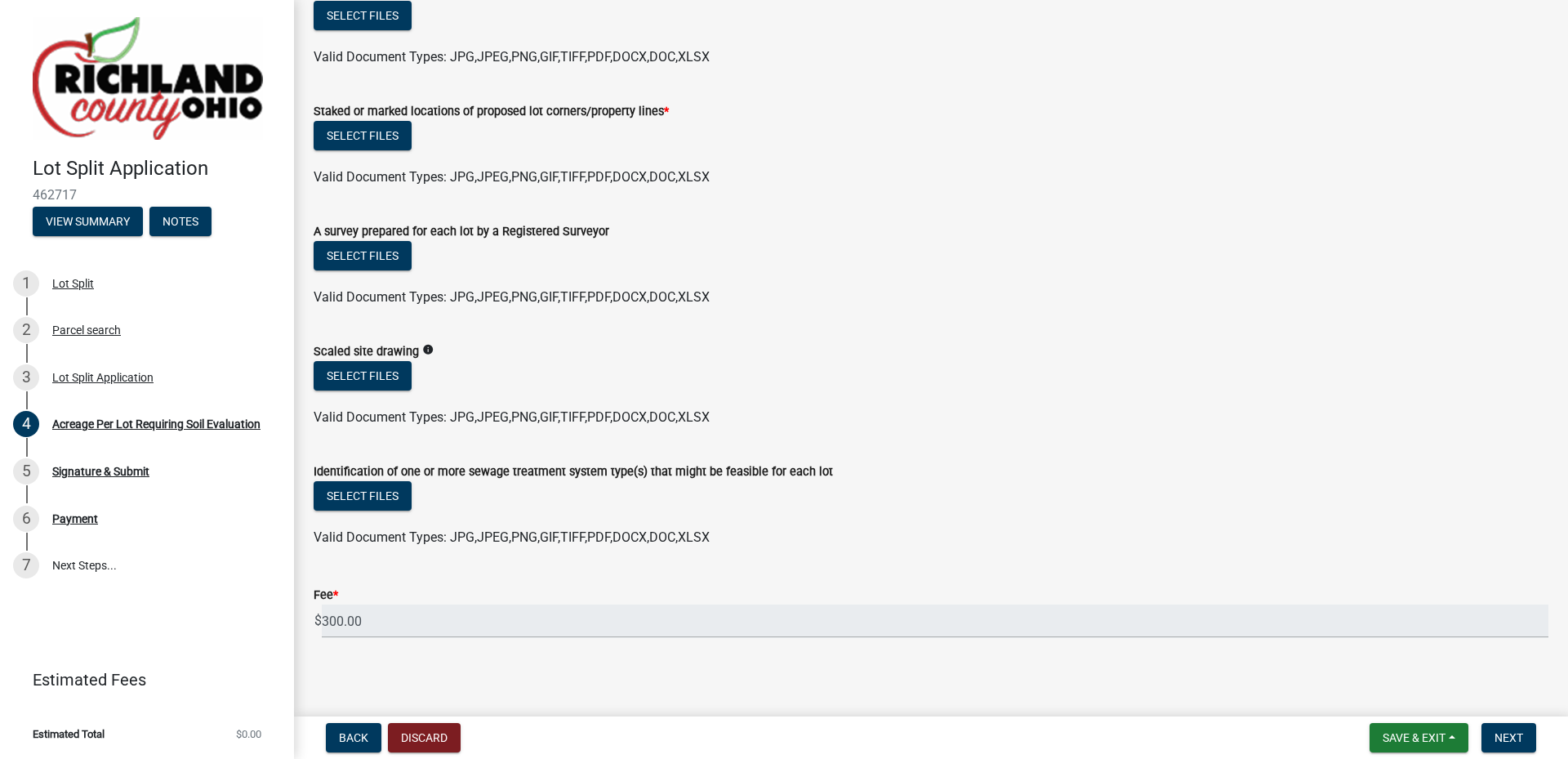
scroll to position [1375, 0]
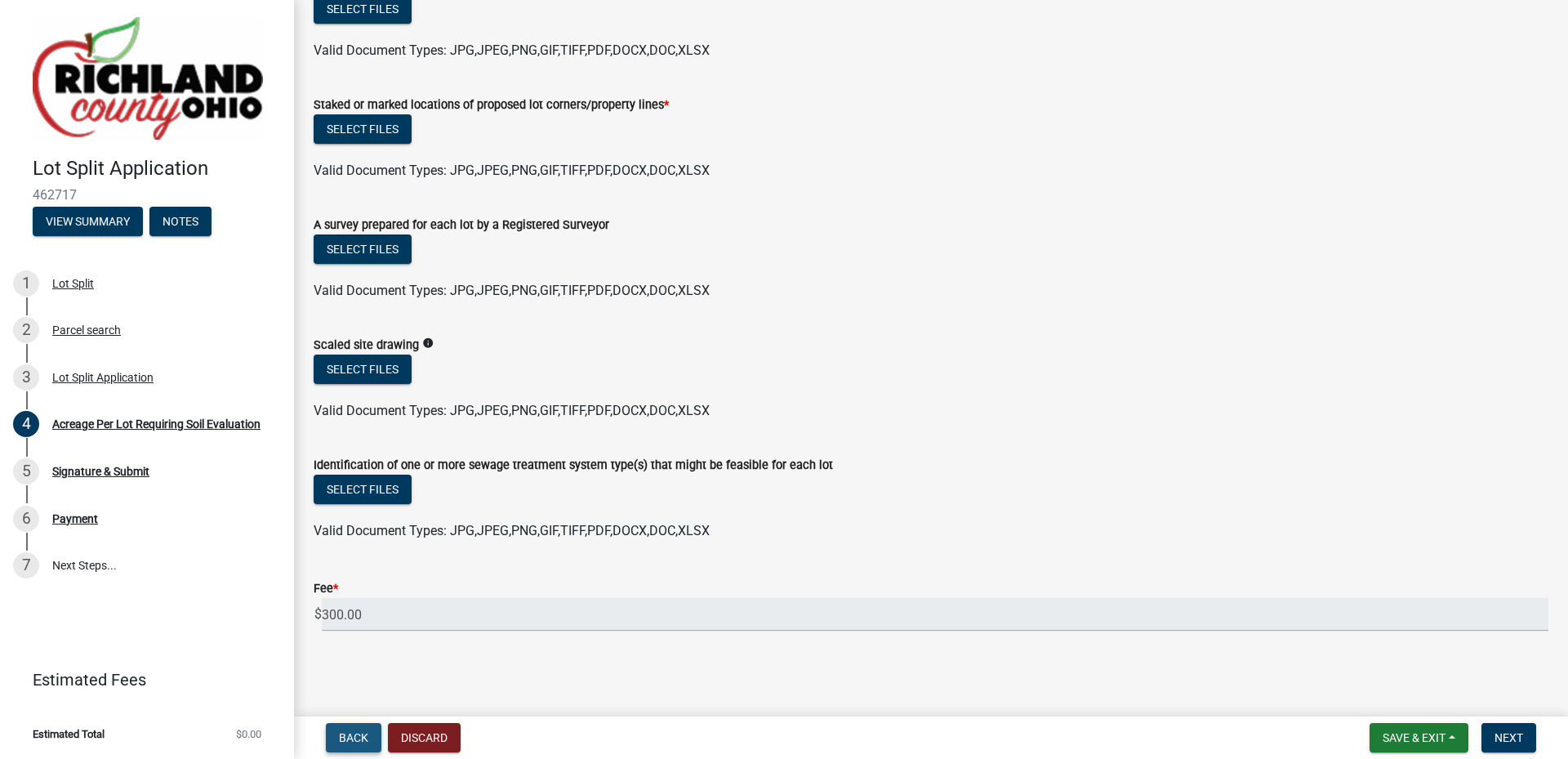
click at [352, 744] on span "Back" at bounding box center [353, 738] width 29 height 13
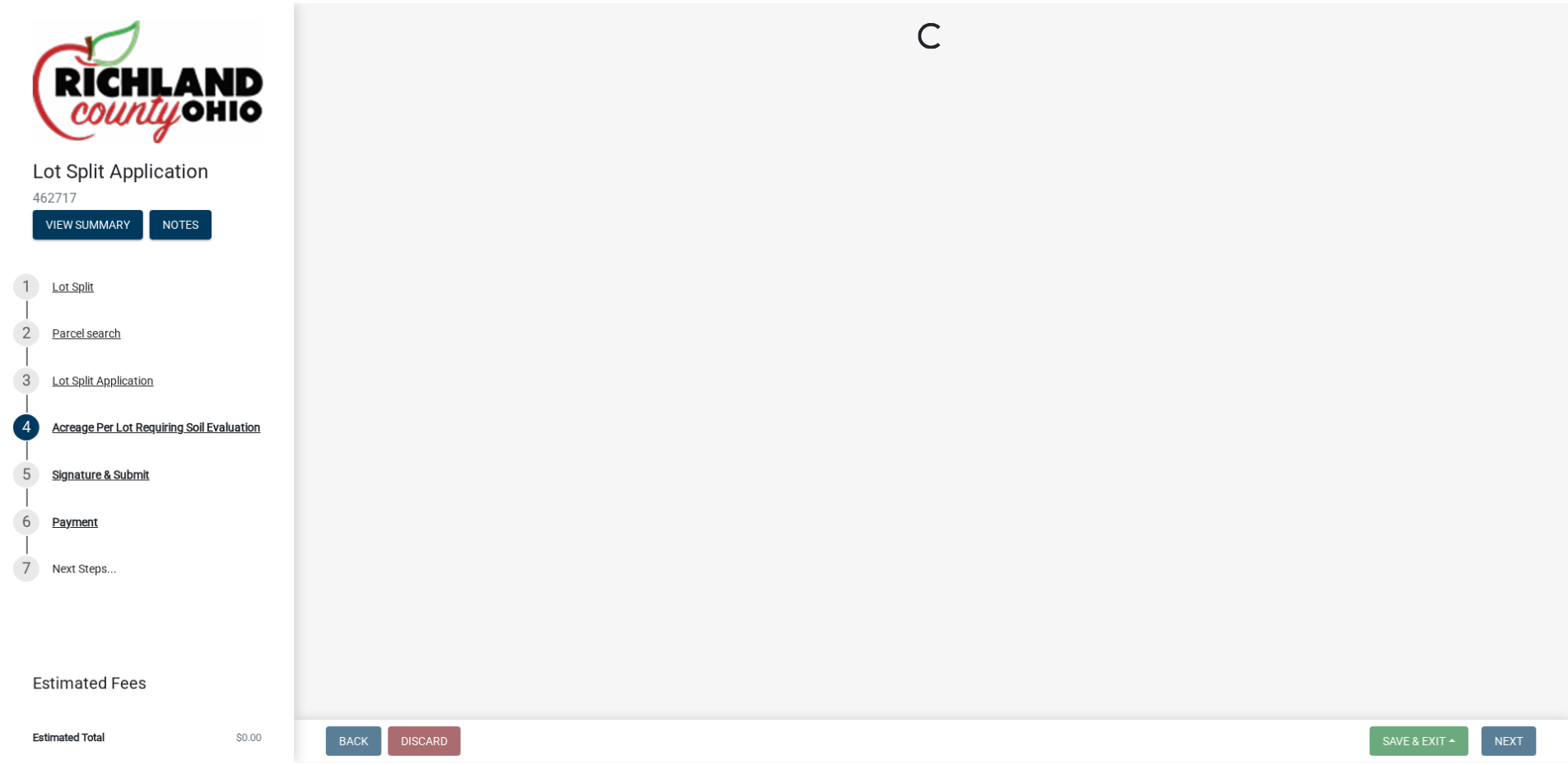
scroll to position [0, 0]
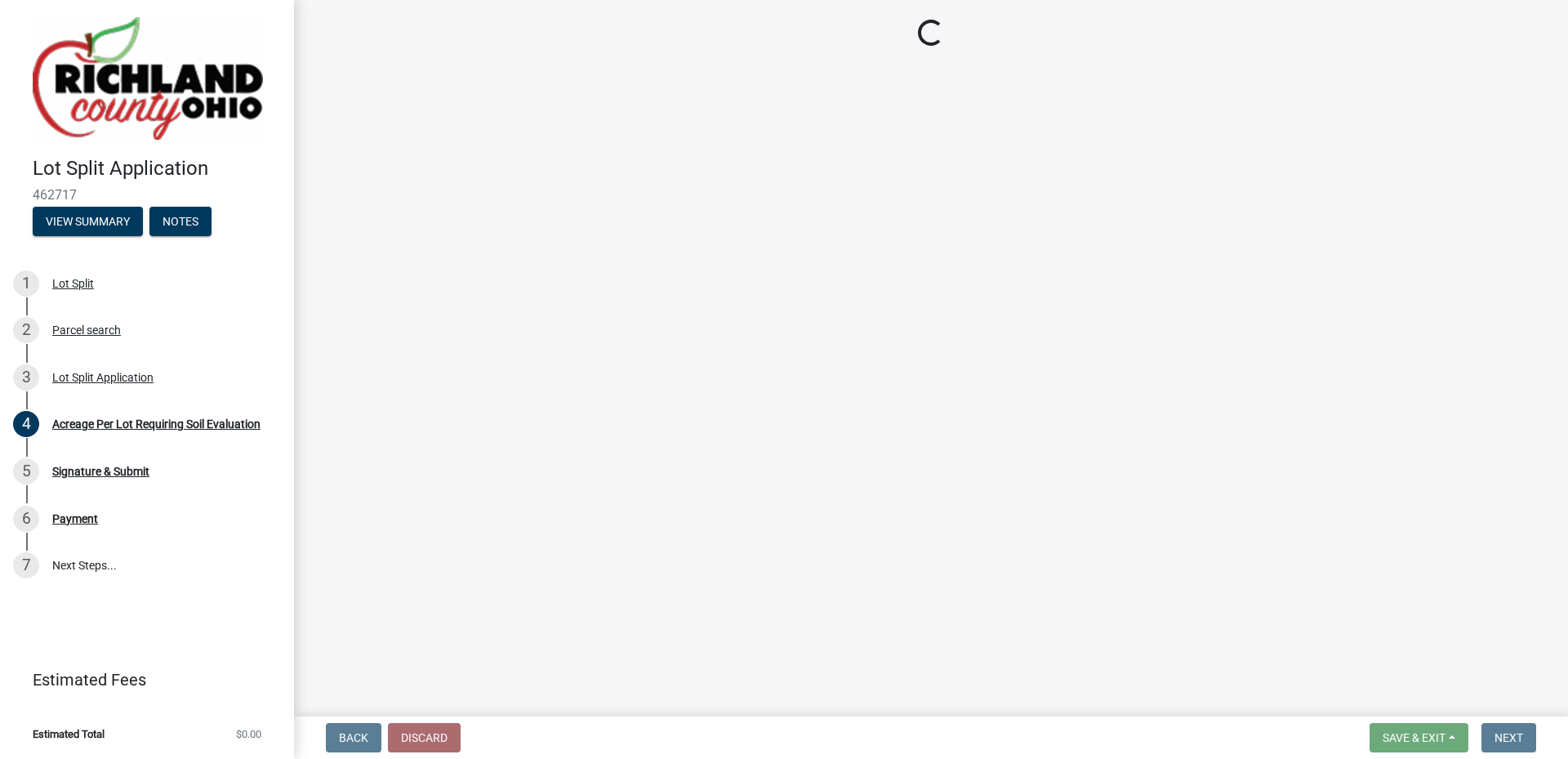
click at [423, 739] on button "Discard" at bounding box center [424, 738] width 73 height 29
select select "e30fad87-c703-44ed-a865-decde5dee4bd"
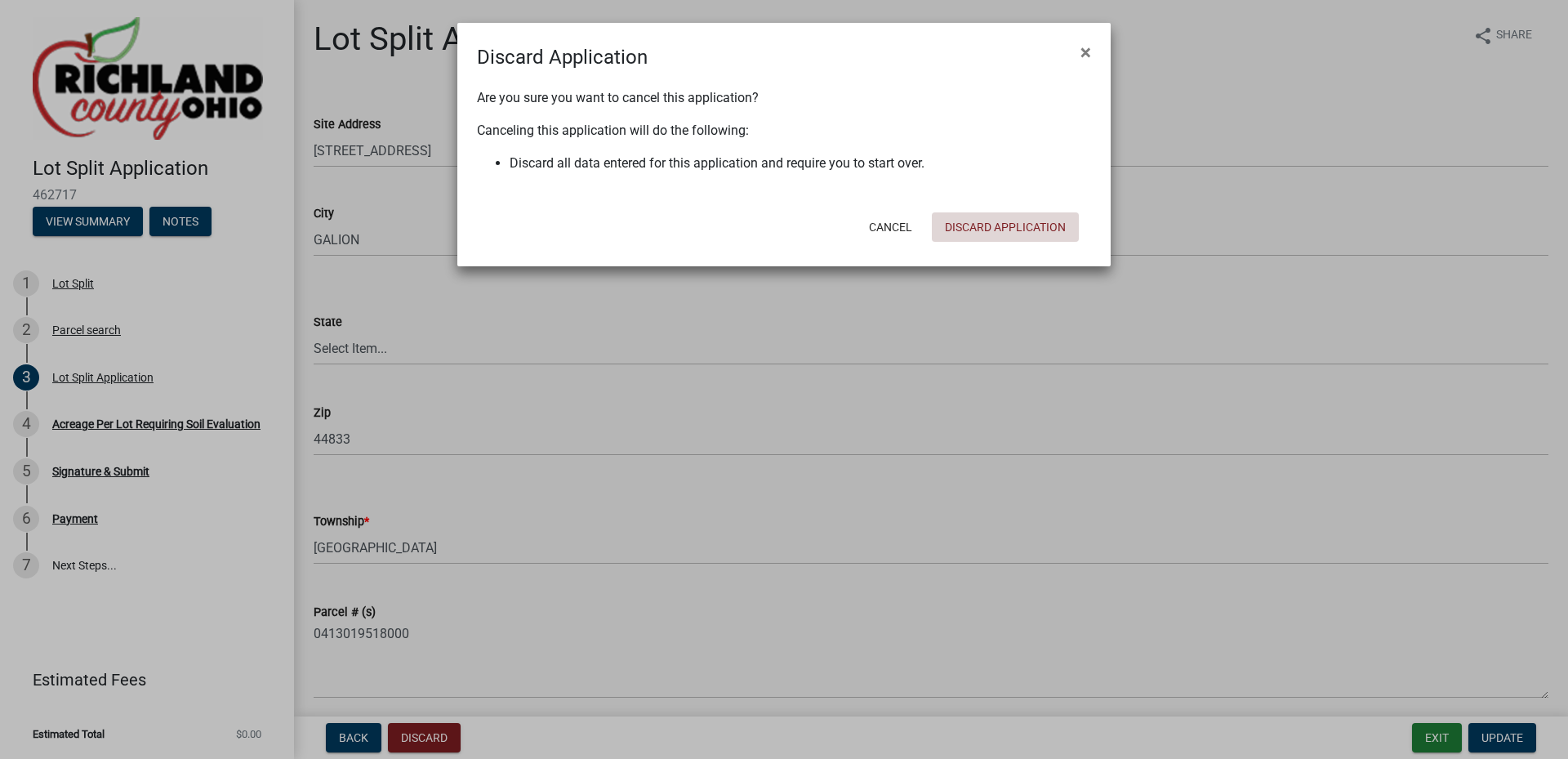
click at [965, 229] on button "Discard Application" at bounding box center [1004, 227] width 147 height 29
